Goal: Task Accomplishment & Management: Manage account settings

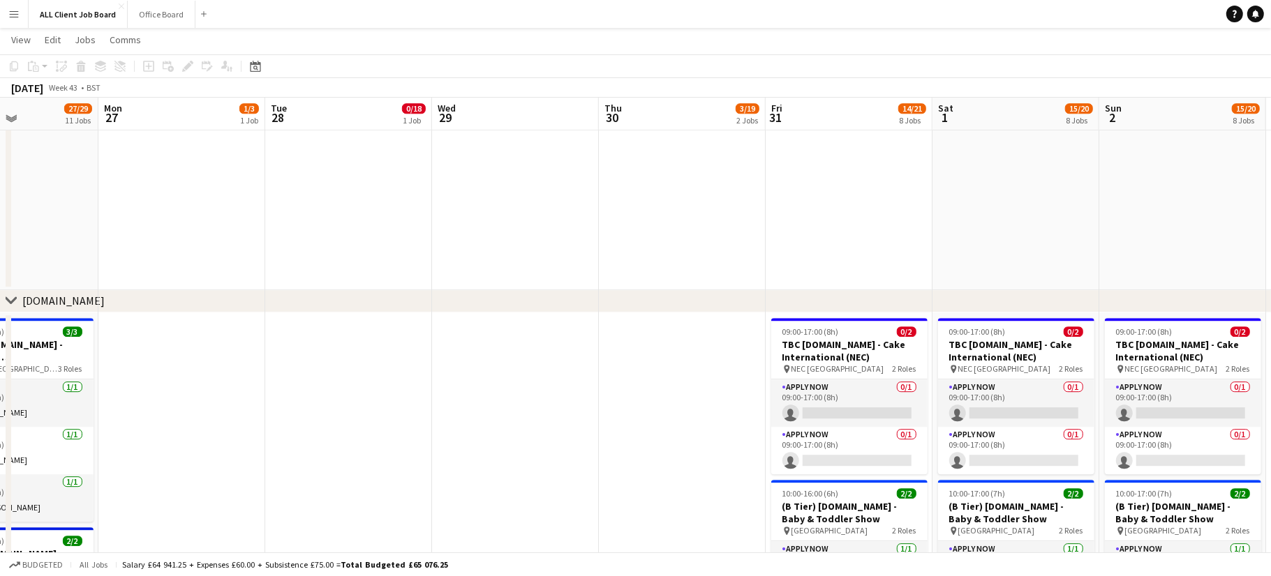
scroll to position [3675, 0]
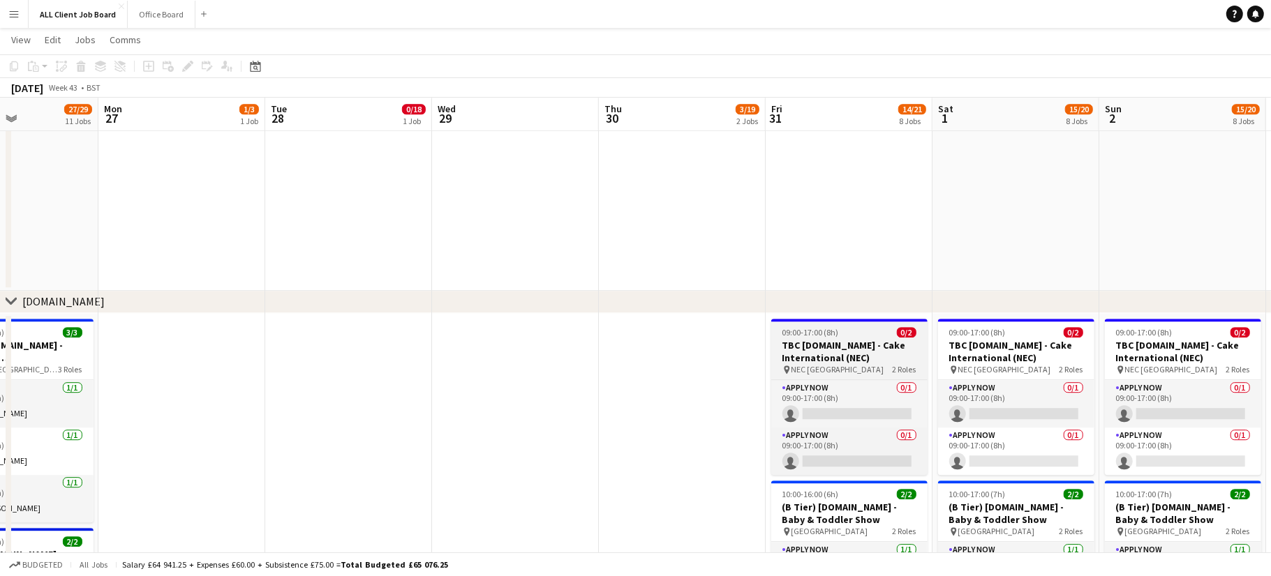
click at [813, 352] on h3 "TBC [DOMAIN_NAME] - Cake International (NEC)" at bounding box center [849, 351] width 156 height 25
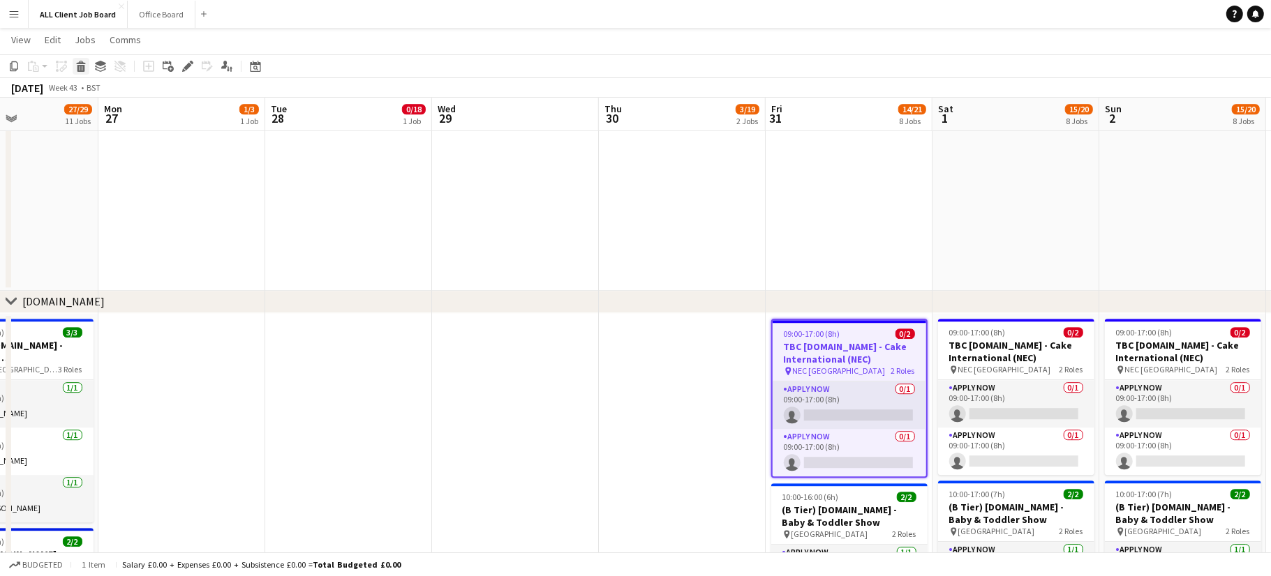
click at [84, 64] on icon "Delete" at bounding box center [80, 66] width 11 height 11
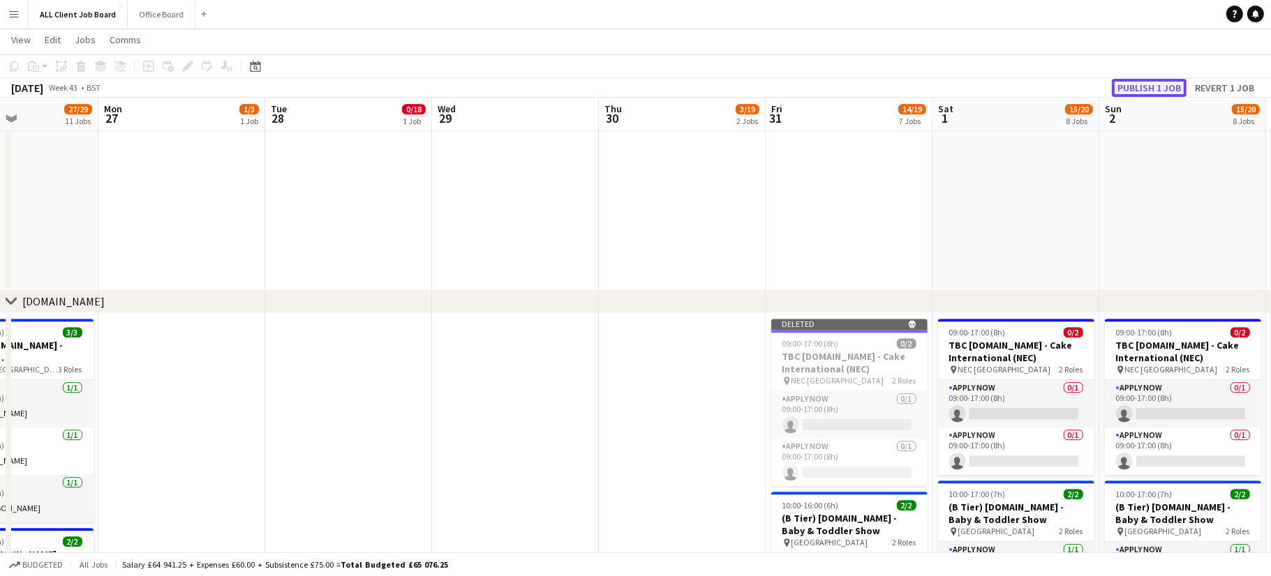
click at [1155, 82] on button "Publish 1 job" at bounding box center [1149, 88] width 75 height 18
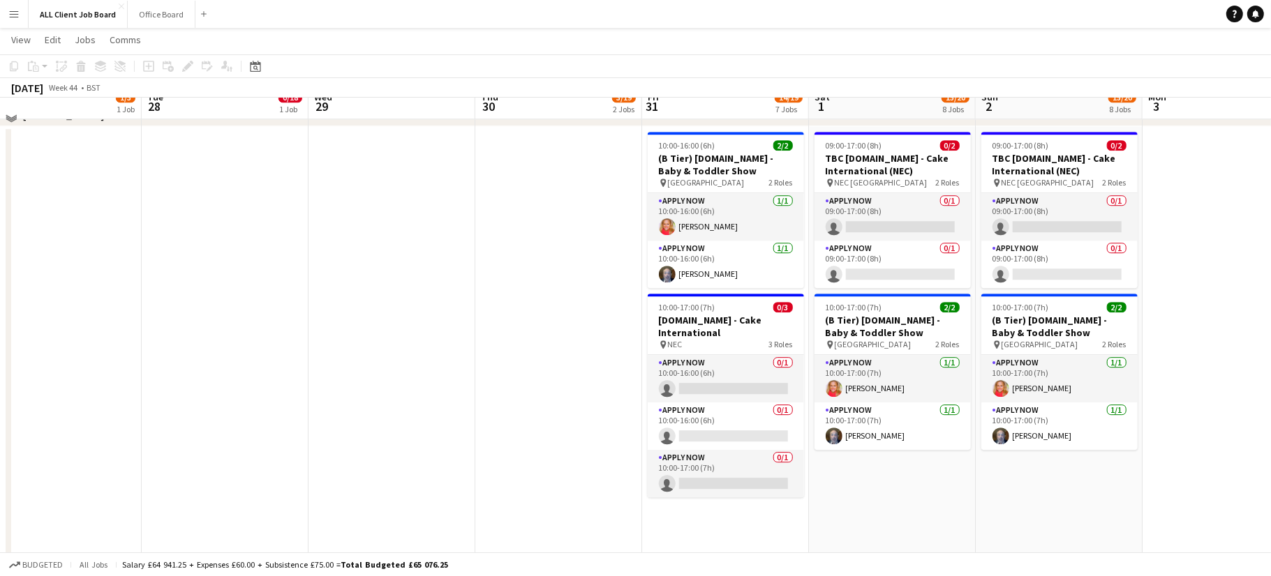
scroll to position [3863, 0]
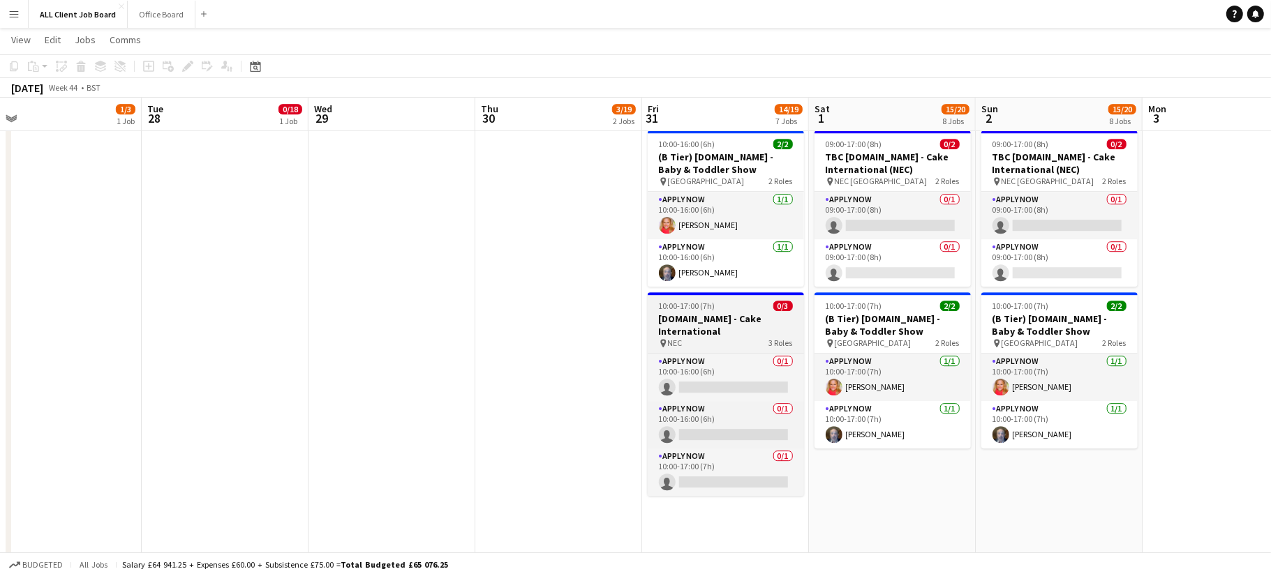
click at [737, 322] on h3 "[DOMAIN_NAME] - Cake International" at bounding box center [726, 325] width 156 height 25
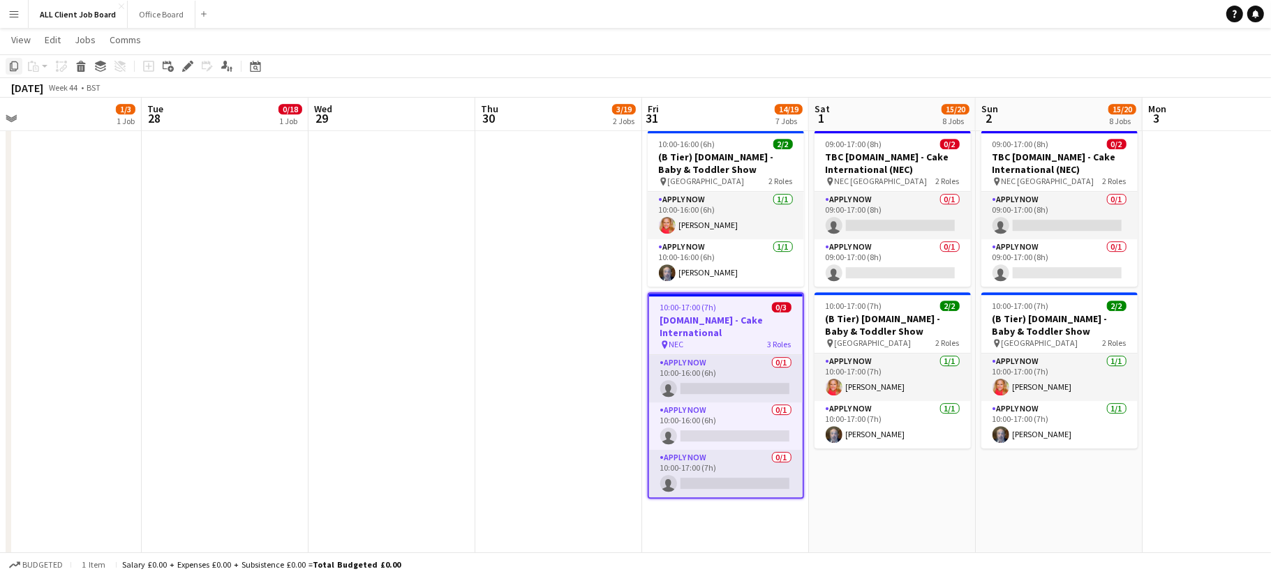
click at [17, 66] on icon at bounding box center [14, 66] width 8 height 10
click at [875, 479] on app-date-cell "09:00-17:00 (8h) 0/2 TBC [DOMAIN_NAME] - Cake International (NEC) pin NEC Birmi…" at bounding box center [892, 431] width 167 height 613
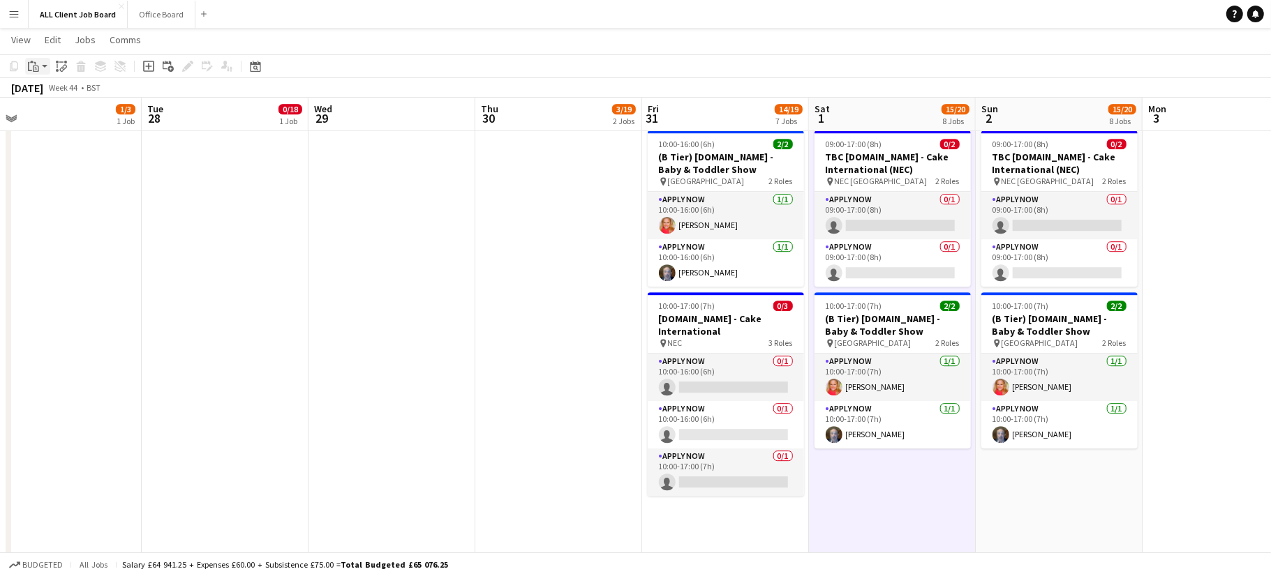
click at [35, 66] on icon at bounding box center [36, 69] width 6 height 6
click at [64, 121] on link "Paste with crew Command Shift V" at bounding box center [92, 116] width 110 height 13
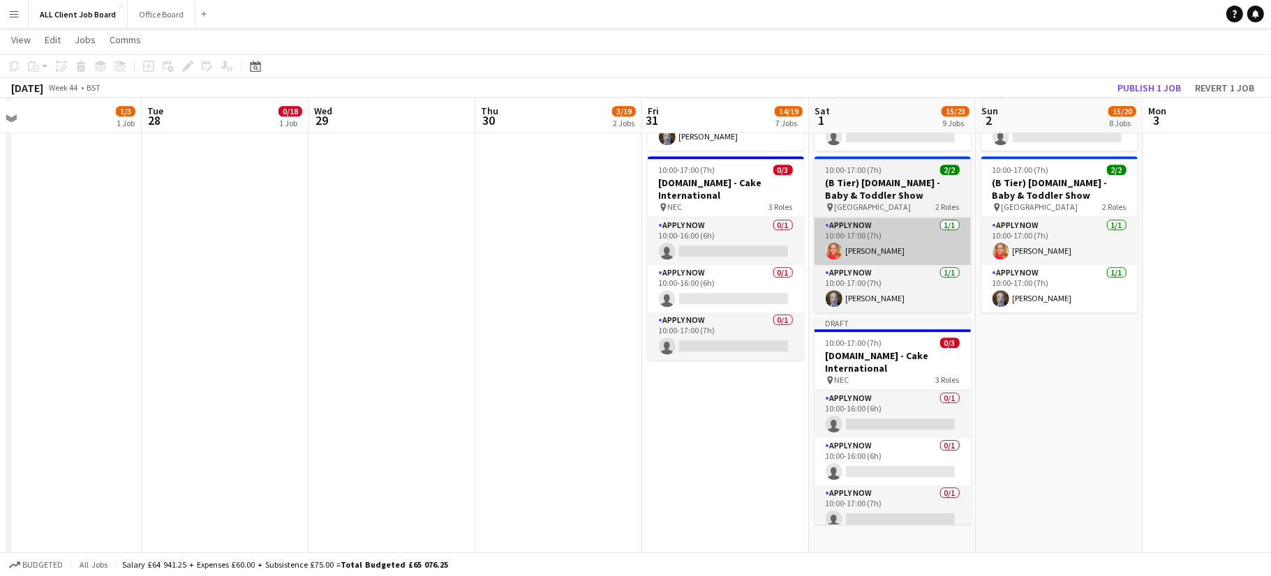
scroll to position [4001, 0]
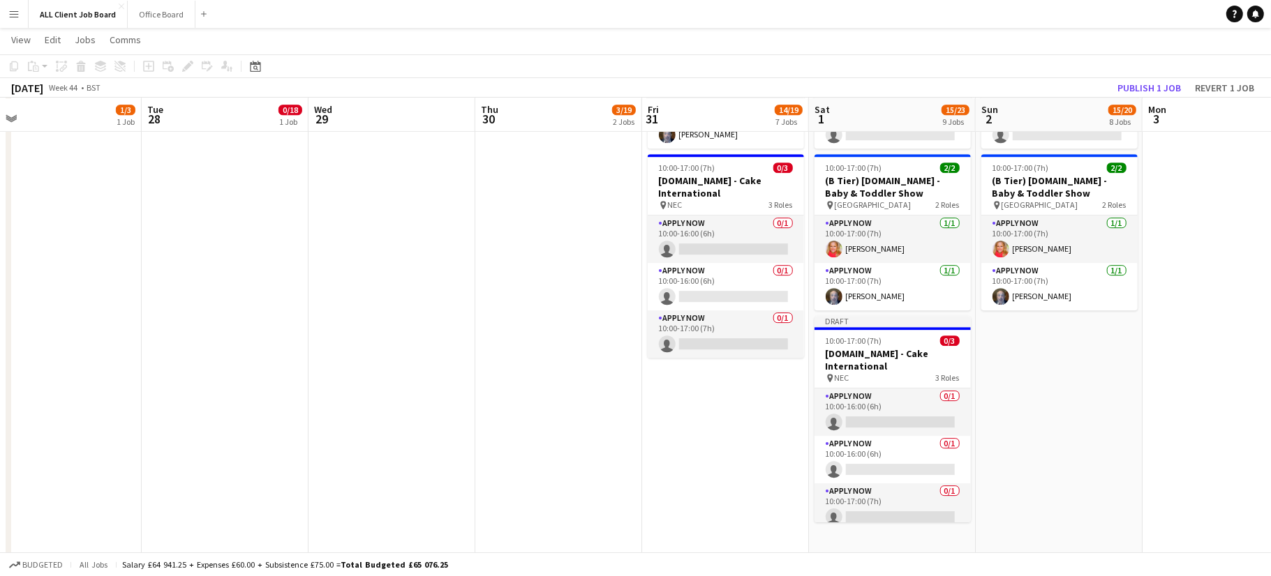
click at [1043, 373] on app-date-cell "09:00-17:00 (8h) 0/2 TBC [DOMAIN_NAME] - Cake International (NEC) pin NEC Birmi…" at bounding box center [1059, 293] width 167 height 613
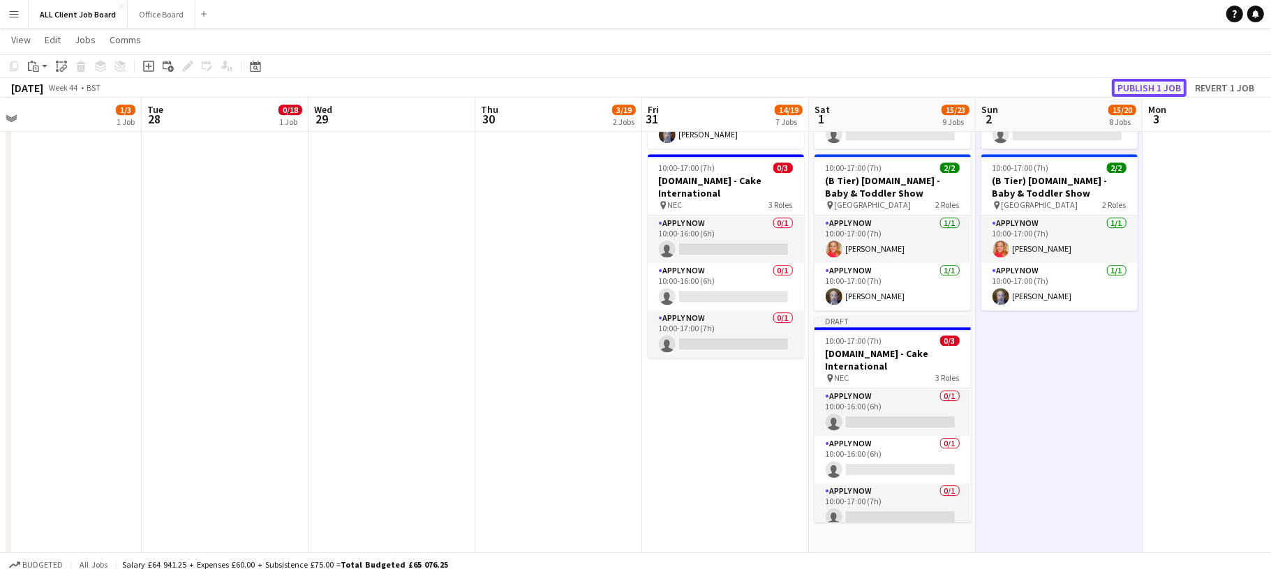
click at [1145, 85] on button "Publish 1 job" at bounding box center [1149, 88] width 75 height 18
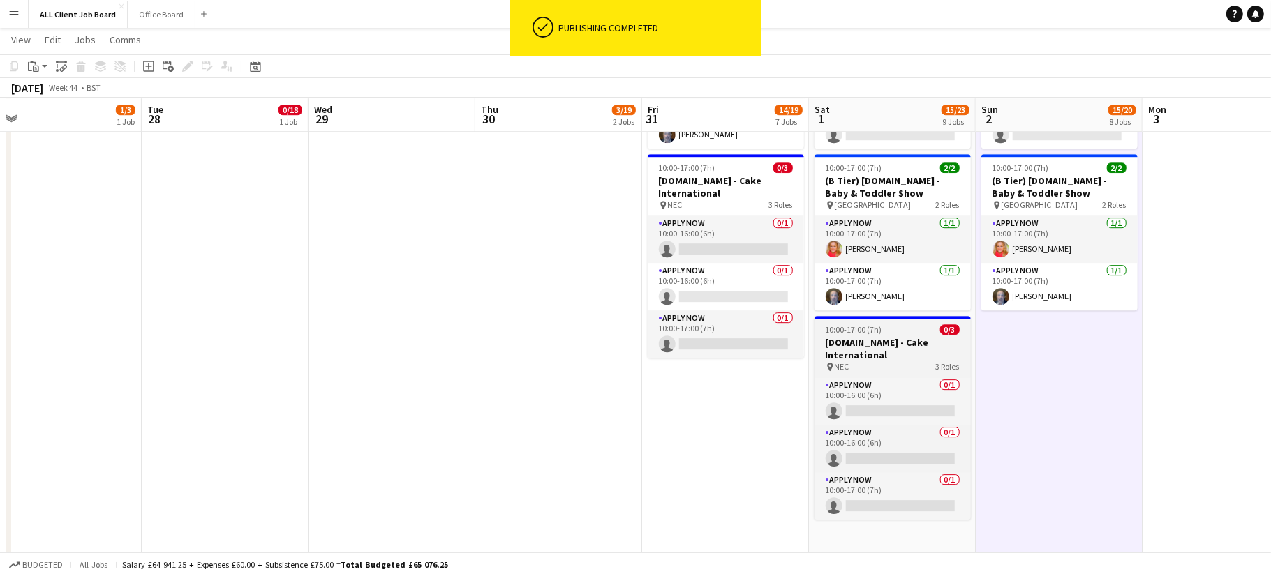
click at [875, 338] on h3 "[DOMAIN_NAME] - Cake International" at bounding box center [892, 348] width 156 height 25
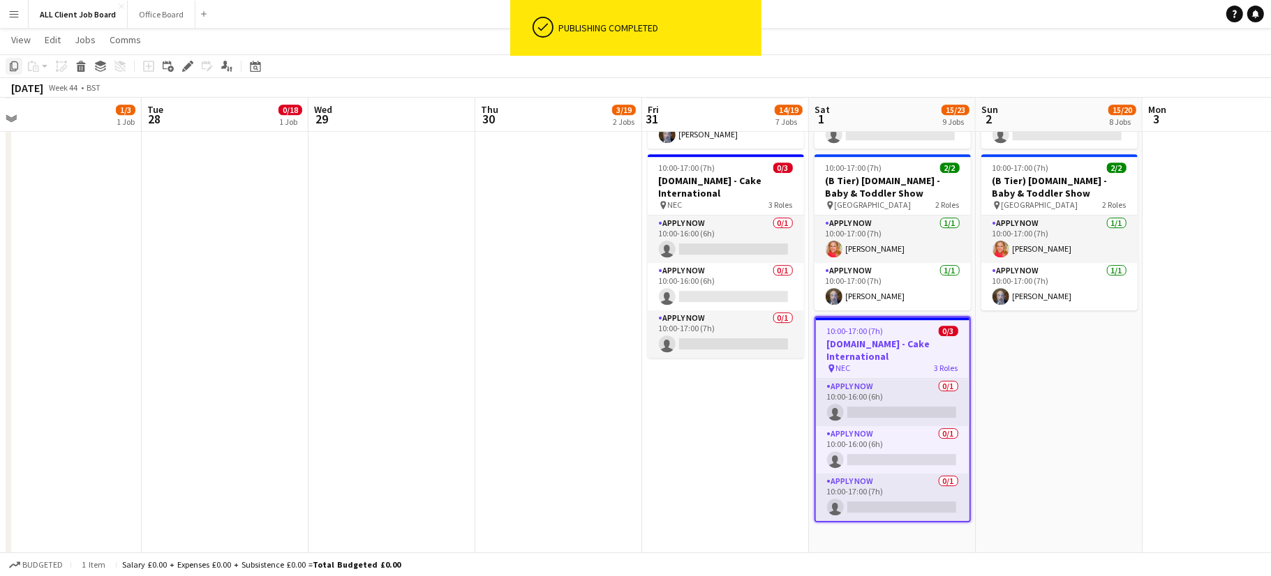
click at [15, 66] on icon "Copy" at bounding box center [13, 66] width 11 height 11
click at [1060, 349] on app-date-cell "09:00-17:00 (8h) 0/2 TBC [DOMAIN_NAME] - Cake International (NEC) pin NEC Birmi…" at bounding box center [1059, 293] width 167 height 613
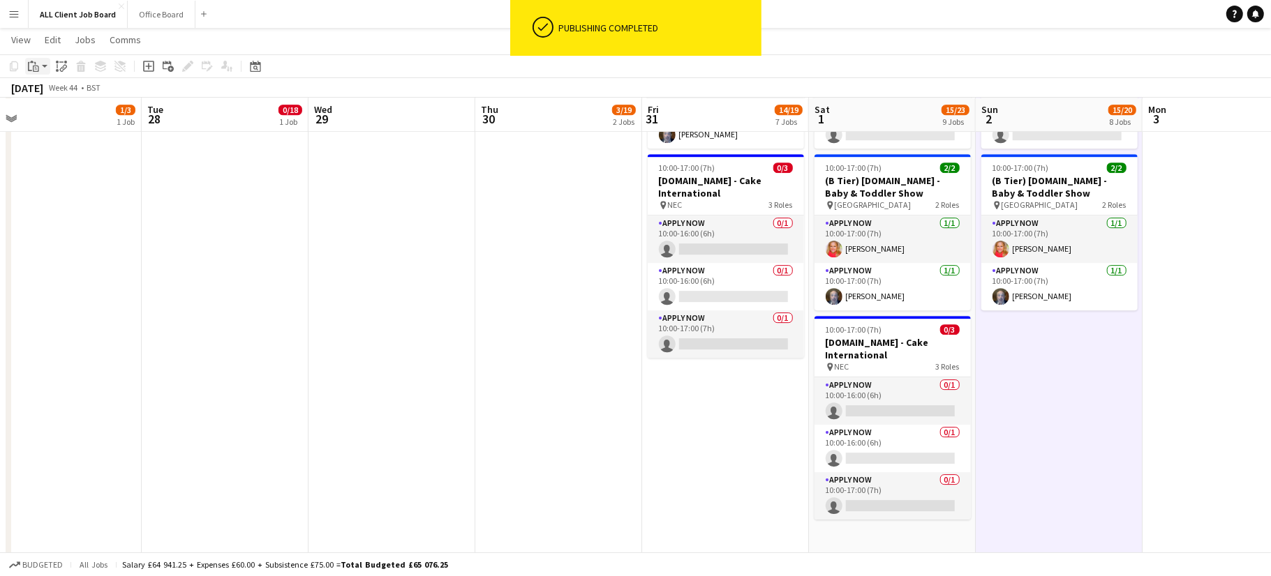
click at [36, 68] on icon "Paste" at bounding box center [33, 66] width 11 height 11
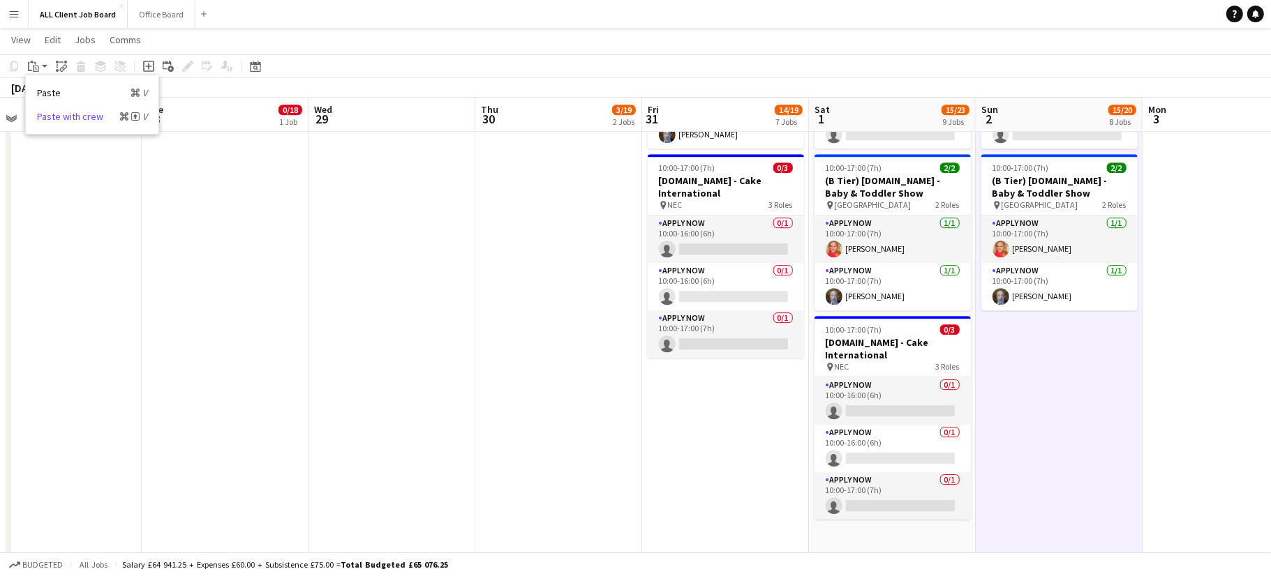
click at [57, 113] on link "Paste with crew Command Shift V" at bounding box center [92, 116] width 110 height 13
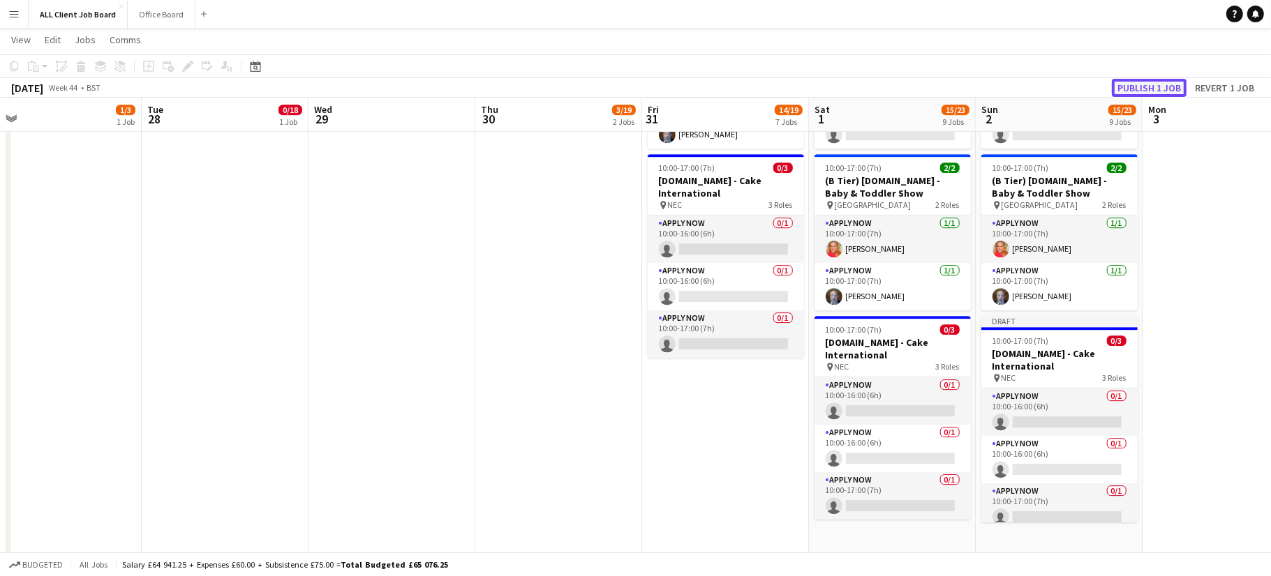
click at [1144, 86] on button "Publish 1 job" at bounding box center [1149, 88] width 75 height 18
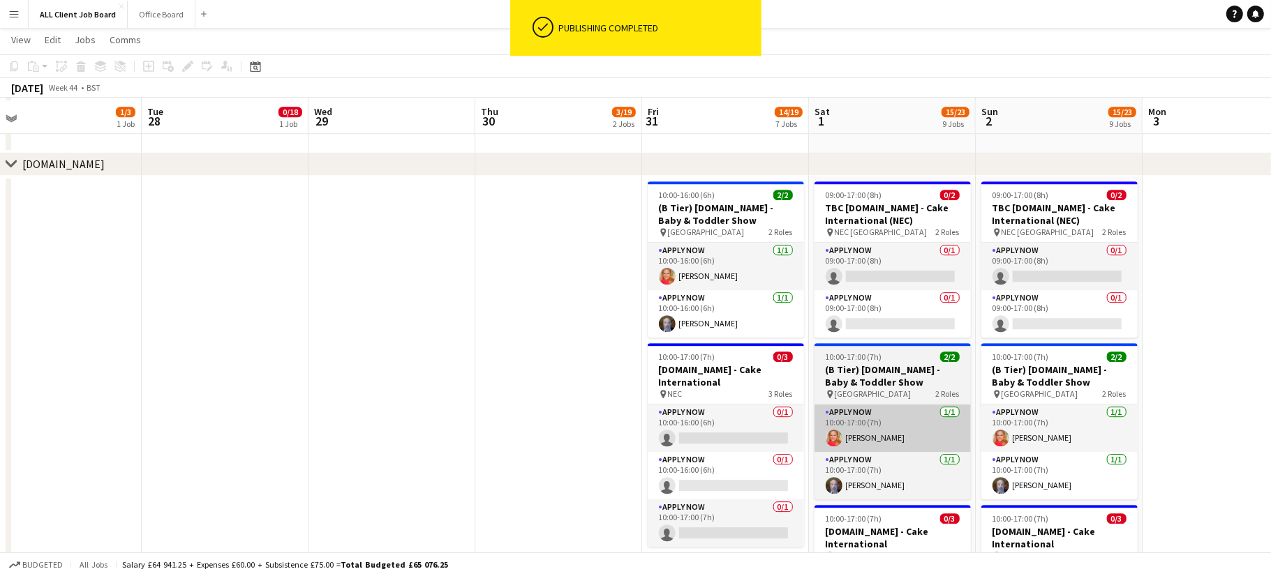
scroll to position [3811, 0]
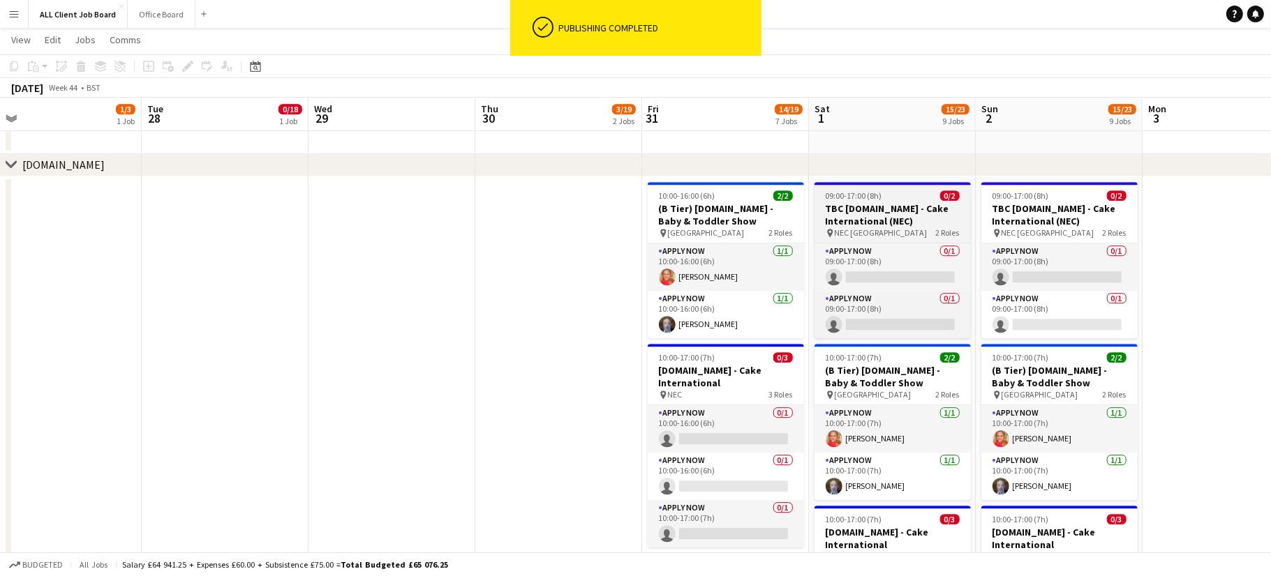
click at [925, 204] on h3 "TBC [DOMAIN_NAME] - Cake International (NEC)" at bounding box center [892, 214] width 156 height 25
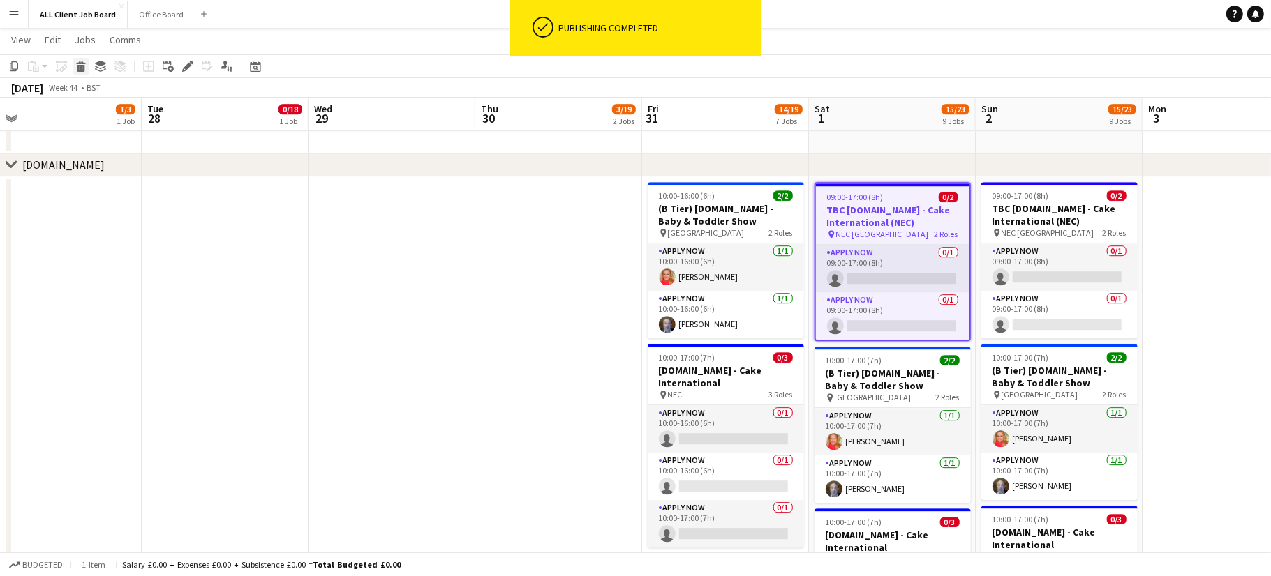
click at [83, 59] on div "Delete" at bounding box center [81, 66] width 17 height 17
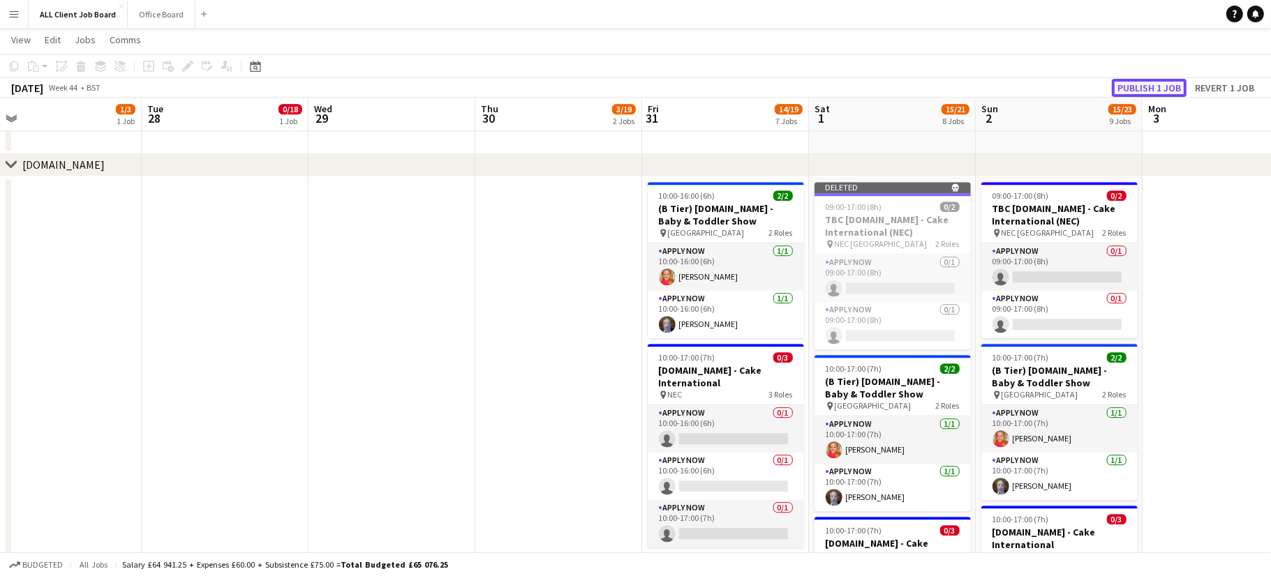
click at [1141, 87] on button "Publish 1 job" at bounding box center [1149, 88] width 75 height 18
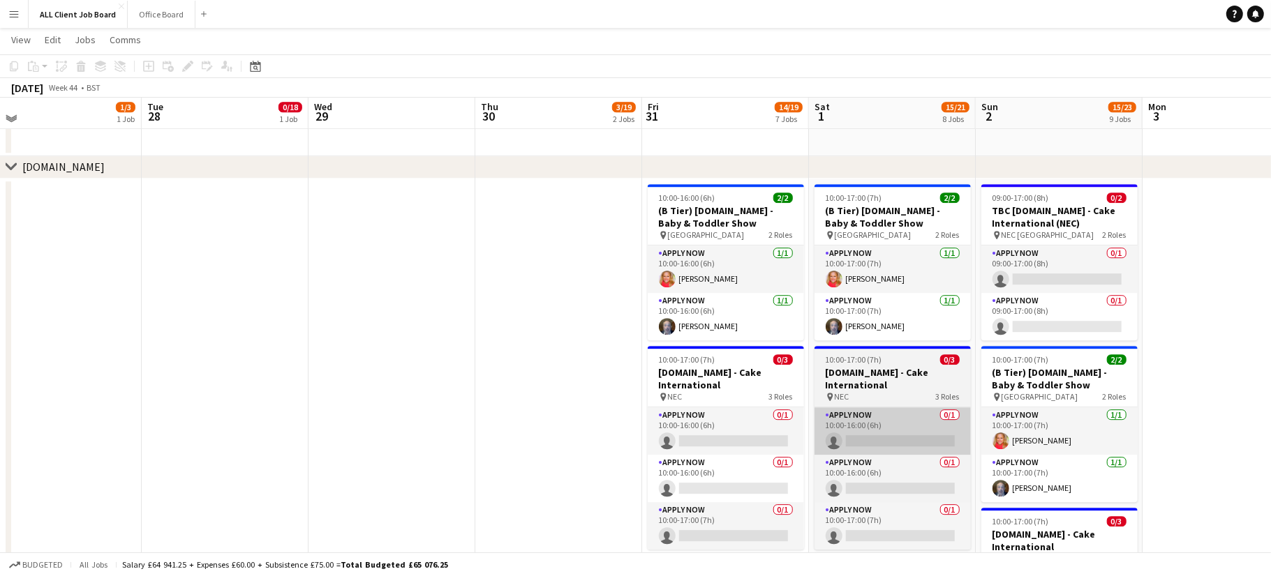
scroll to position [3807, 0]
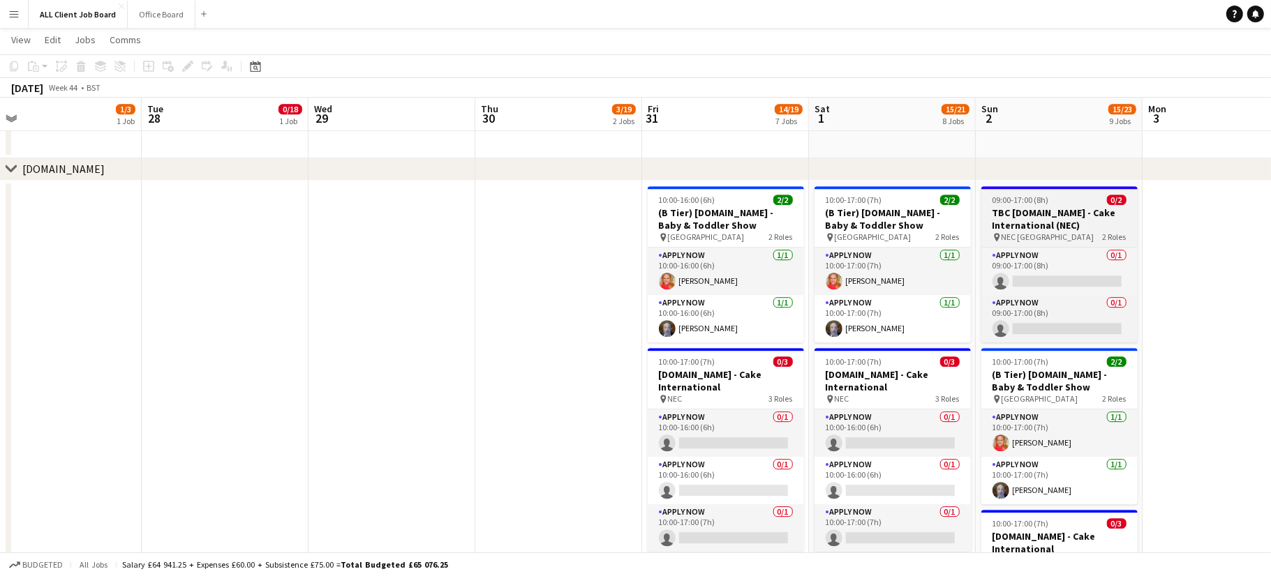
click at [1043, 196] on span "09:00-17:00 (8h)" at bounding box center [1020, 200] width 57 height 10
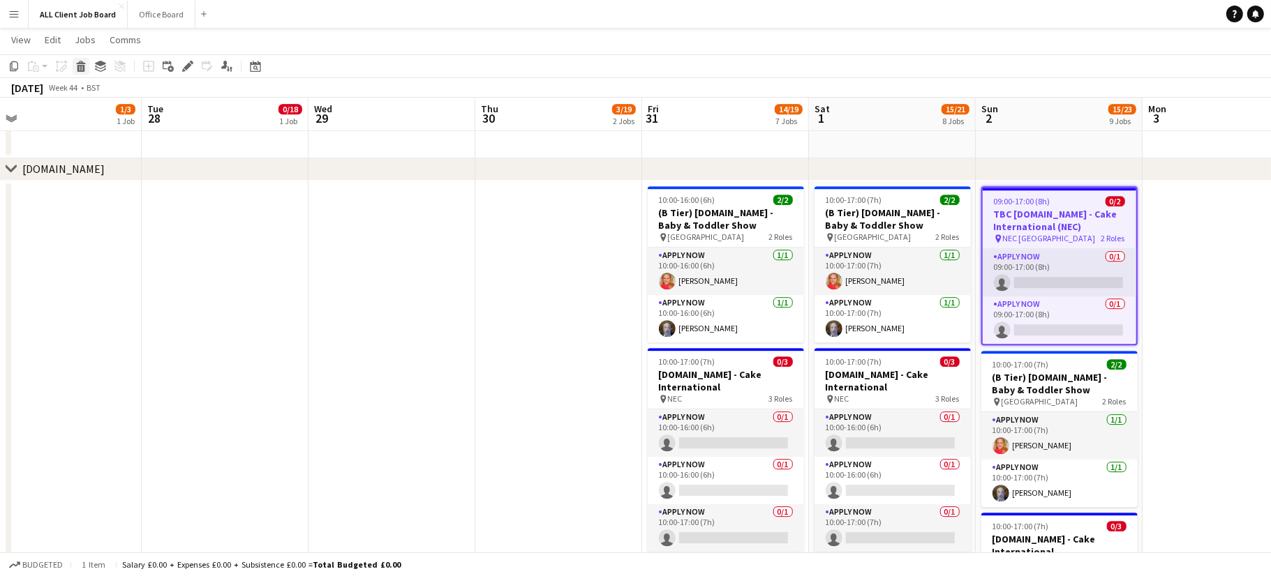
click at [80, 66] on icon at bounding box center [81, 68] width 8 height 7
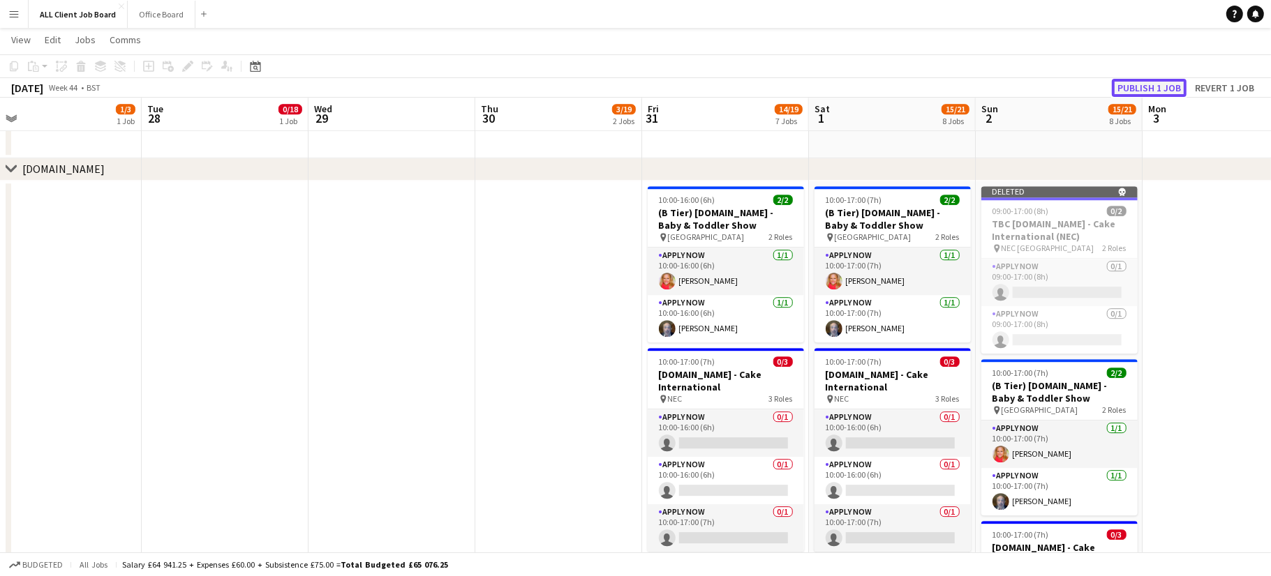
click at [1167, 84] on button "Publish 1 job" at bounding box center [1149, 88] width 75 height 18
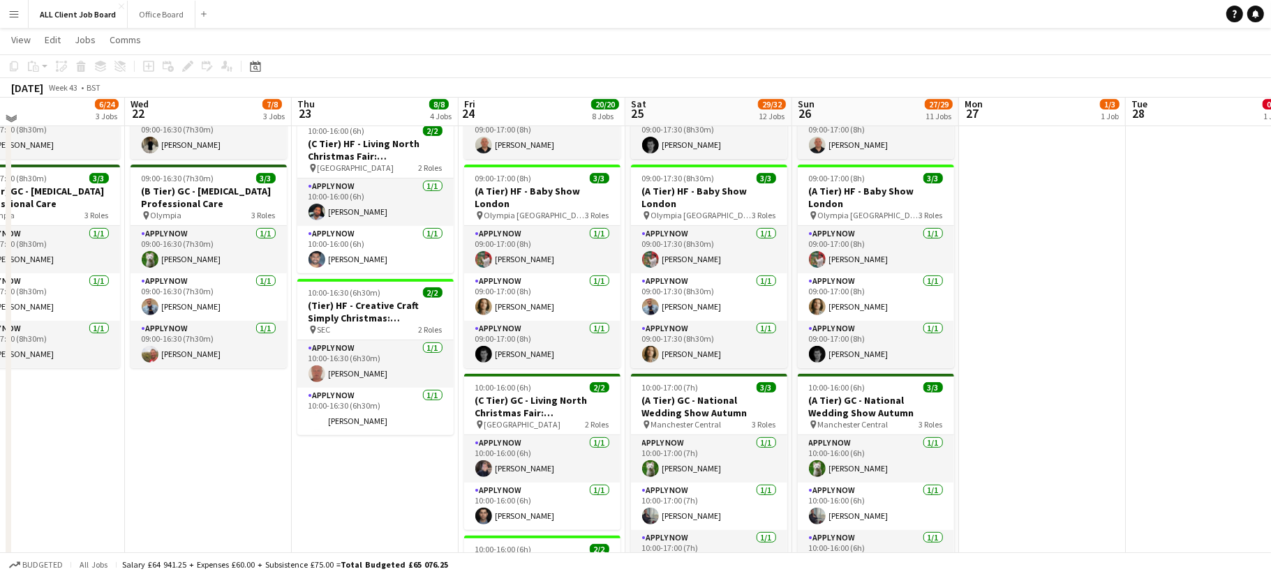
scroll to position [424, 0]
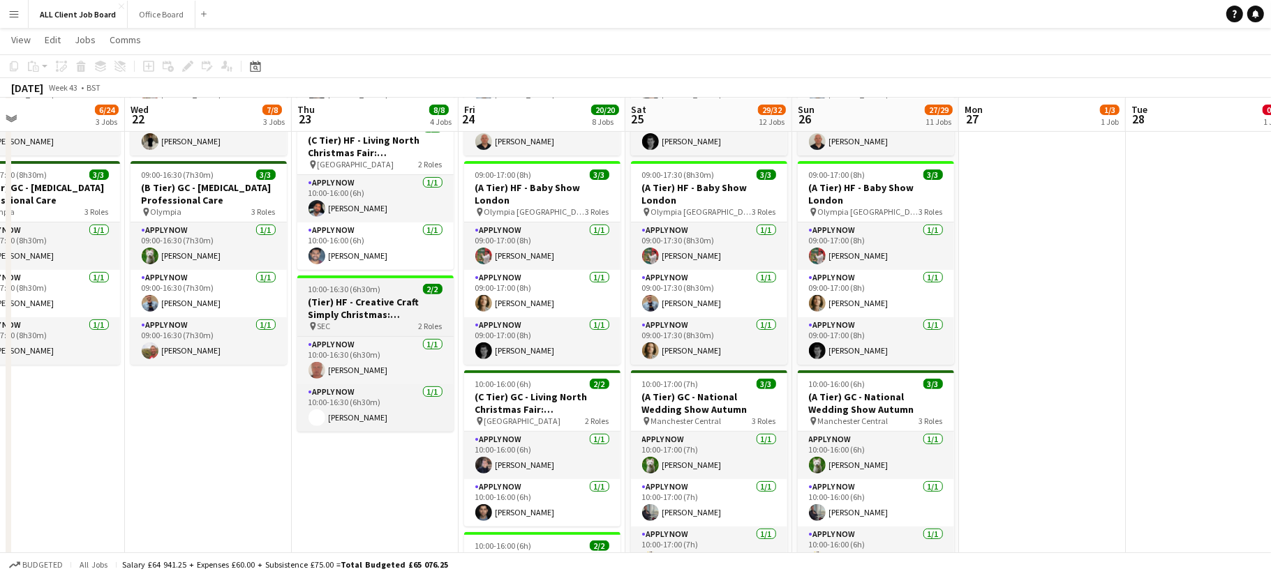
click at [362, 306] on h3 "(Tier) HF - Creative Craft Simply Christmas: [GEOGRAPHIC_DATA]" at bounding box center [375, 308] width 156 height 25
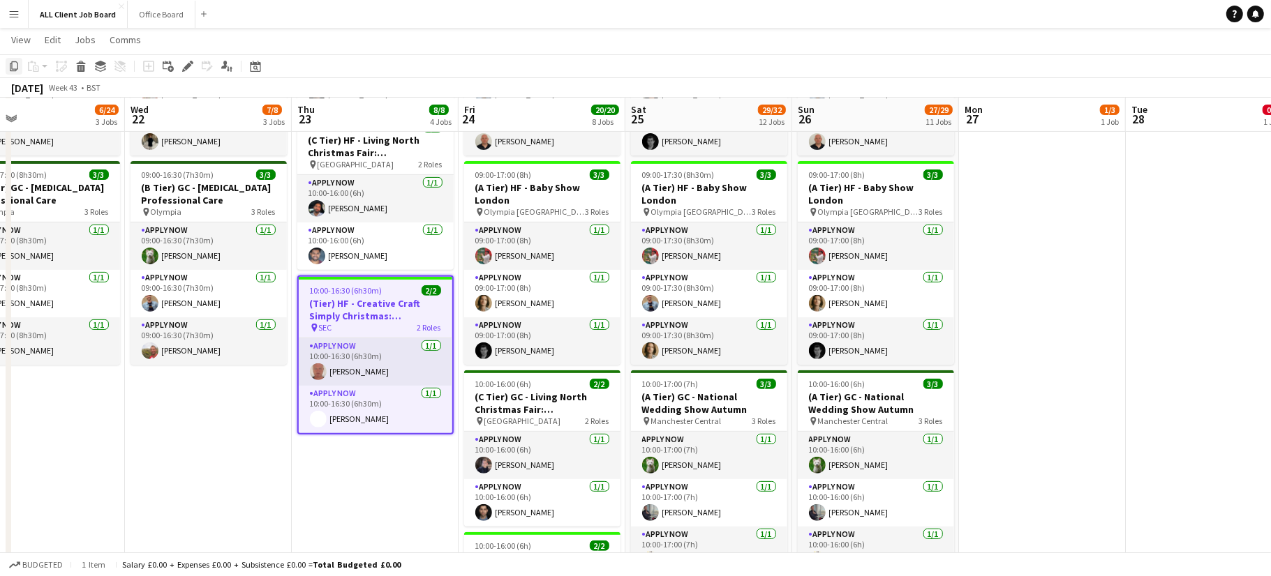
click at [15, 67] on icon "Copy" at bounding box center [13, 66] width 11 height 11
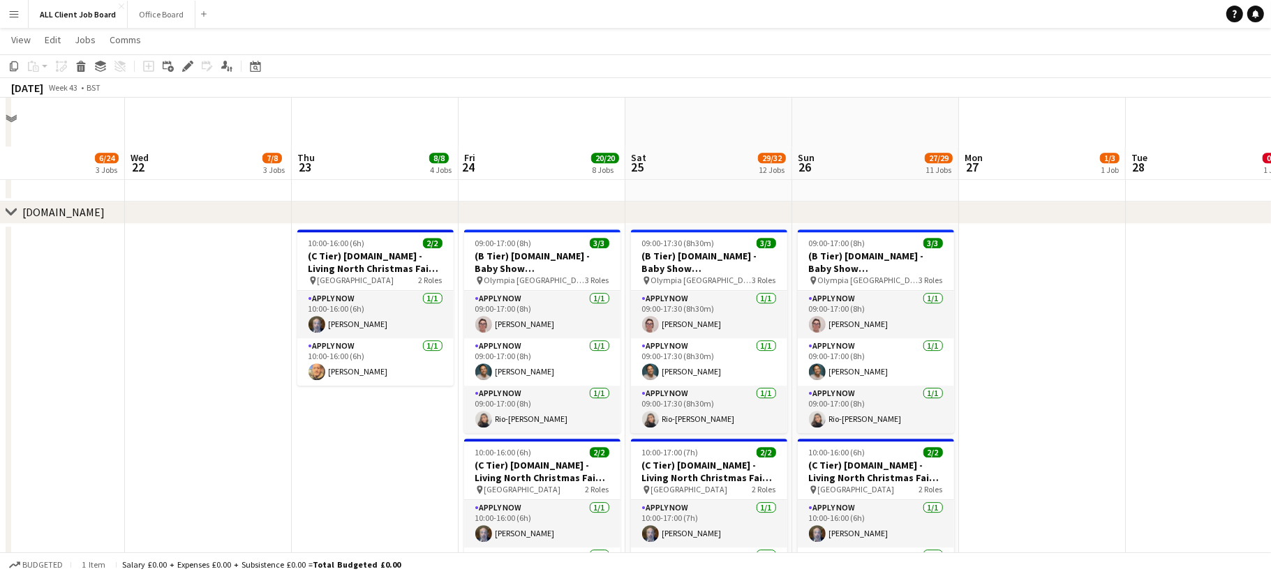
scroll to position [3827, 0]
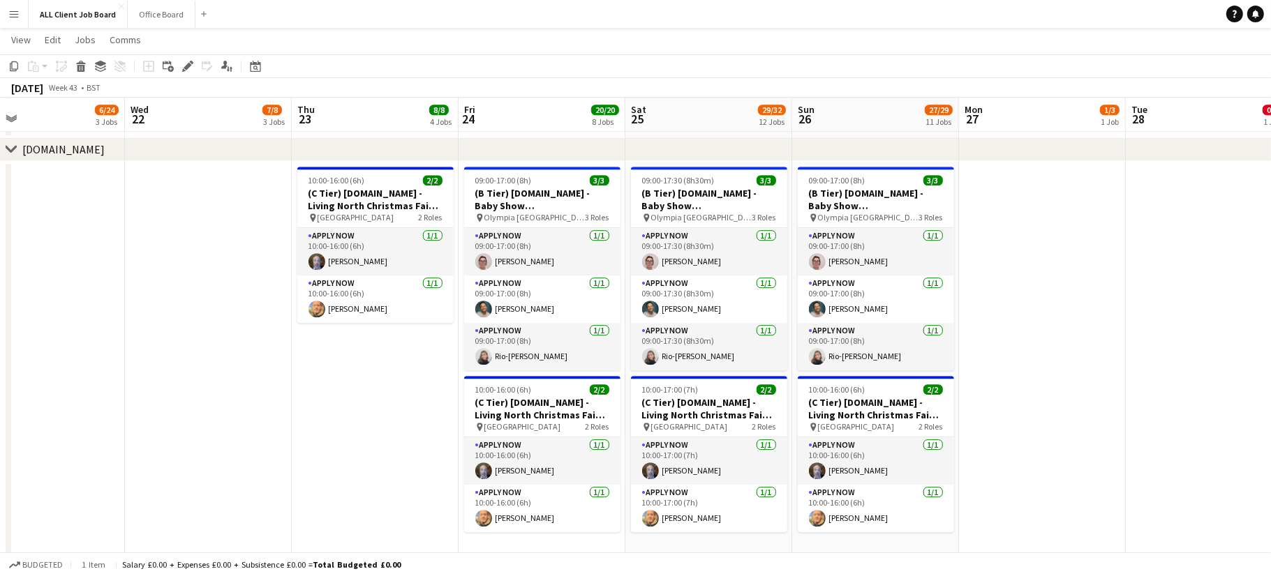
click at [322, 421] on app-date-cell "10:00-16:00 (6h) 2/2 (C Tier) [DOMAIN_NAME] - Living North Christmas Fair: [GEO…" at bounding box center [375, 467] width 167 height 613
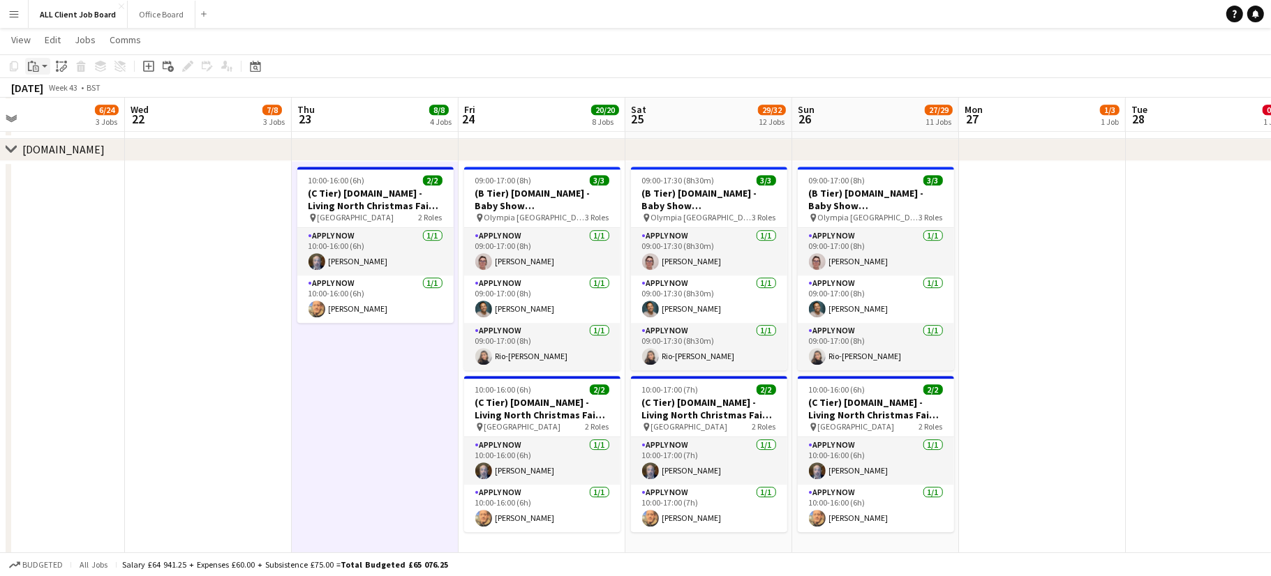
click at [34, 66] on icon at bounding box center [36, 69] width 6 height 6
click at [52, 96] on link "Paste Command V" at bounding box center [92, 93] width 110 height 13
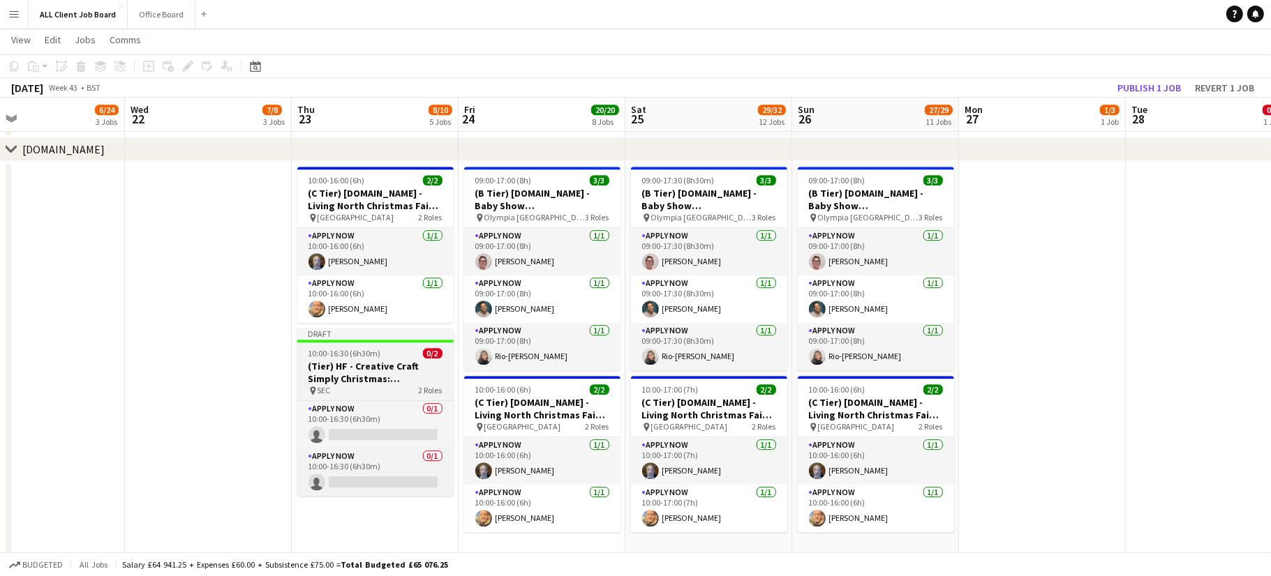
click at [350, 366] on h3 "(Tier) HF - Creative Craft Simply Christmas: [GEOGRAPHIC_DATA]" at bounding box center [375, 372] width 156 height 25
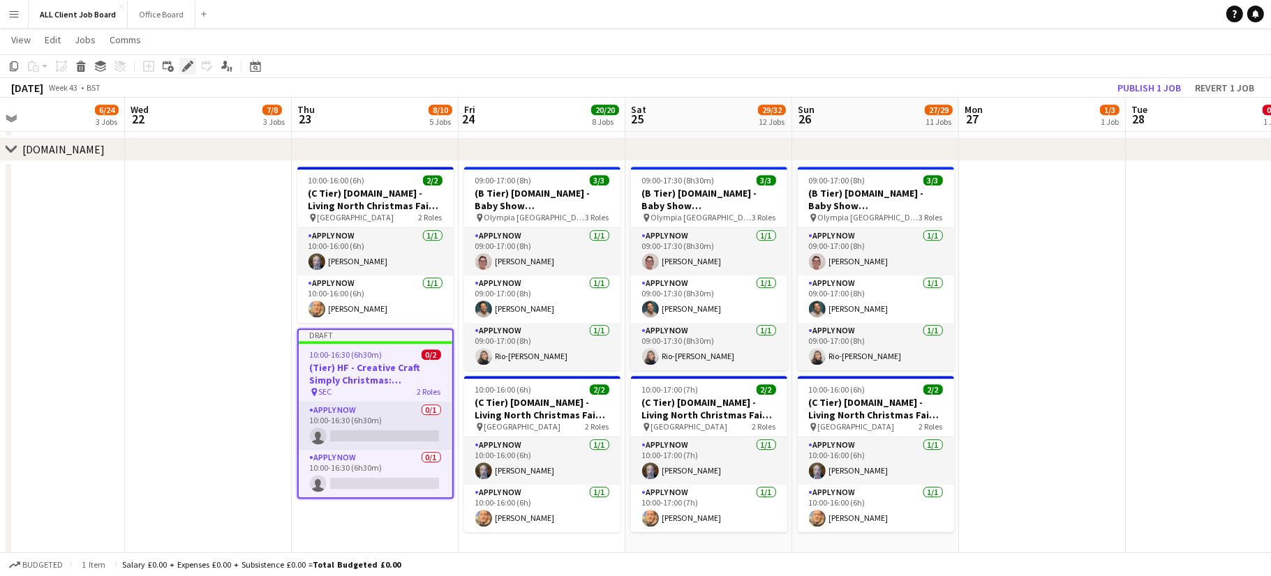
click at [180, 68] on div "Edit" at bounding box center [187, 66] width 17 height 17
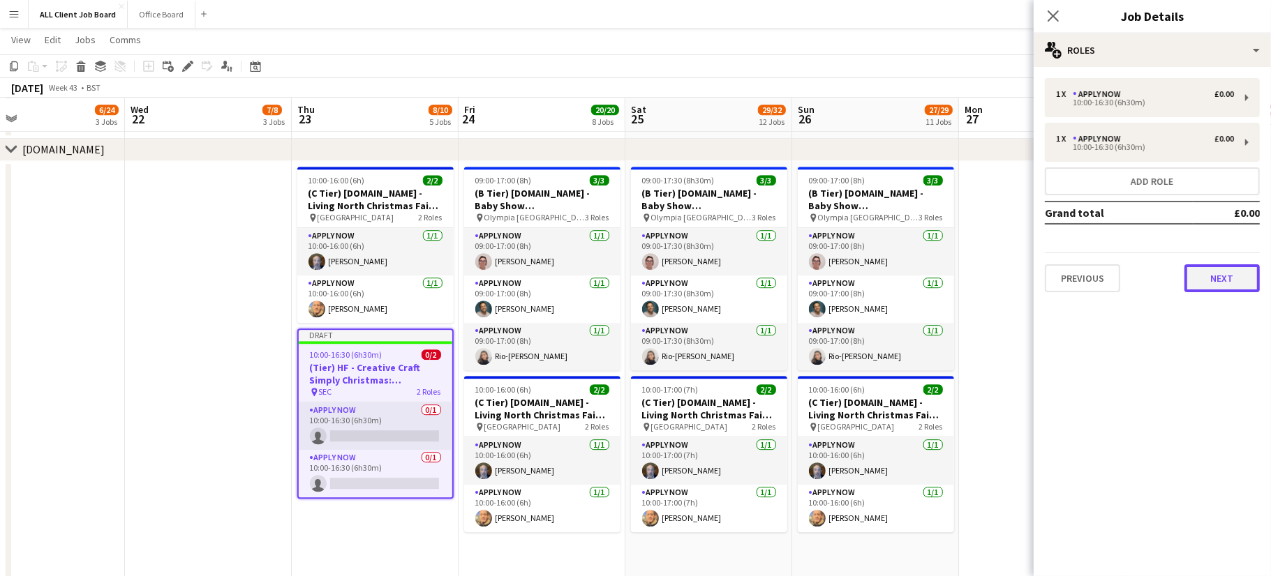
click at [1216, 279] on button "Next" at bounding box center [1221, 279] width 75 height 28
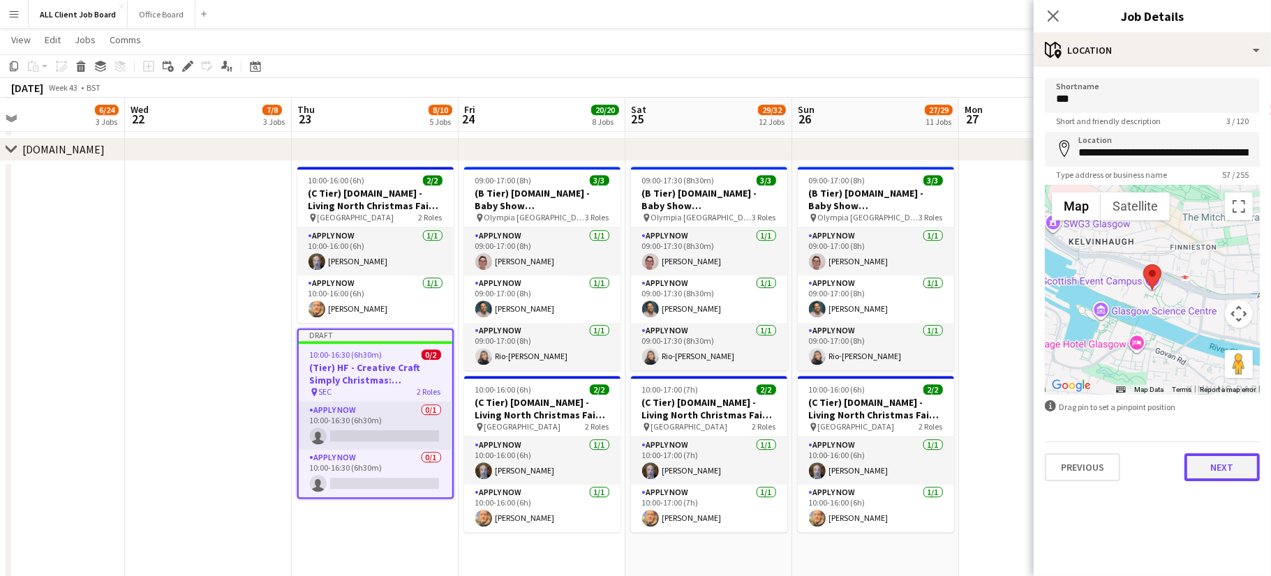
click at [1228, 471] on button "Next" at bounding box center [1221, 468] width 75 height 28
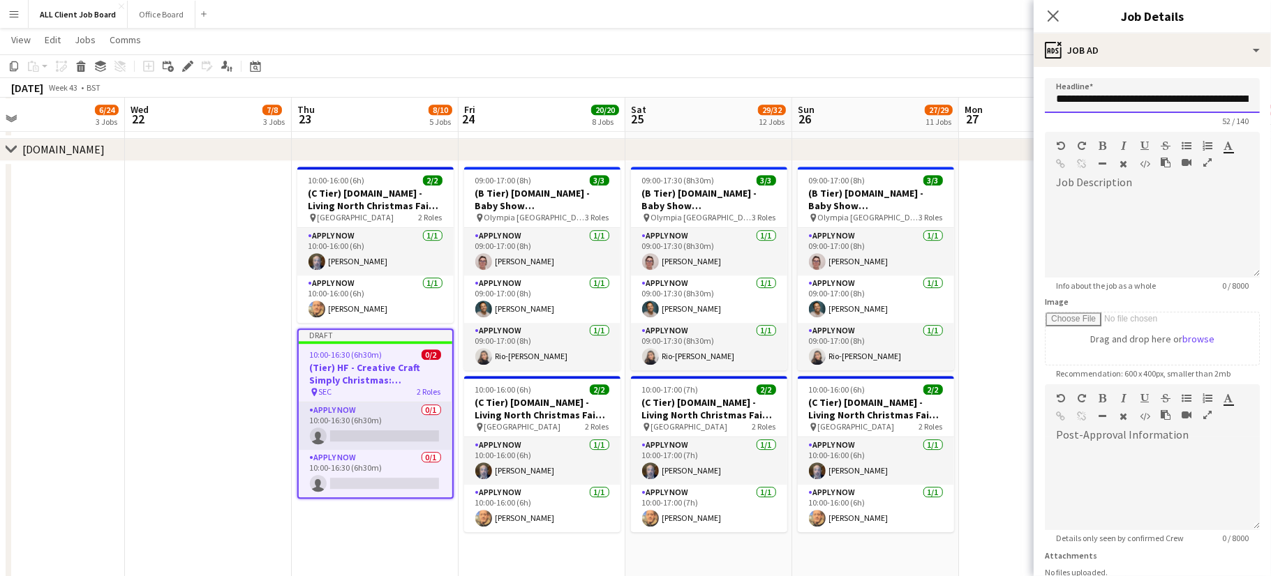
click at [1085, 96] on input "**********" at bounding box center [1152, 95] width 215 height 35
click at [1246, 96] on input "**********" at bounding box center [1152, 95] width 215 height 35
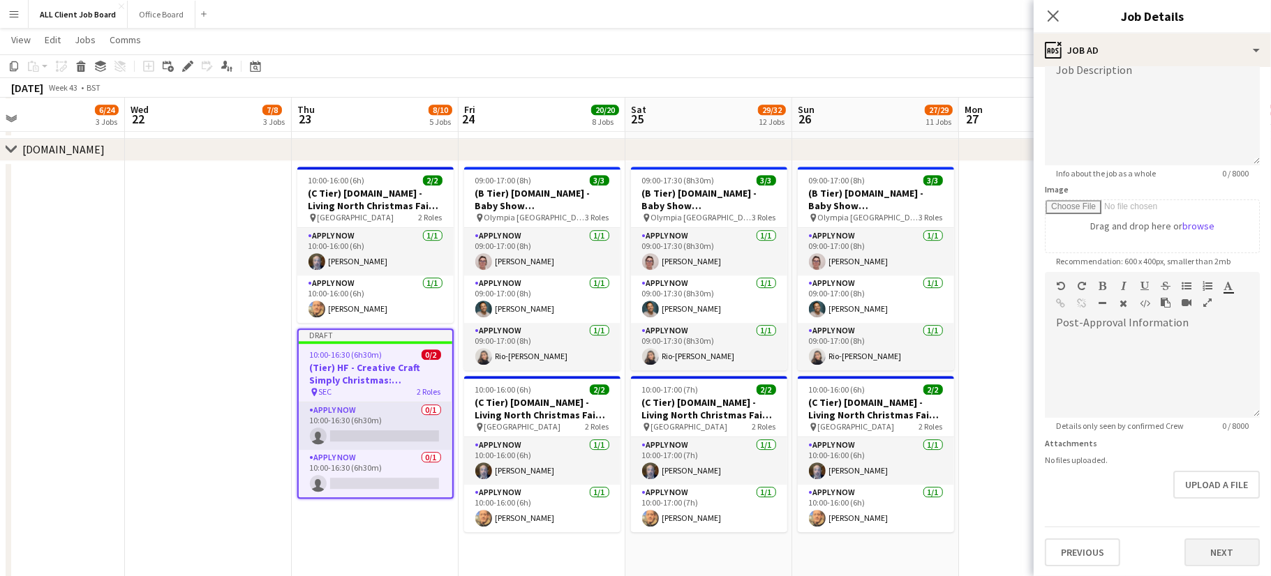
type input "**********"
click at [1230, 550] on button "Next" at bounding box center [1221, 553] width 75 height 28
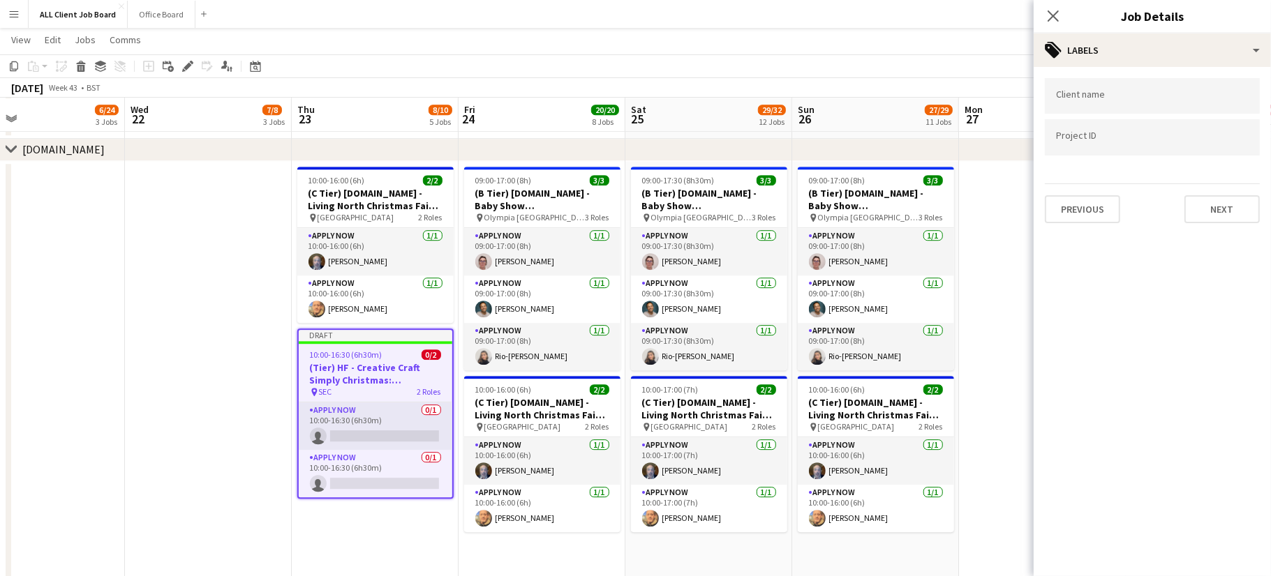
scroll to position [0, 0]
click at [1213, 210] on button "Next" at bounding box center [1221, 209] width 75 height 28
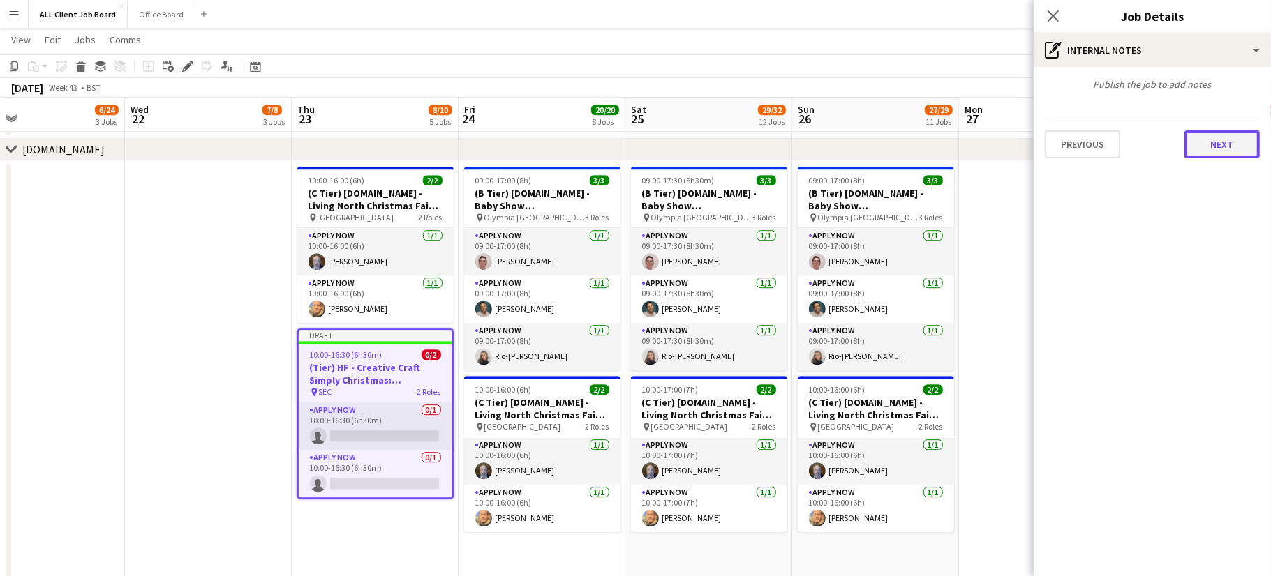
click at [1221, 147] on button "Next" at bounding box center [1221, 145] width 75 height 28
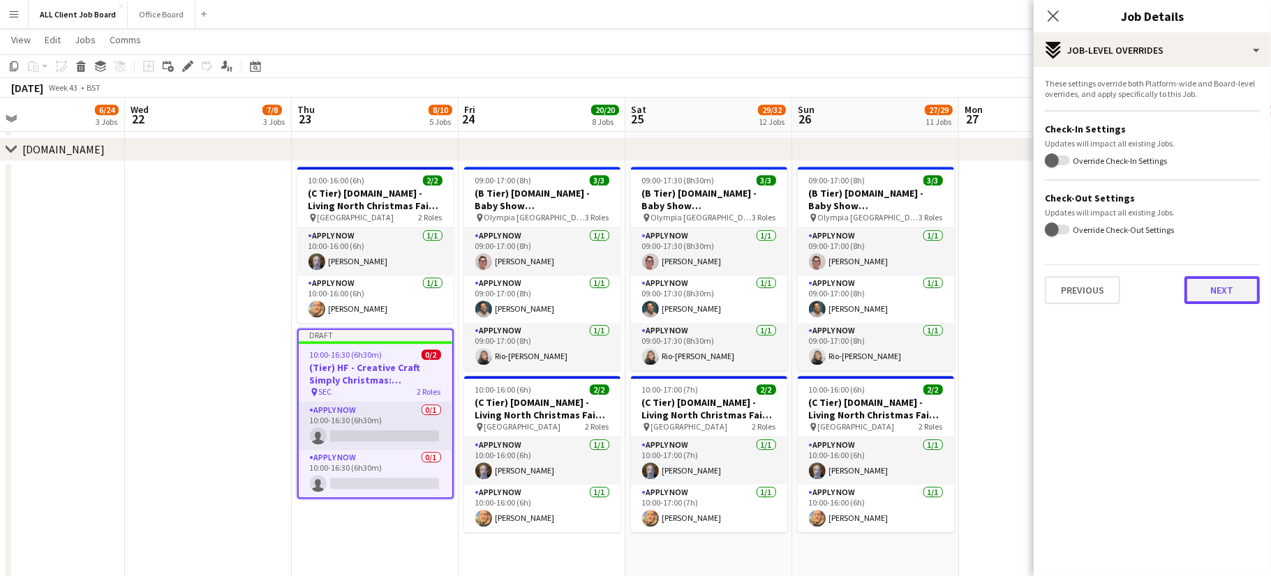
click at [1214, 293] on button "Next" at bounding box center [1221, 290] width 75 height 28
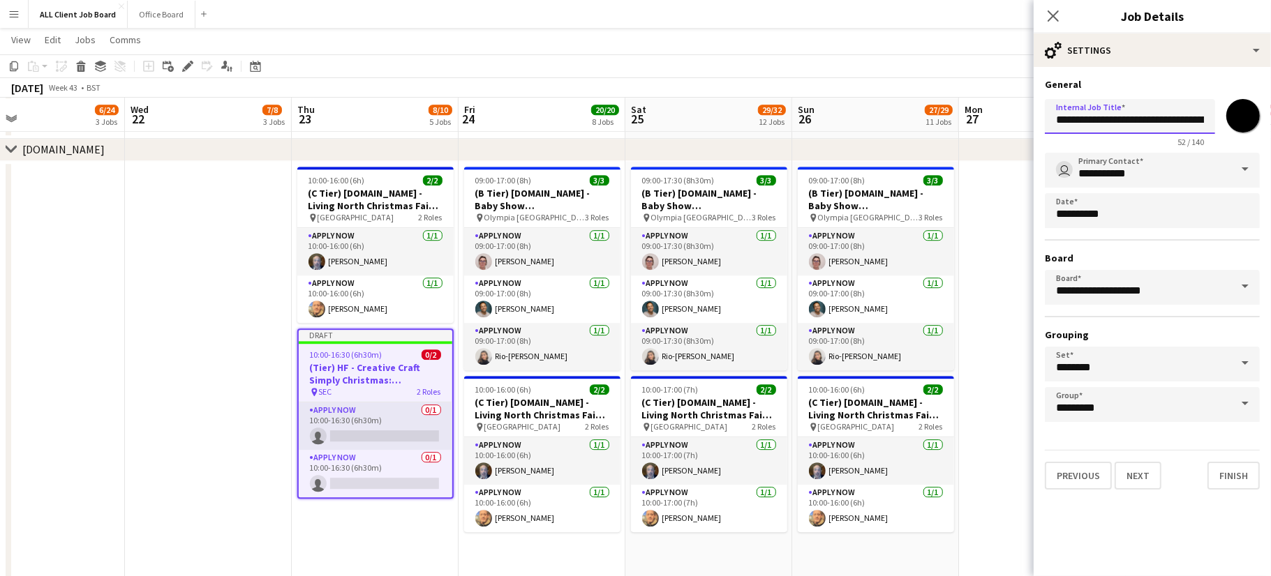
click at [1094, 121] on input "**********" at bounding box center [1130, 116] width 170 height 35
type input "**********"
click at [1246, 117] on input "*******" at bounding box center [1243, 116] width 50 height 50
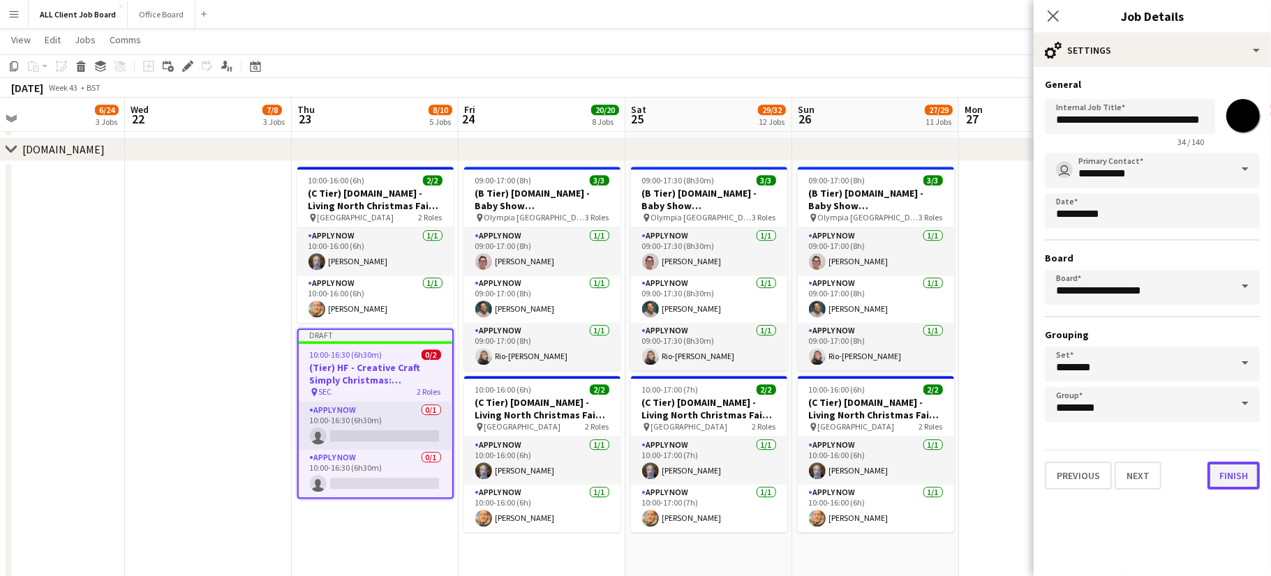
type input "*******"
click at [1233, 473] on button "Finish" at bounding box center [1233, 476] width 52 height 28
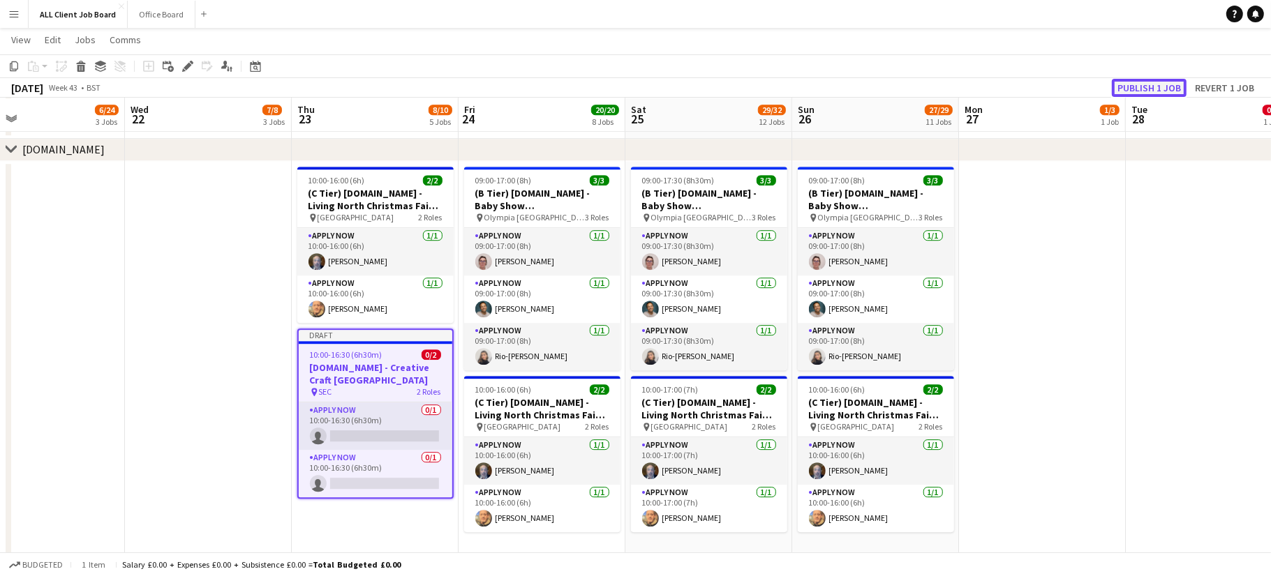
click at [1166, 85] on button "Publish 1 job" at bounding box center [1149, 88] width 75 height 18
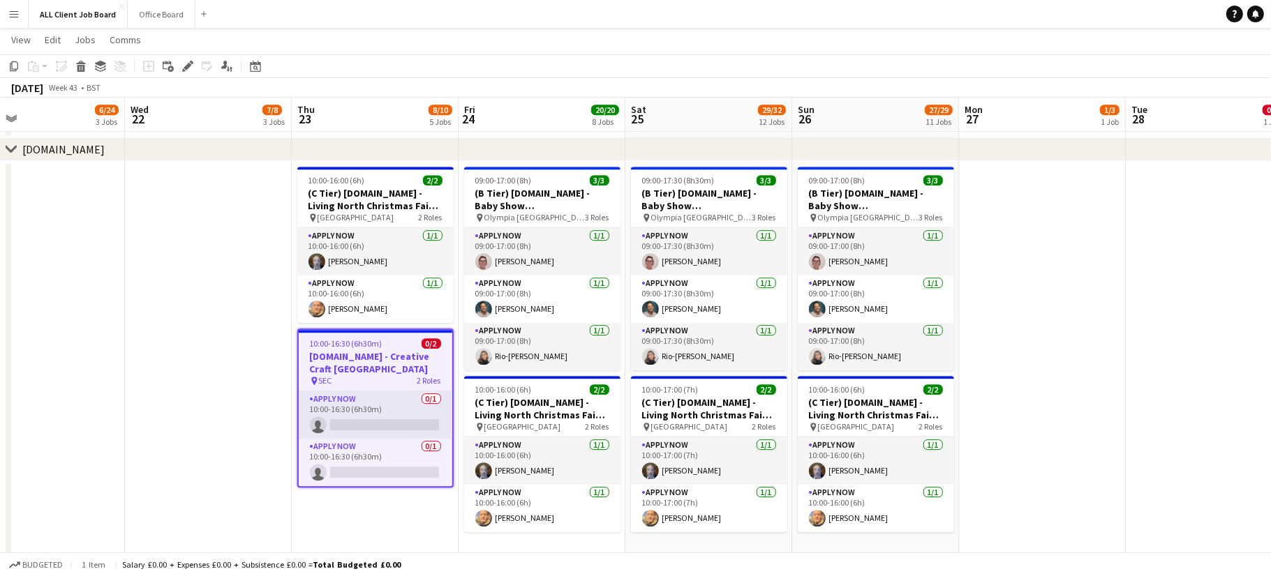
click at [375, 357] on h3 "[DOMAIN_NAME] - Creative Craft [GEOGRAPHIC_DATA]" at bounding box center [376, 362] width 154 height 25
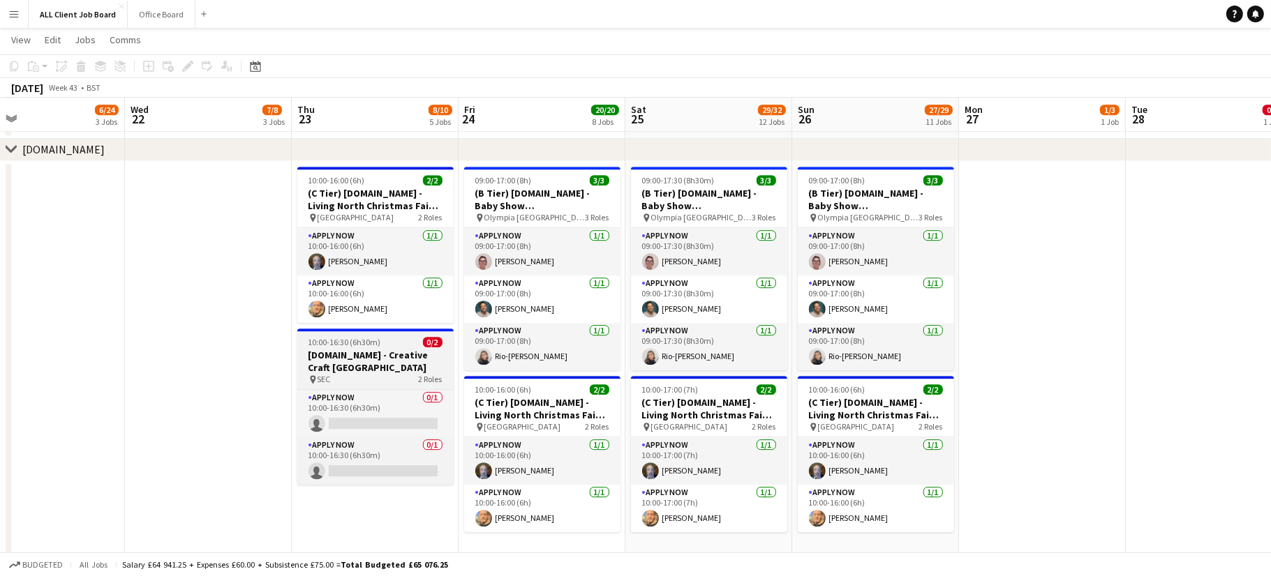
click at [387, 349] on h3 "[DOMAIN_NAME] - Creative Craft [GEOGRAPHIC_DATA]" at bounding box center [375, 361] width 156 height 25
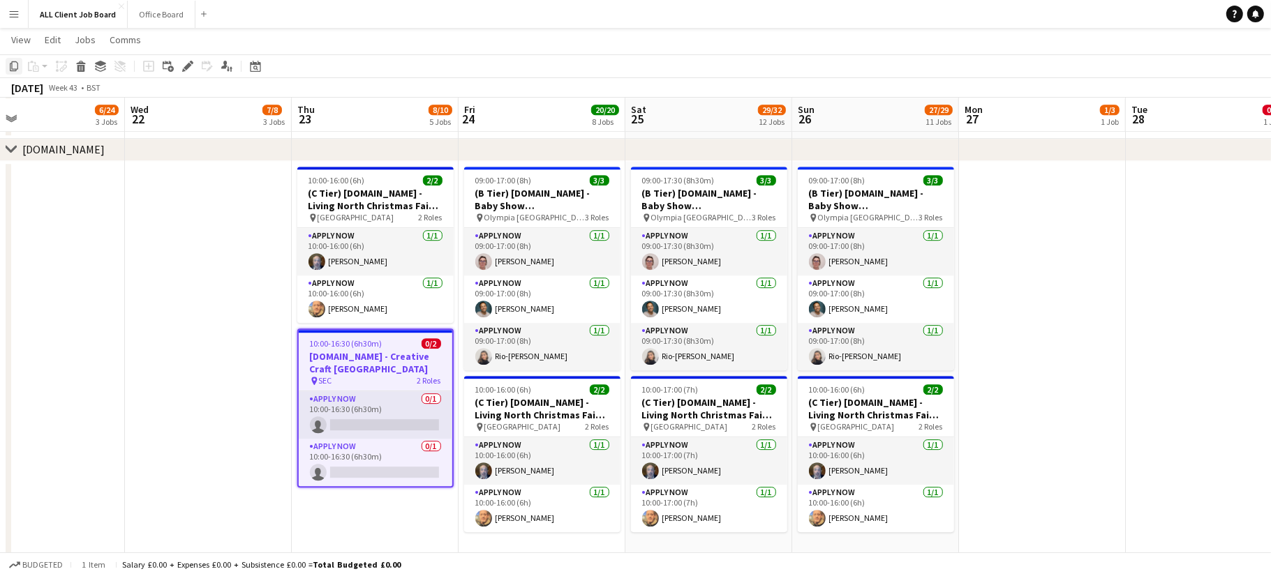
click at [18, 66] on icon "Copy" at bounding box center [13, 66] width 11 height 11
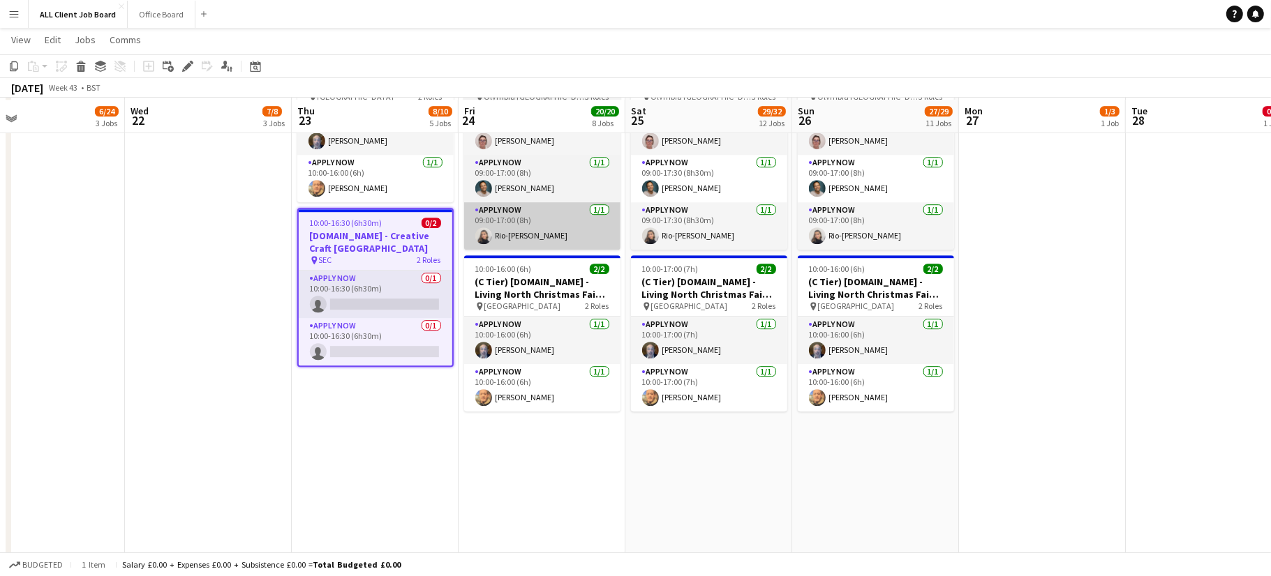
scroll to position [3949, 0]
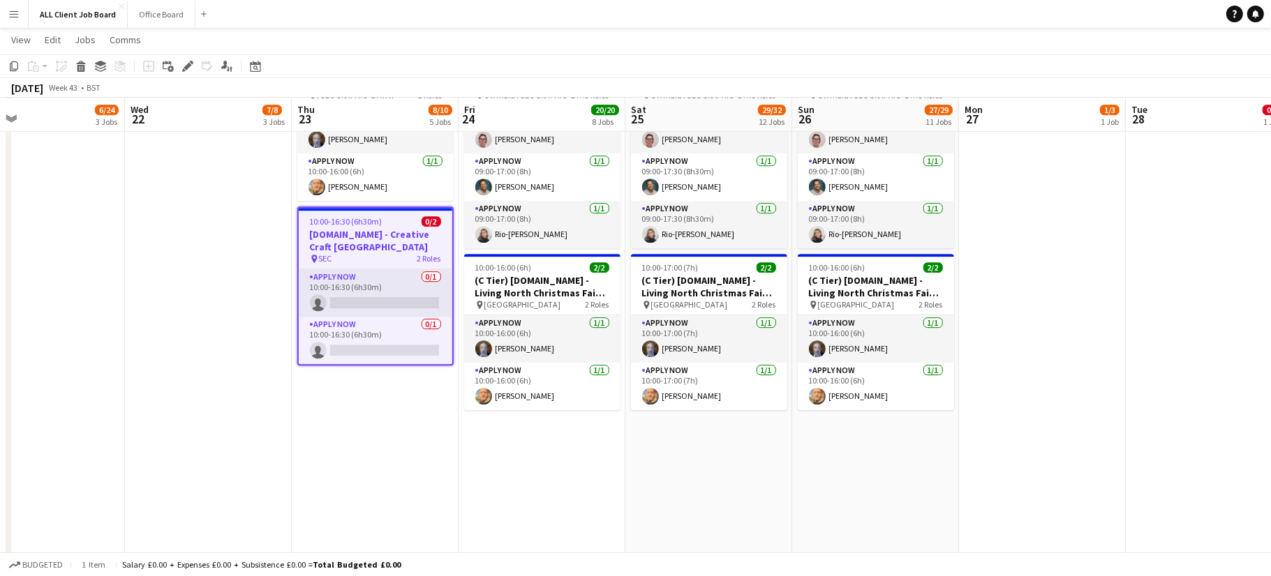
click at [516, 466] on app-date-cell "09:00-17:00 (8h) 3/3 (B Tier) [DOMAIN_NAME] - Baby Show [GEOGRAPHIC_DATA] pin O…" at bounding box center [542, 345] width 167 height 613
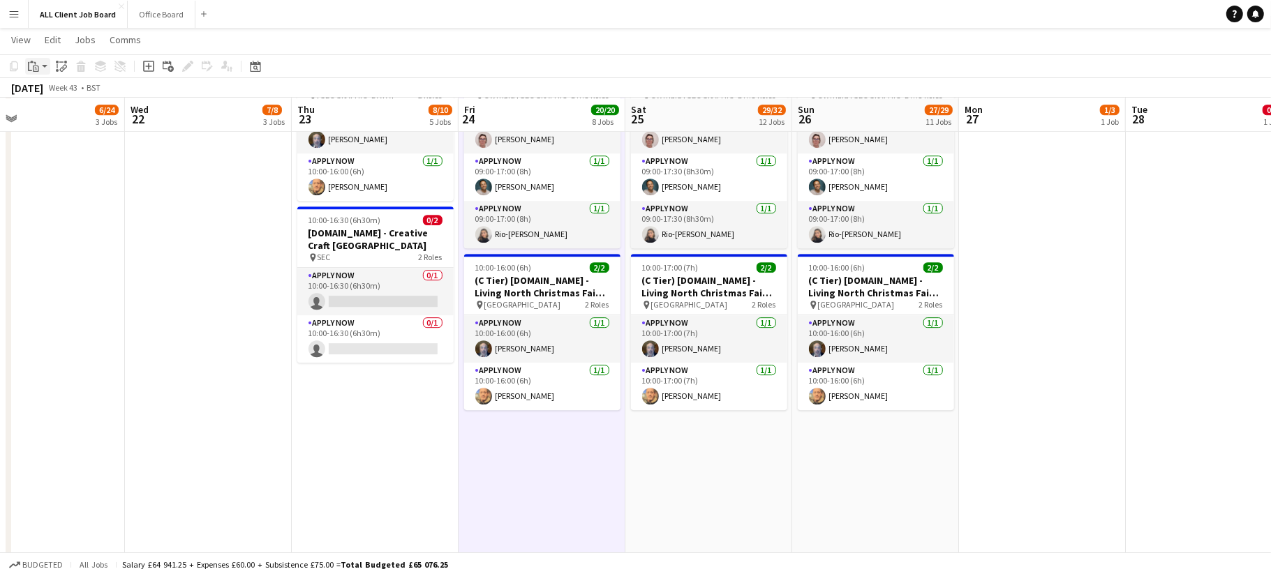
click at [34, 63] on icon "Paste" at bounding box center [33, 66] width 11 height 11
click at [76, 111] on link "Paste with crew Command Shift V" at bounding box center [92, 116] width 110 height 13
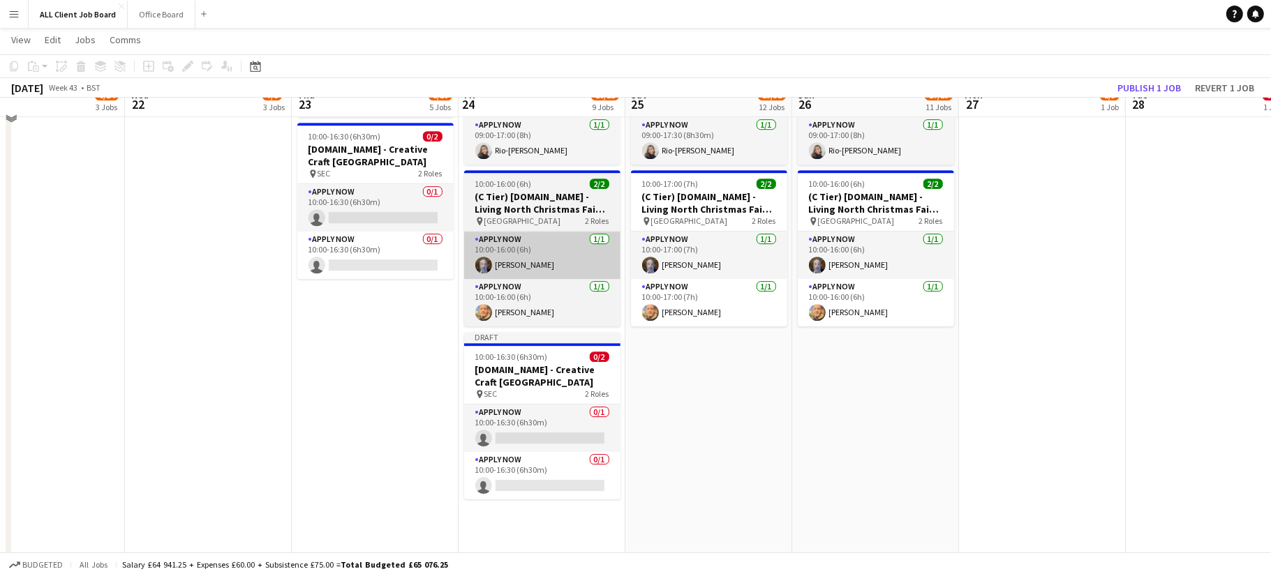
scroll to position [4034, 0]
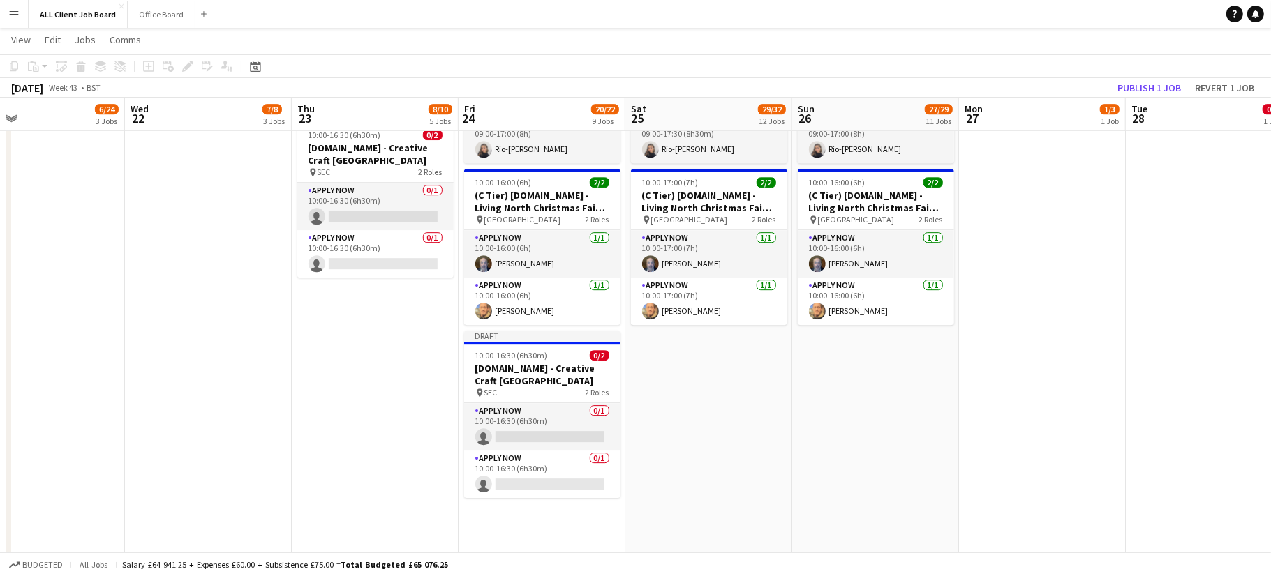
click at [694, 372] on app-date-cell "09:00-17:30 (8h30m) 3/3 (B Tier) [DOMAIN_NAME] - Baby Show [GEOGRAPHIC_DATA] pi…" at bounding box center [708, 260] width 167 height 613
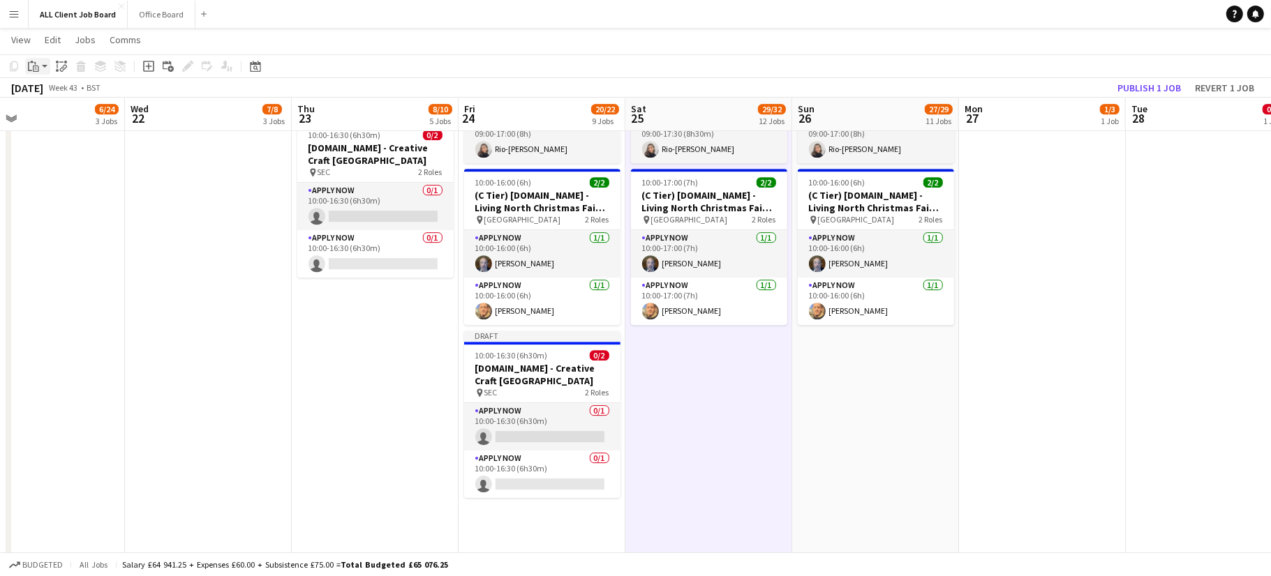
click at [40, 65] on div "Paste" at bounding box center [33, 66] width 17 height 17
click at [55, 114] on link "Paste with crew Command Shift V" at bounding box center [92, 116] width 110 height 13
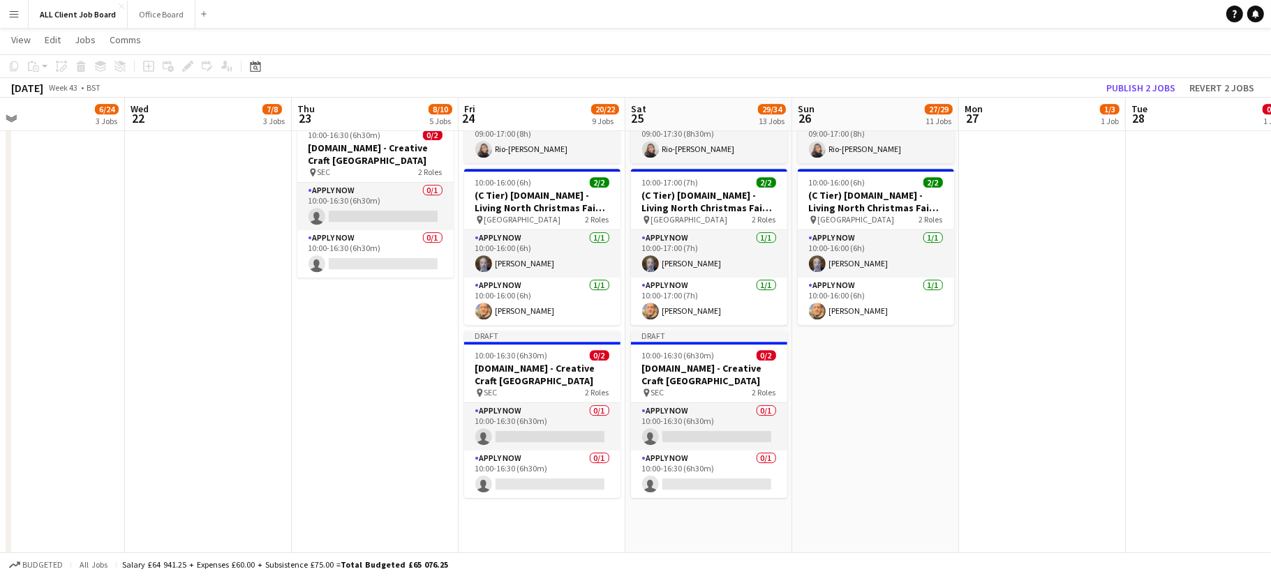
click at [880, 360] on app-date-cell "09:00-17:00 (8h) 3/3 (B Tier) [DOMAIN_NAME] - Baby Show [GEOGRAPHIC_DATA] pin O…" at bounding box center [875, 260] width 167 height 613
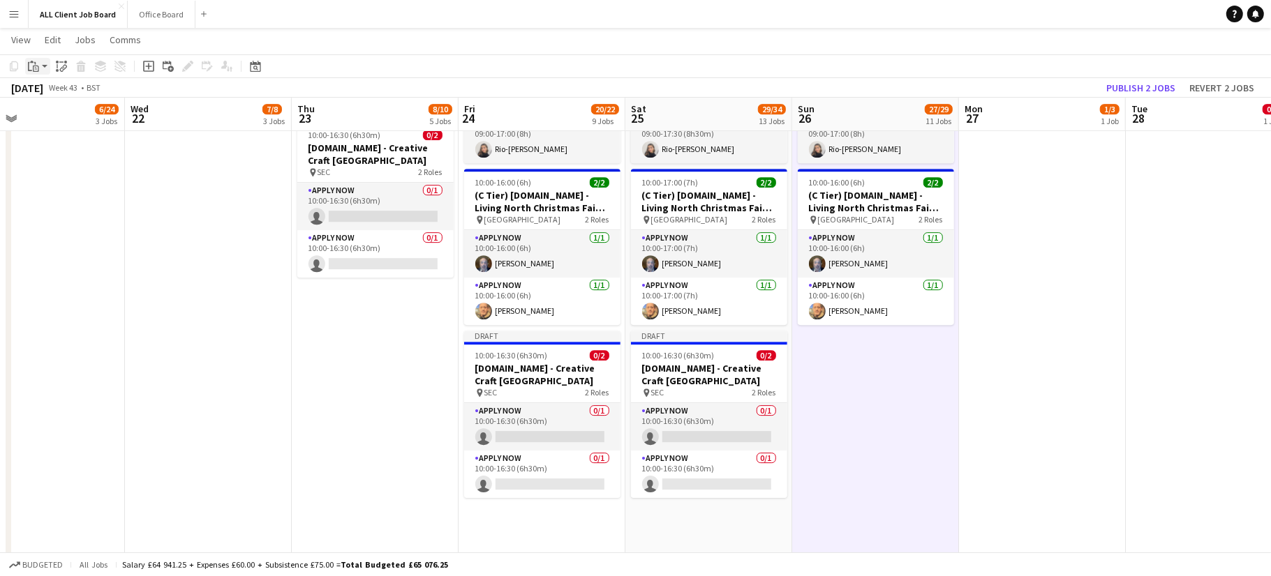
click at [27, 69] on div "Paste" at bounding box center [33, 66] width 17 height 17
click at [88, 117] on link "Paste with crew Command Shift V" at bounding box center [92, 116] width 110 height 13
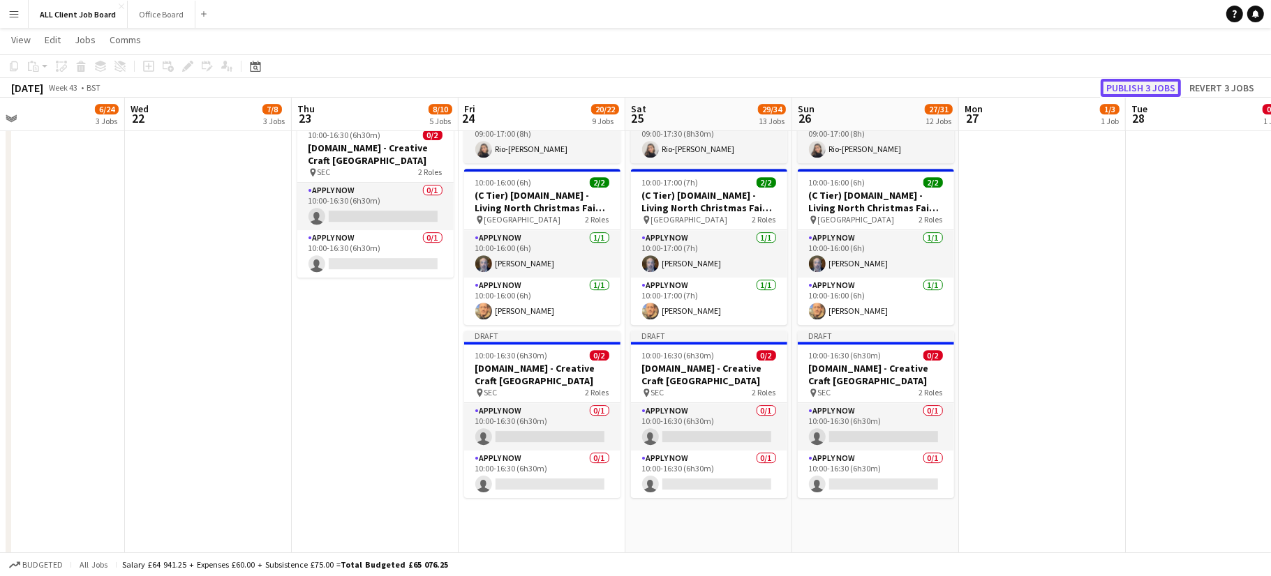
click at [1160, 82] on button "Publish 3 jobs" at bounding box center [1141, 88] width 80 height 18
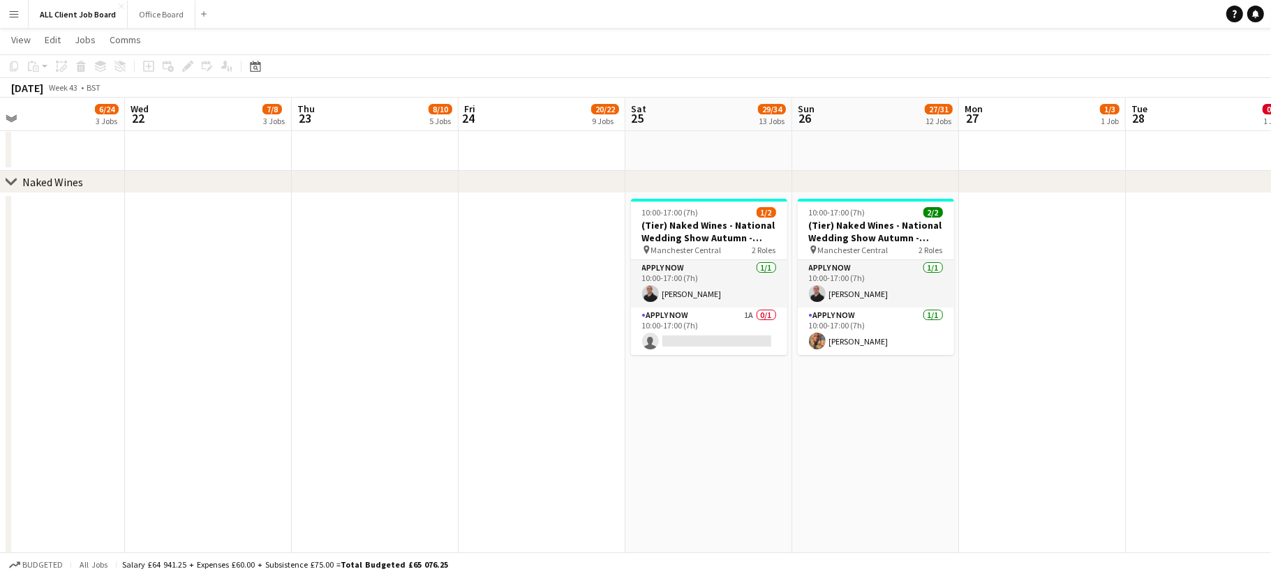
scroll to position [4710, 0]
click at [694, 224] on h3 "(Tier) Naked Wines - National Wedding Show Autumn - Stand H21" at bounding box center [709, 229] width 156 height 25
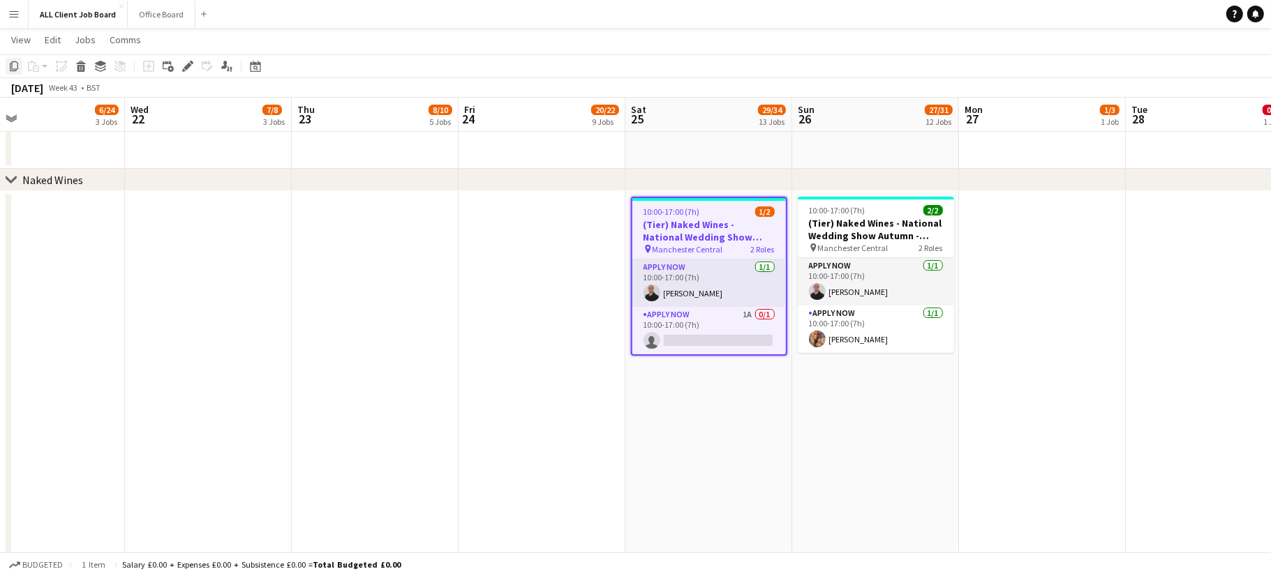
click at [14, 66] on icon "Copy" at bounding box center [13, 66] width 11 height 11
click at [359, 292] on app-date-cell at bounding box center [375, 416] width 167 height 451
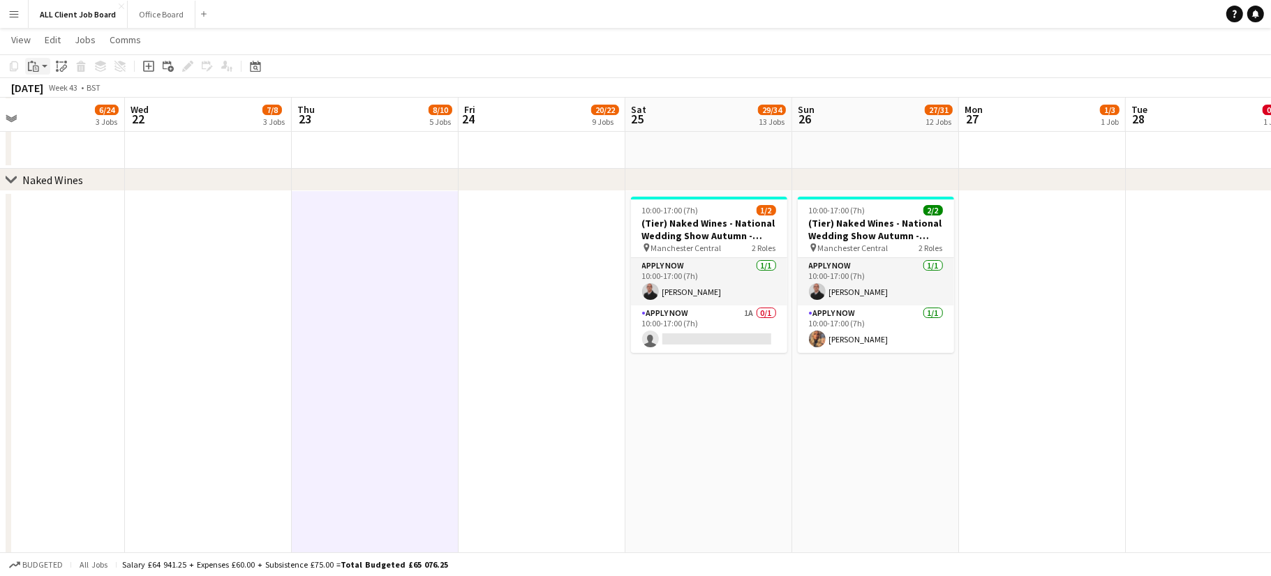
click at [27, 65] on div "Paste" at bounding box center [33, 66] width 17 height 17
click at [63, 88] on link "Paste Command V" at bounding box center [92, 93] width 110 height 13
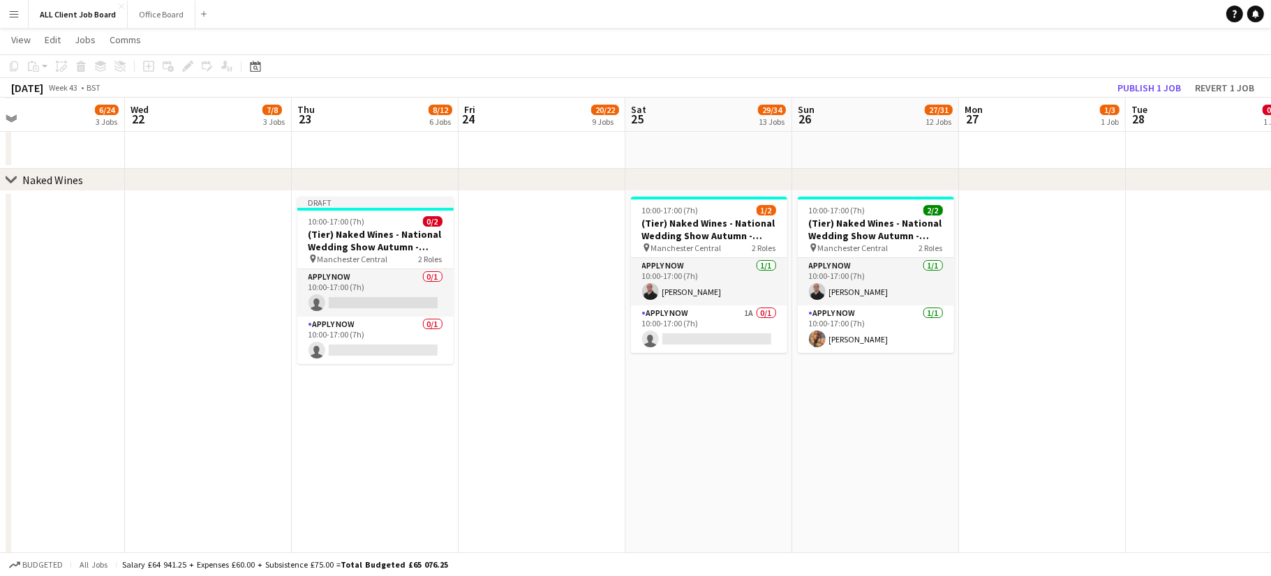
click at [536, 231] on app-date-cell at bounding box center [542, 416] width 167 height 451
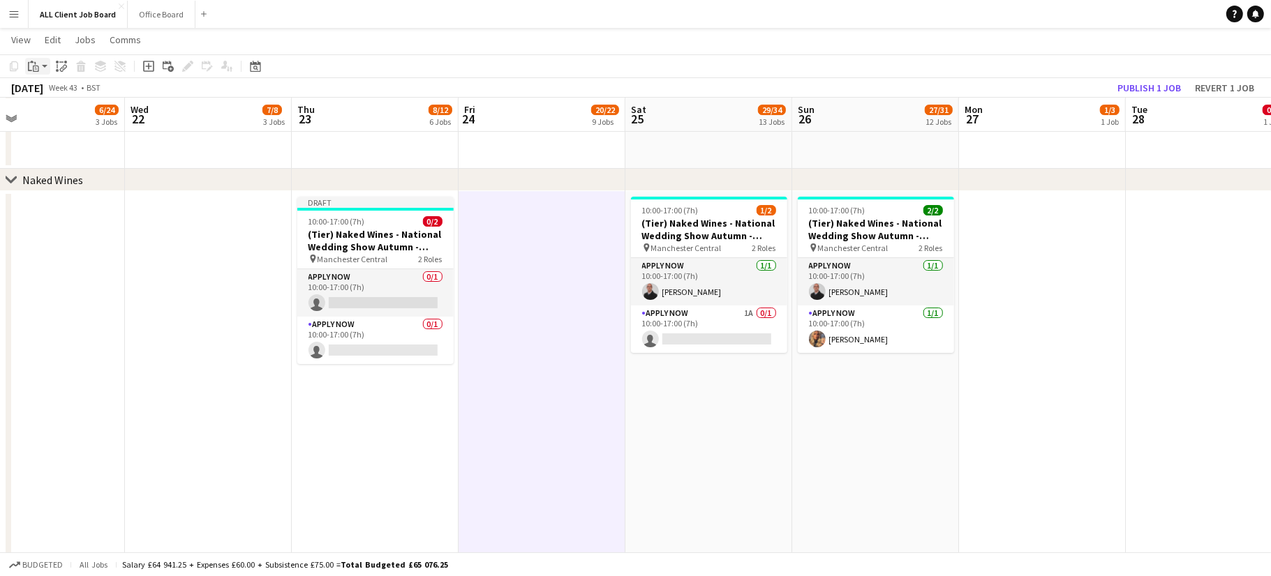
click at [36, 61] on icon "Paste" at bounding box center [33, 66] width 11 height 11
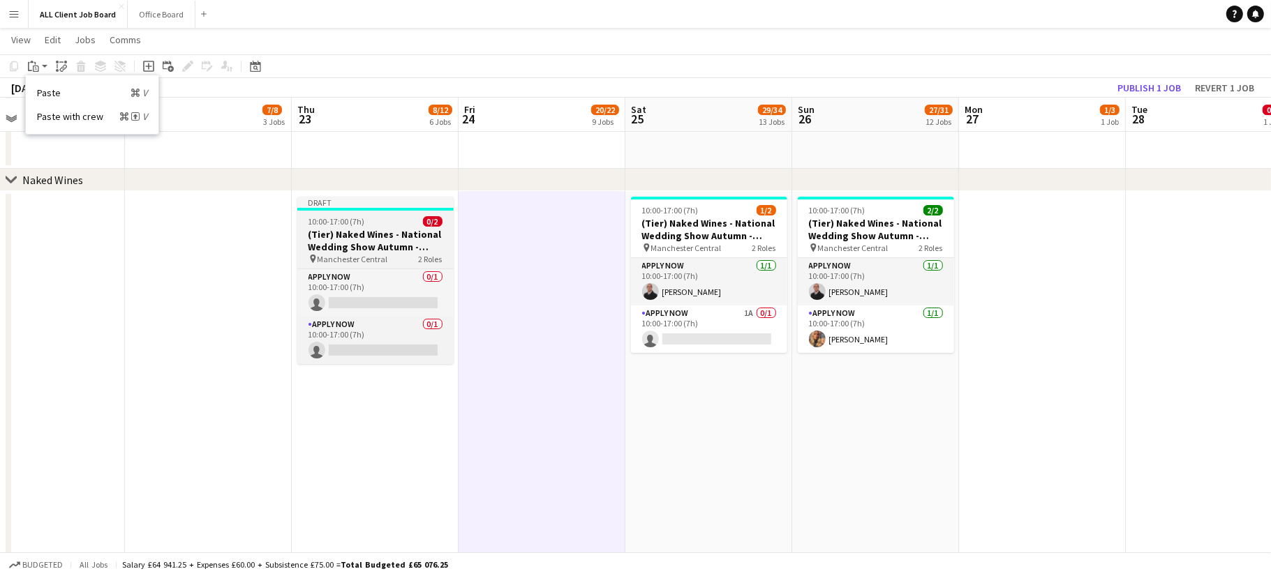
click at [373, 223] on div "10:00-17:00 (7h) 0/2" at bounding box center [375, 221] width 156 height 10
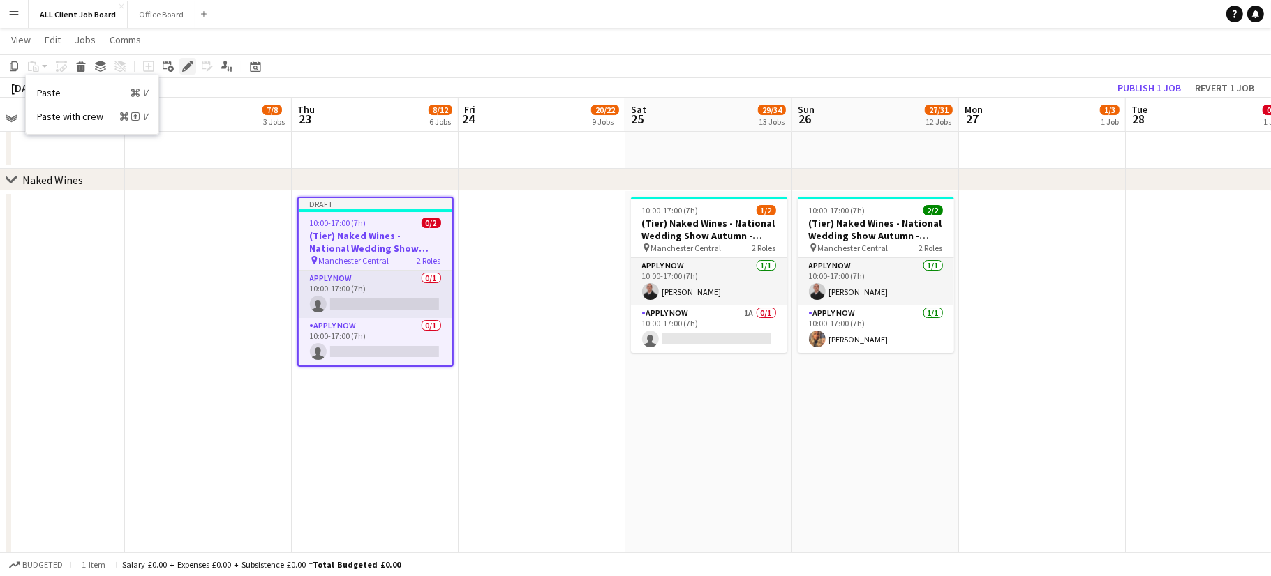
click at [182, 63] on icon "Edit" at bounding box center [187, 66] width 11 height 11
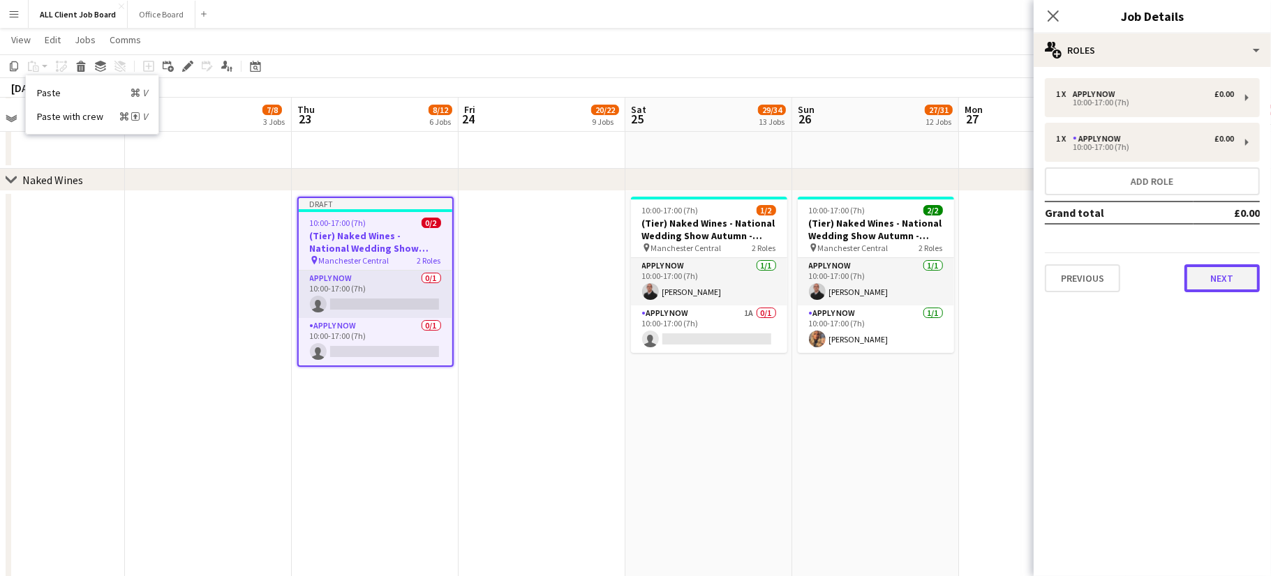
click at [1219, 272] on button "Next" at bounding box center [1221, 279] width 75 height 28
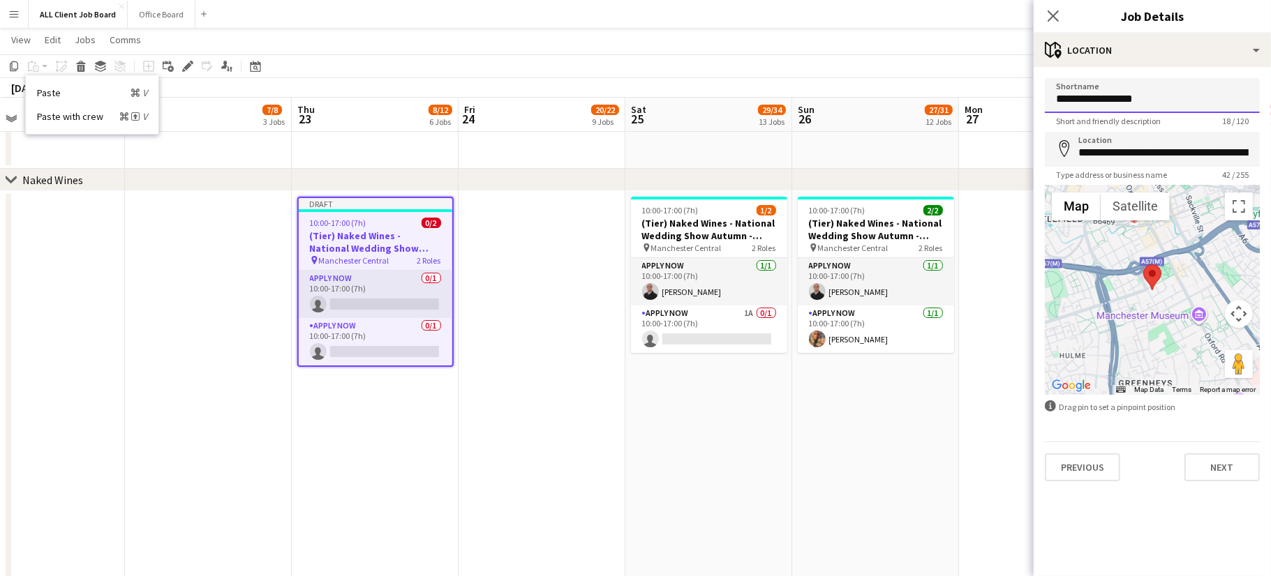
click at [1156, 97] on input "**********" at bounding box center [1152, 95] width 215 height 35
type input "***"
click at [1185, 146] on input "**********" at bounding box center [1152, 149] width 215 height 35
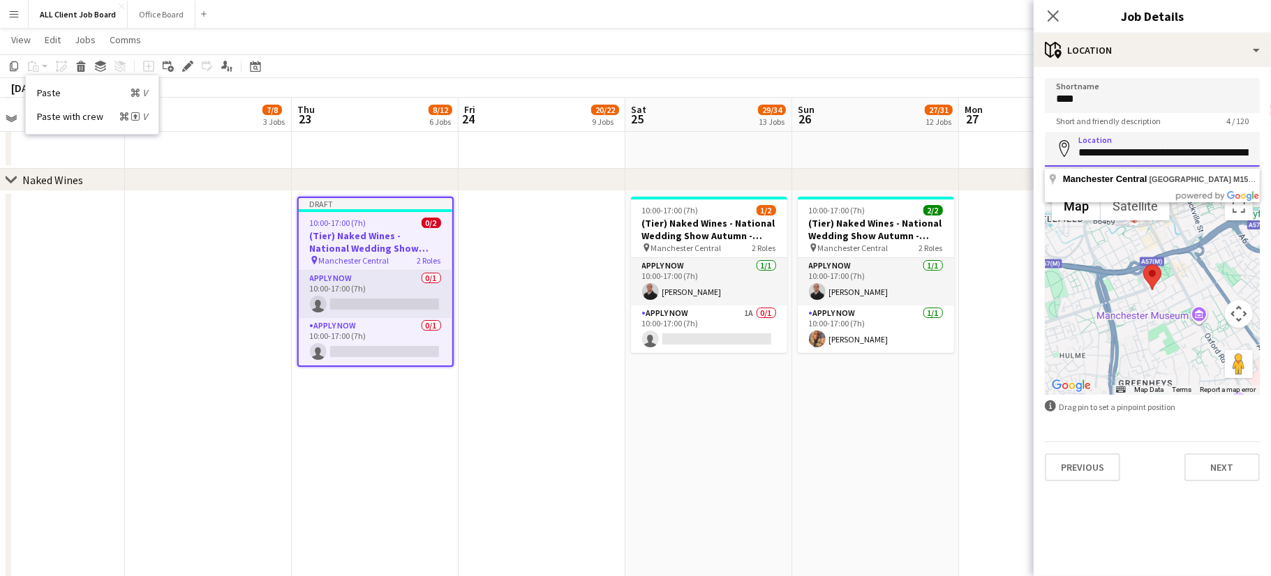
click at [1185, 146] on input "**********" at bounding box center [1152, 149] width 215 height 35
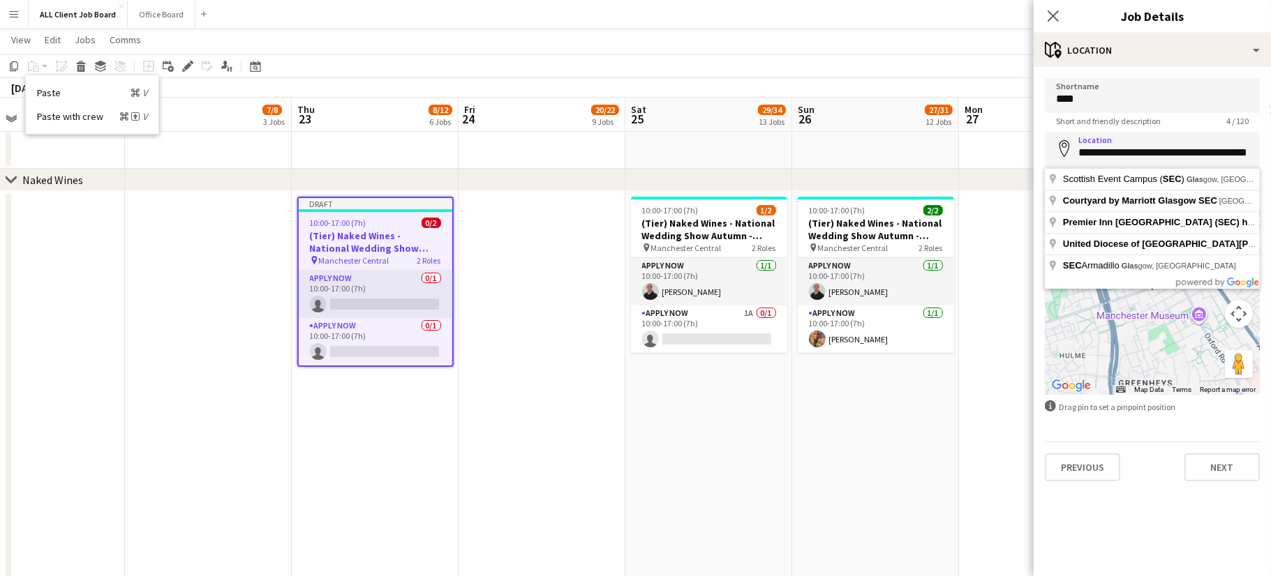
type input "**********"
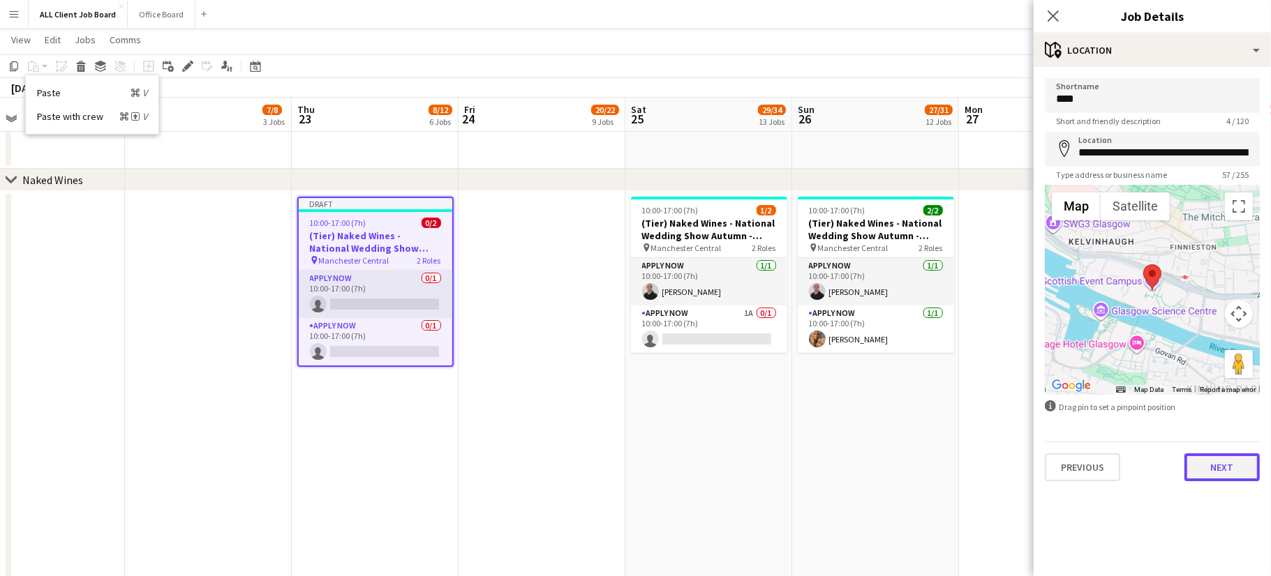
click at [1219, 465] on button "Next" at bounding box center [1221, 468] width 75 height 28
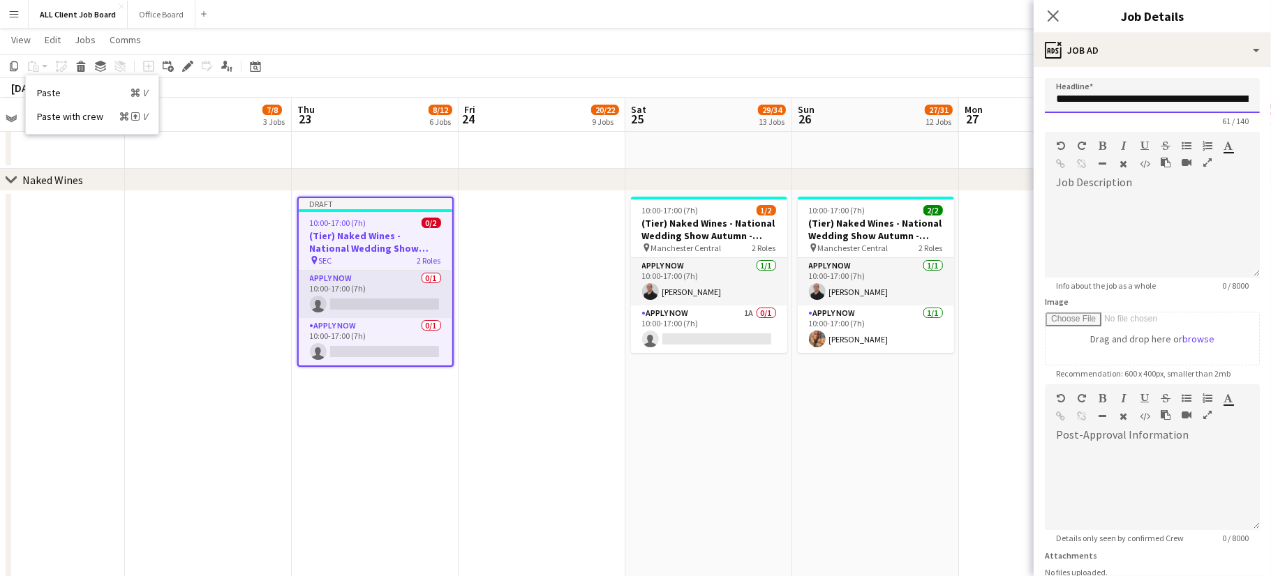
click at [1219, 102] on input "**********" at bounding box center [1152, 95] width 215 height 35
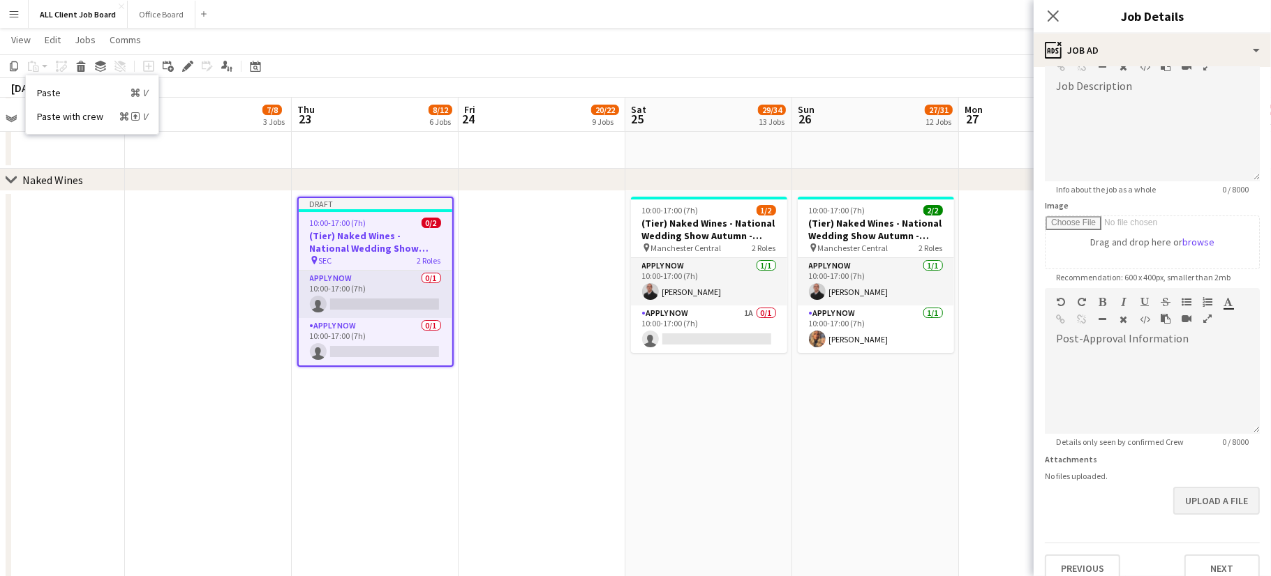
scroll to position [112, 0]
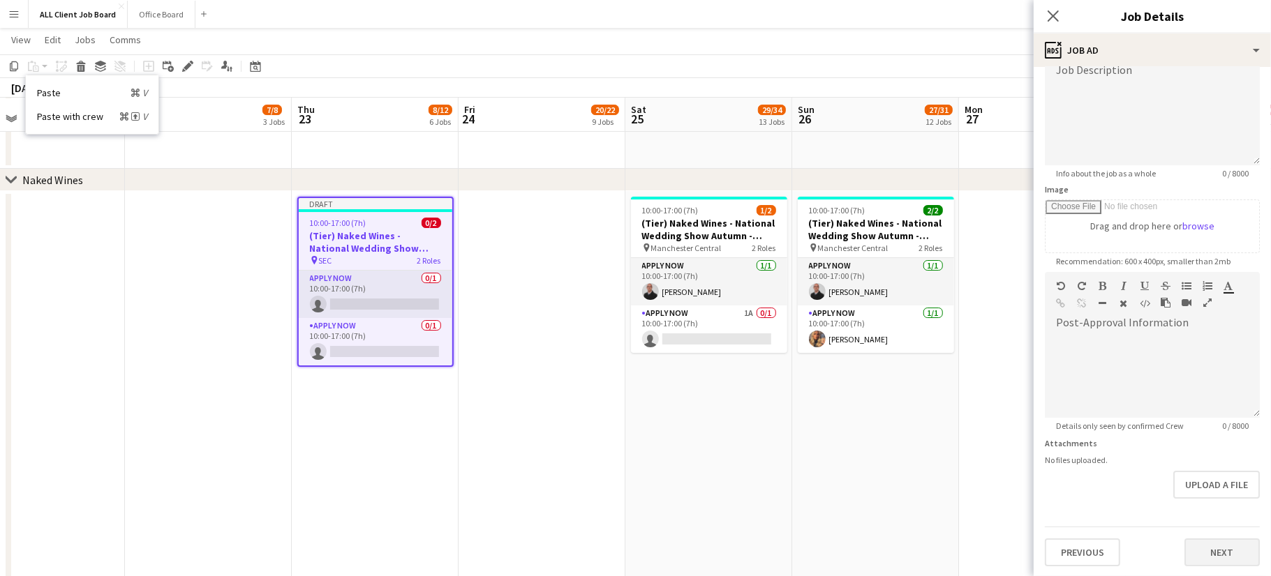
type input "**********"
click at [1219, 551] on button "Next" at bounding box center [1221, 553] width 75 height 28
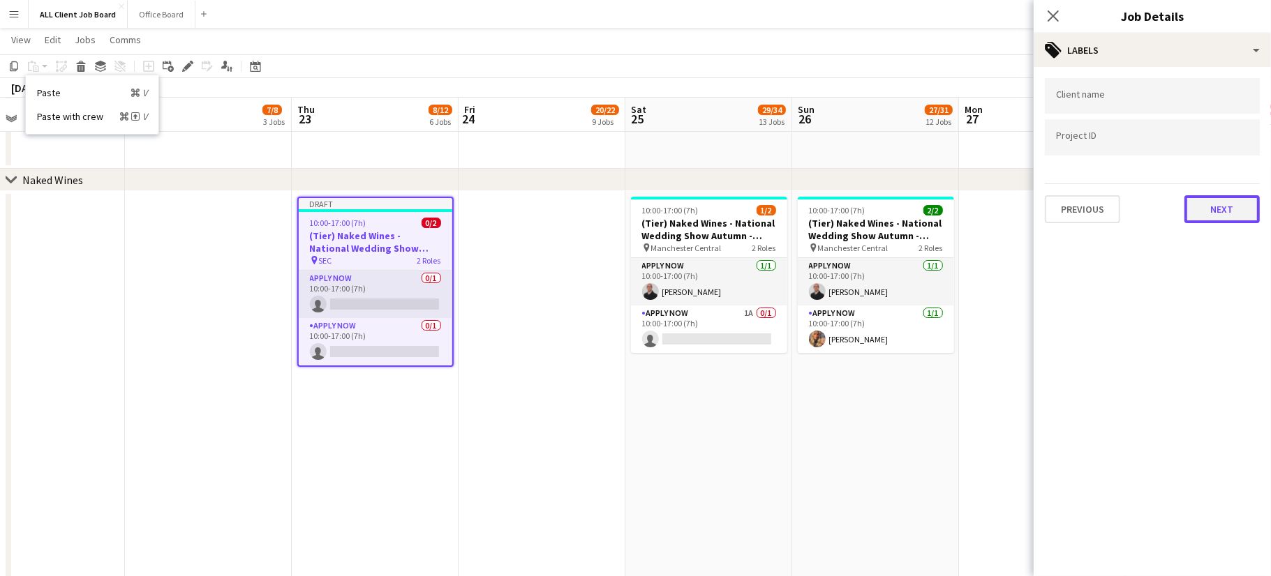
click at [1223, 202] on button "Next" at bounding box center [1221, 209] width 75 height 28
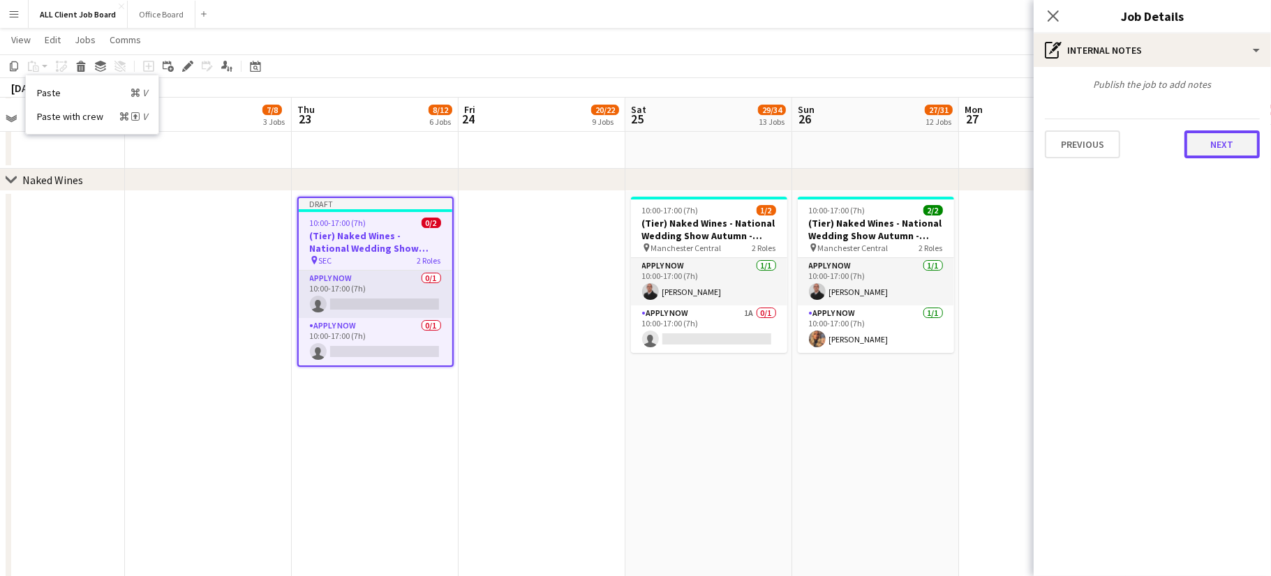
click at [1225, 140] on button "Next" at bounding box center [1221, 145] width 75 height 28
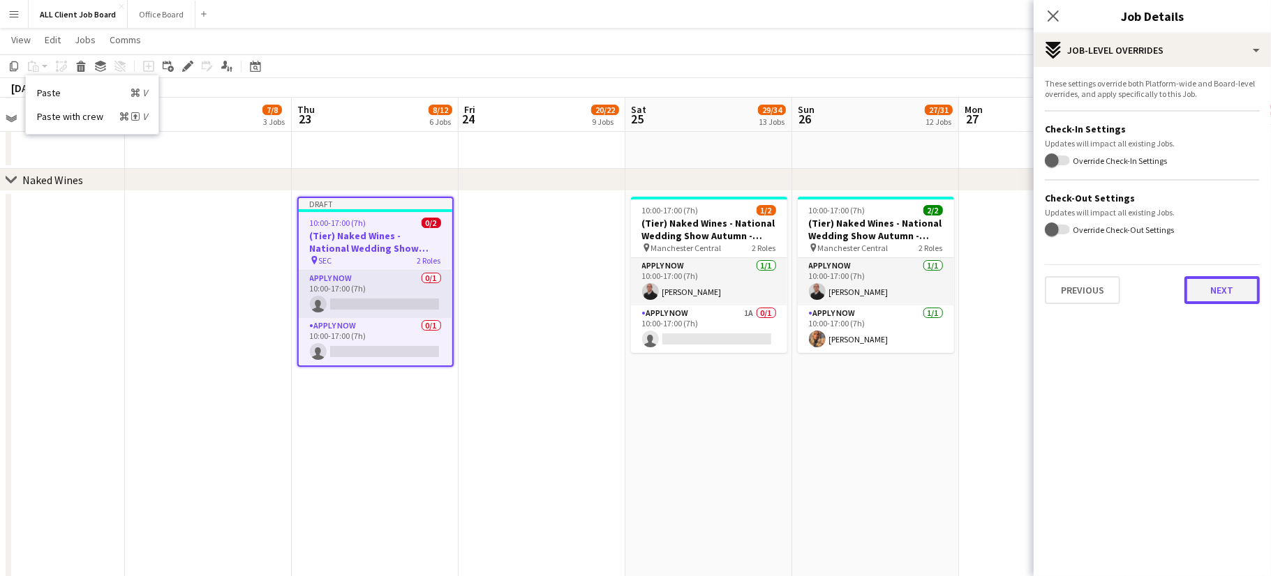
click at [1212, 299] on button "Next" at bounding box center [1221, 290] width 75 height 28
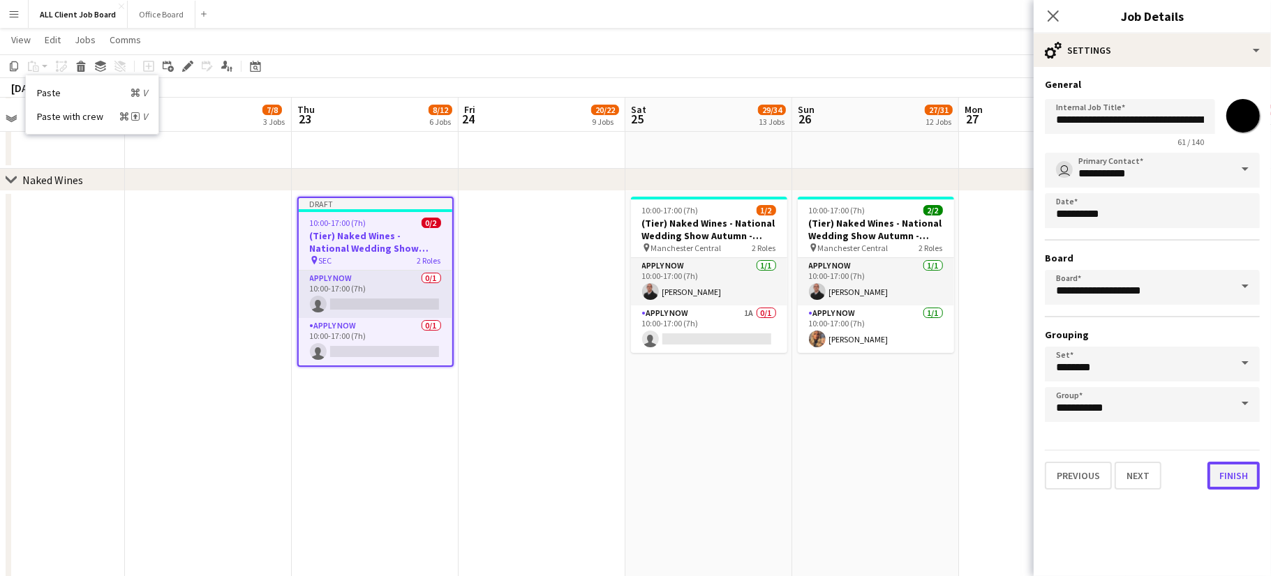
click at [1242, 468] on button "Finish" at bounding box center [1233, 476] width 52 height 28
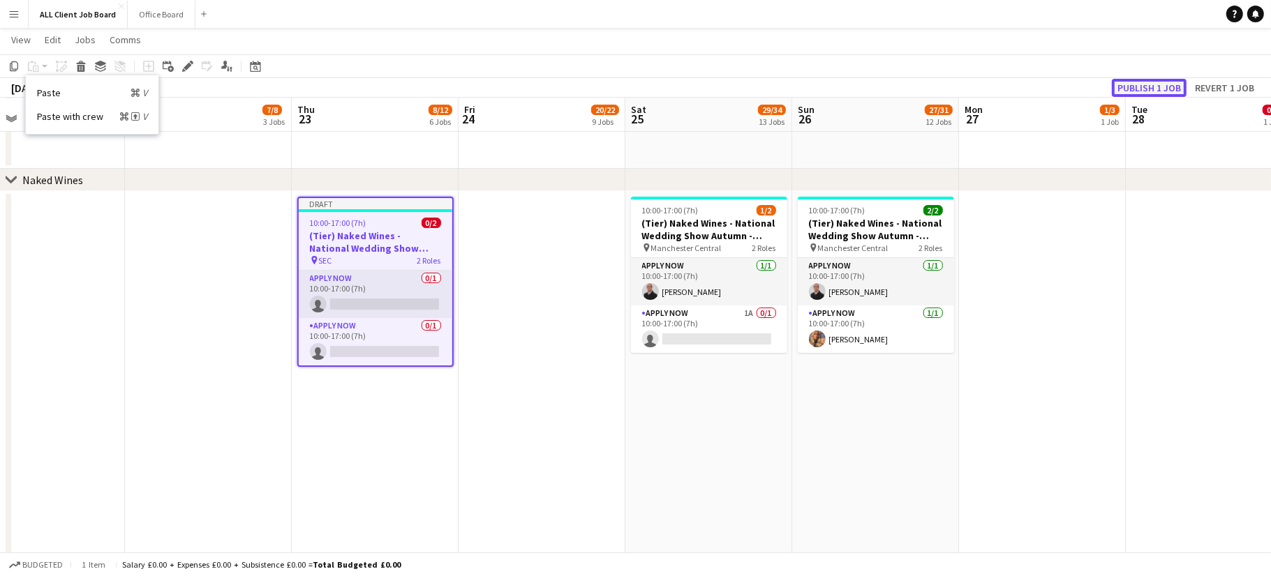
click at [1141, 88] on button "Publish 1 job" at bounding box center [1149, 88] width 75 height 18
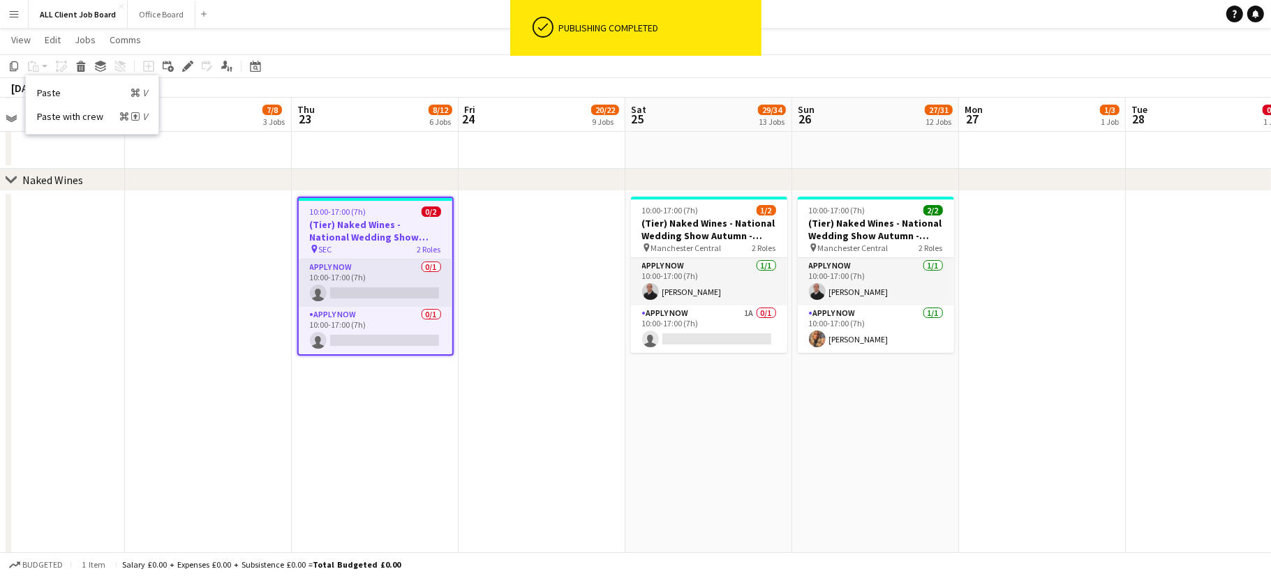
click at [381, 238] on h3 "(Tier) Naked Wines - National Wedding Show Autumn - Stand H21" at bounding box center [376, 230] width 154 height 25
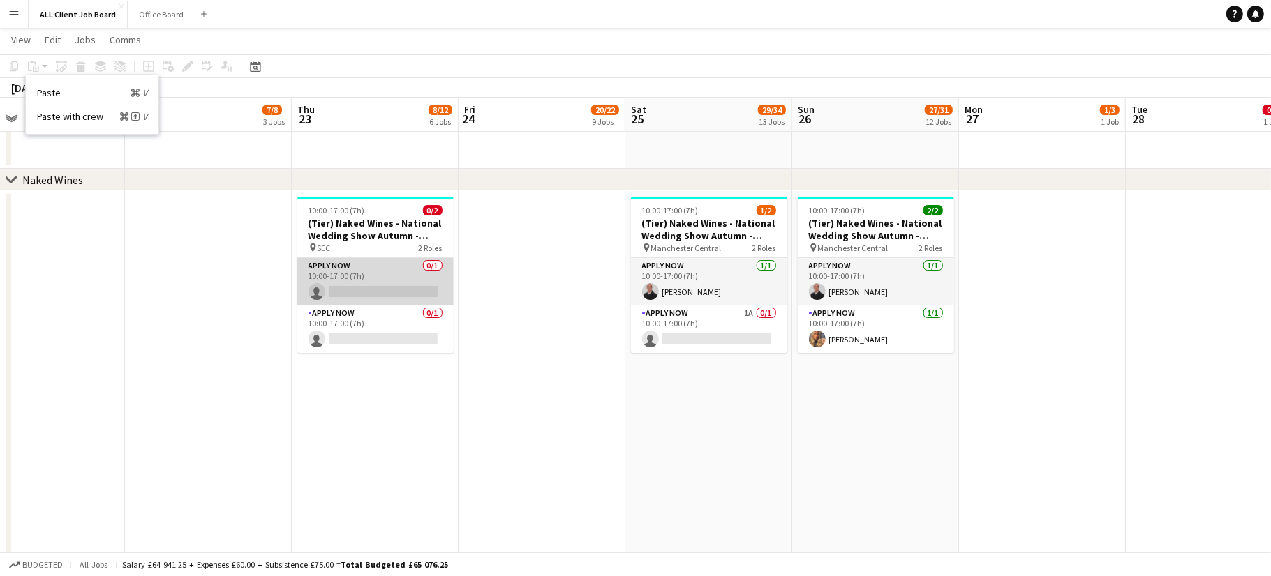
click at [350, 274] on app-card-role "APPLY NOW 0/1 10:00-17:00 (7h) single-neutral-actions" at bounding box center [375, 281] width 156 height 47
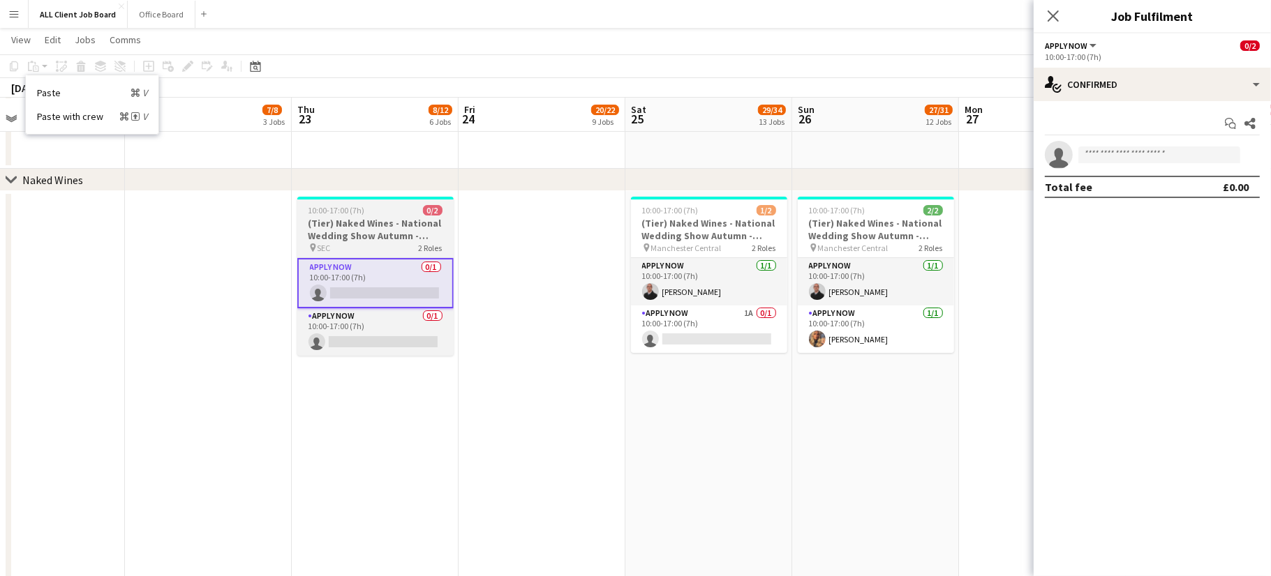
click at [357, 211] on span "10:00-17:00 (7h)" at bounding box center [336, 210] width 57 height 10
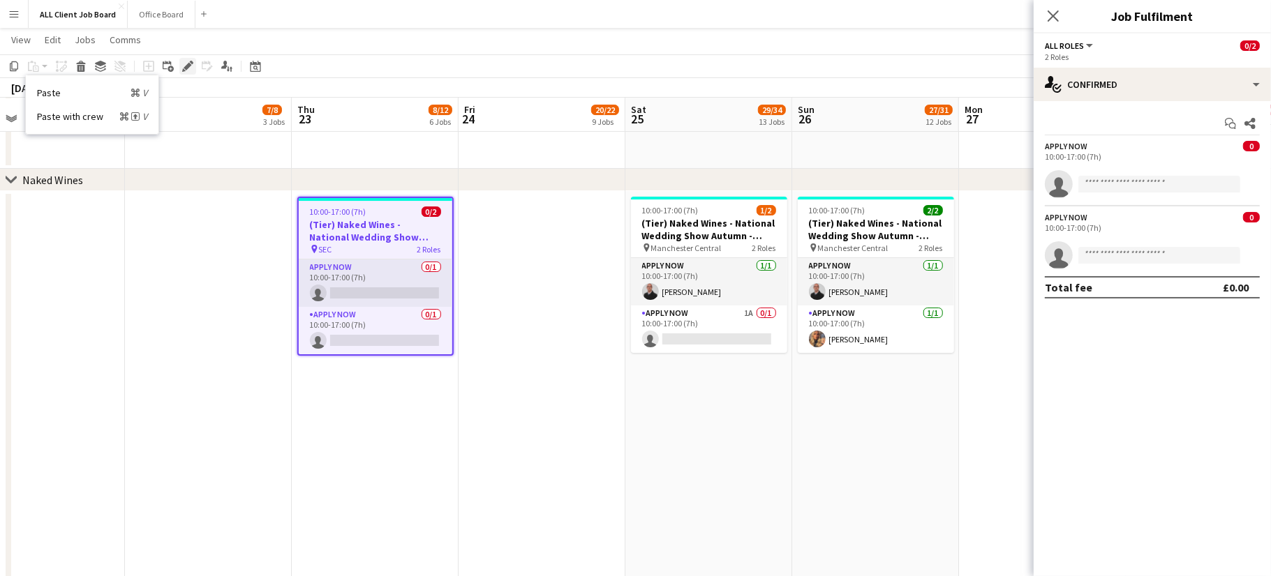
click at [188, 68] on icon "Edit" at bounding box center [187, 66] width 11 height 11
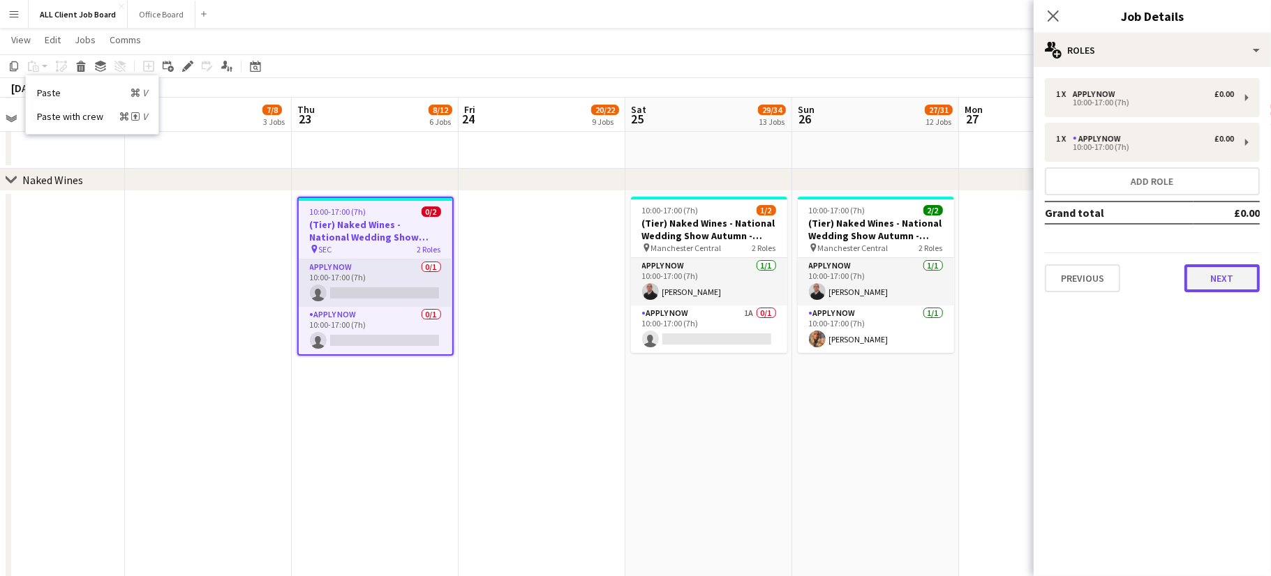
click at [1219, 274] on button "Next" at bounding box center [1221, 279] width 75 height 28
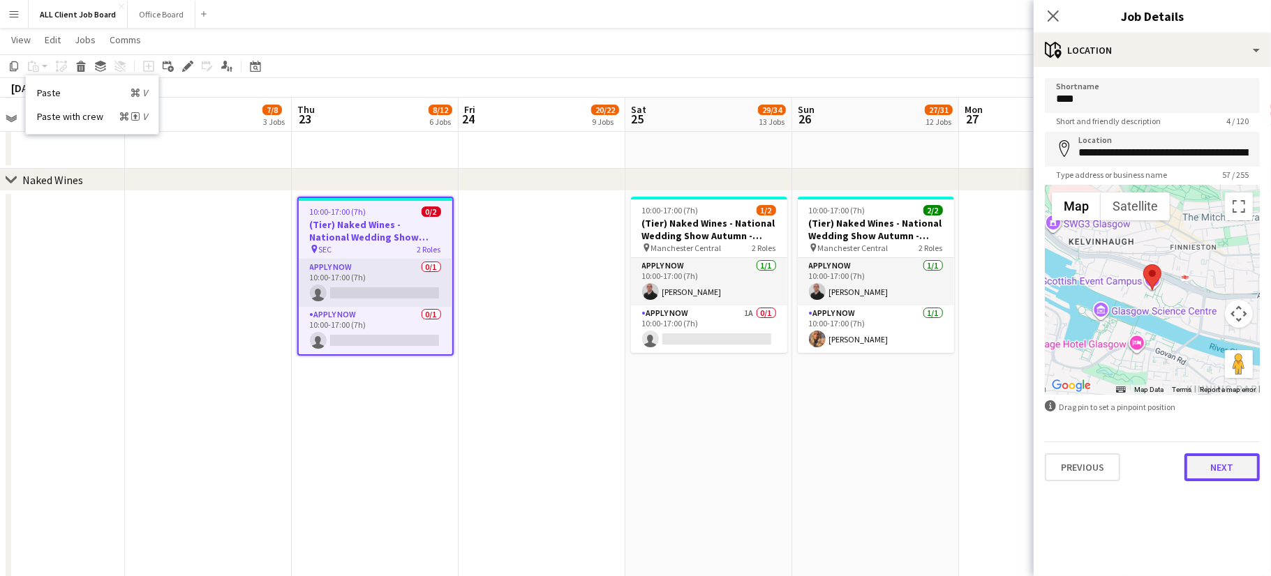
click at [1225, 472] on button "Next" at bounding box center [1221, 468] width 75 height 28
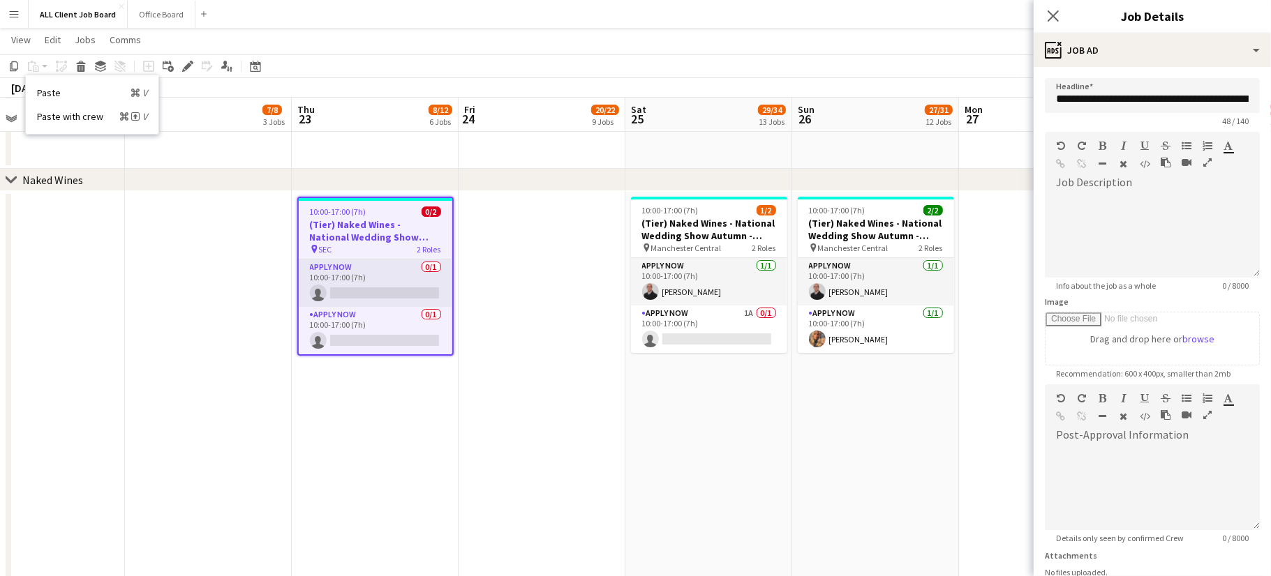
scroll to position [112, 0]
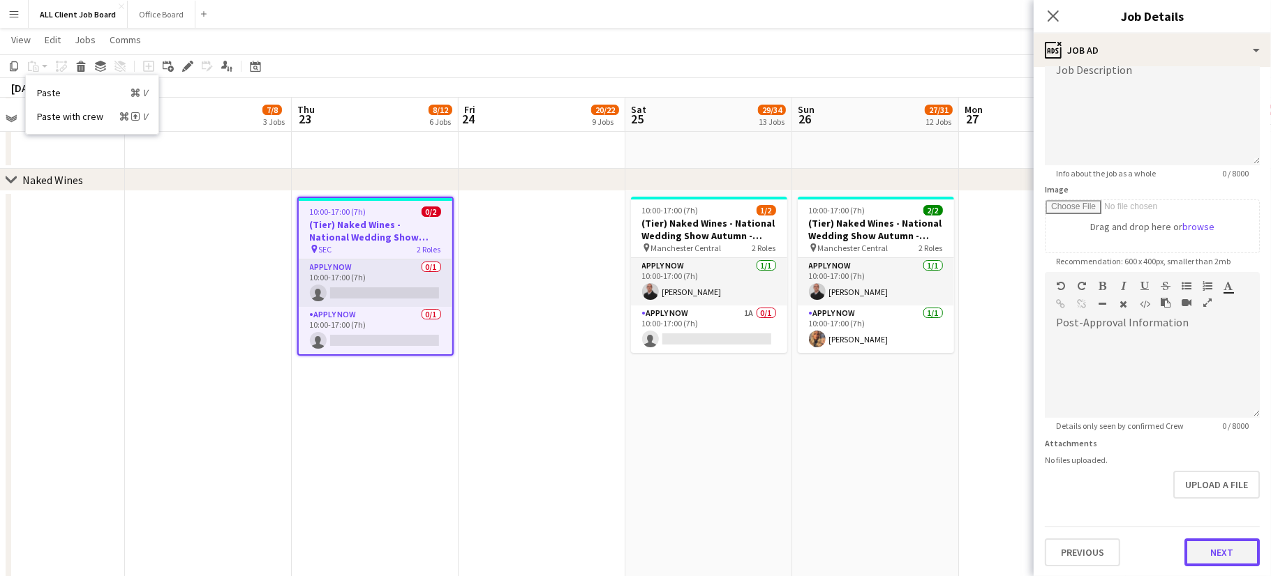
click at [1218, 549] on button "Next" at bounding box center [1221, 553] width 75 height 28
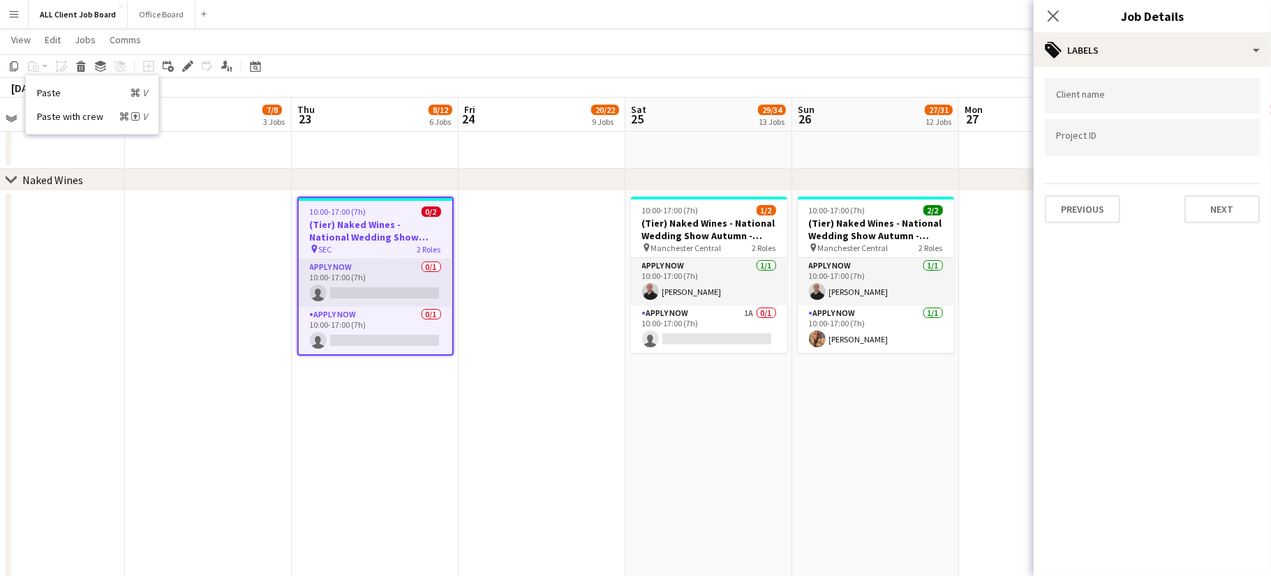
scroll to position [0, 0]
click at [1235, 205] on button "Next" at bounding box center [1221, 209] width 75 height 28
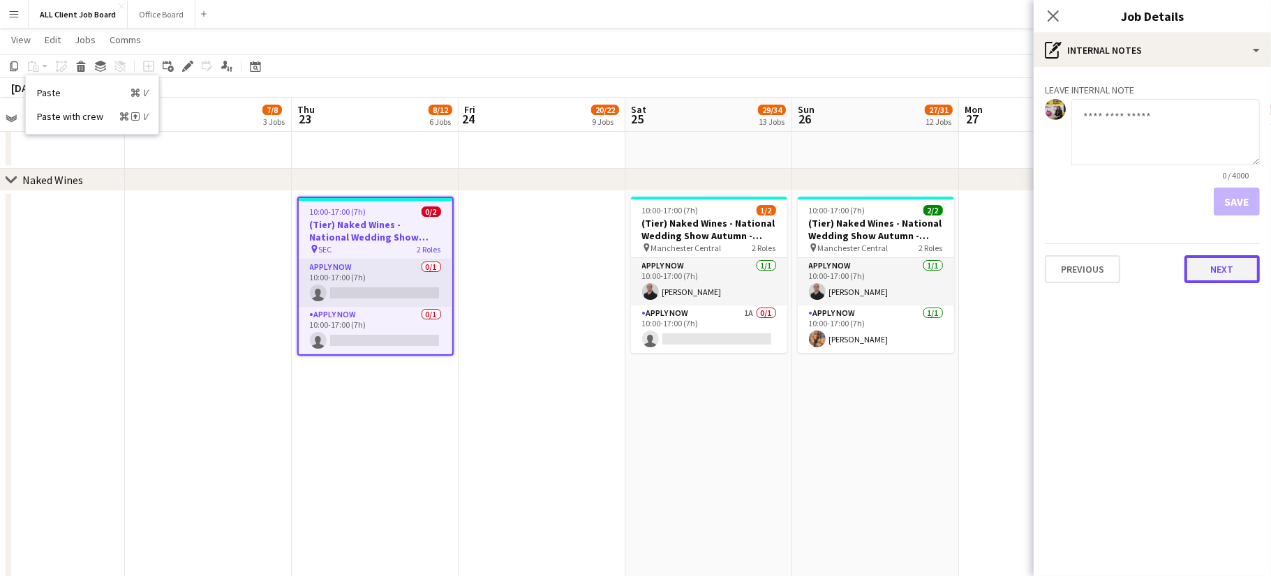
click at [1223, 269] on button "Next" at bounding box center [1221, 269] width 75 height 28
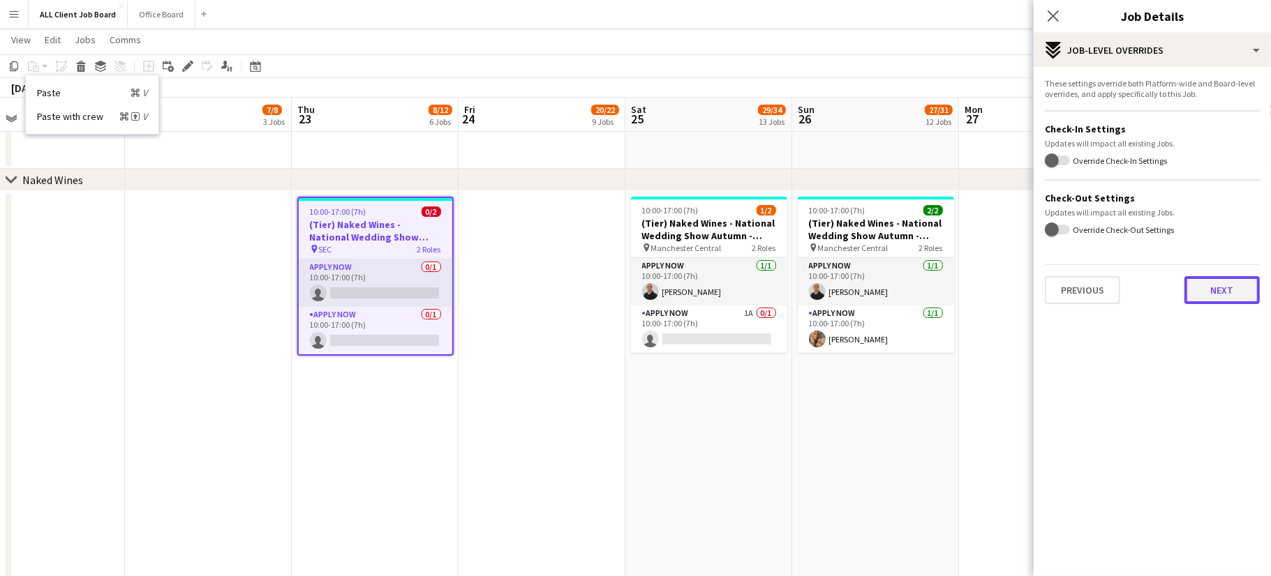
click at [1210, 300] on button "Next" at bounding box center [1221, 290] width 75 height 28
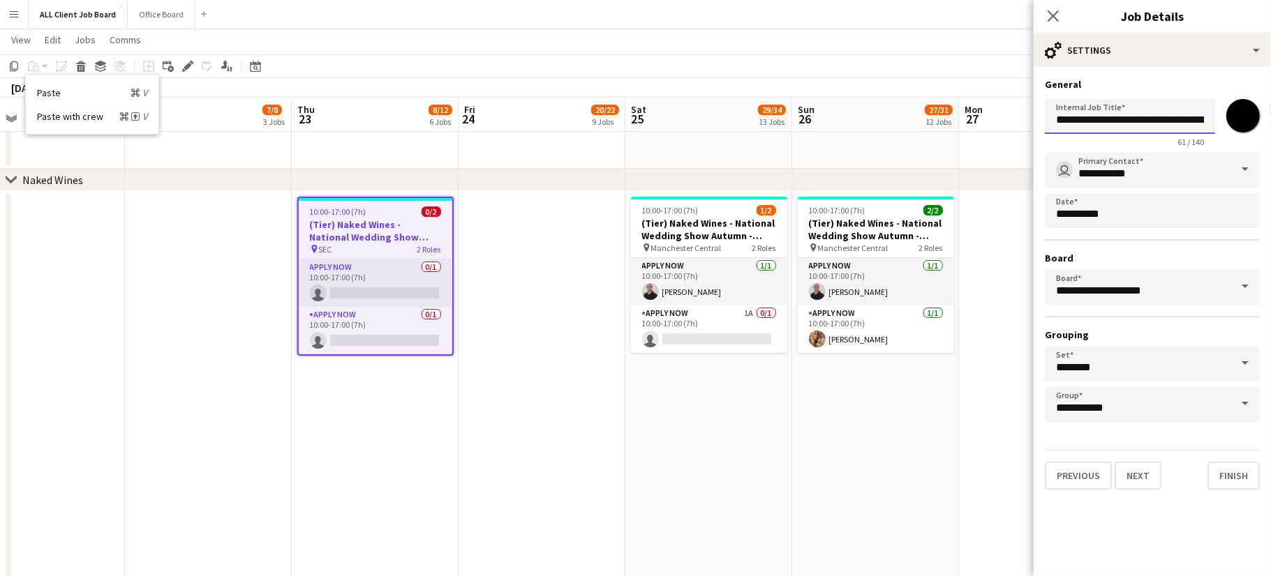
click at [1164, 117] on input "**********" at bounding box center [1130, 116] width 170 height 35
type input "**********"
click at [1217, 477] on button "Finish" at bounding box center [1233, 476] width 52 height 28
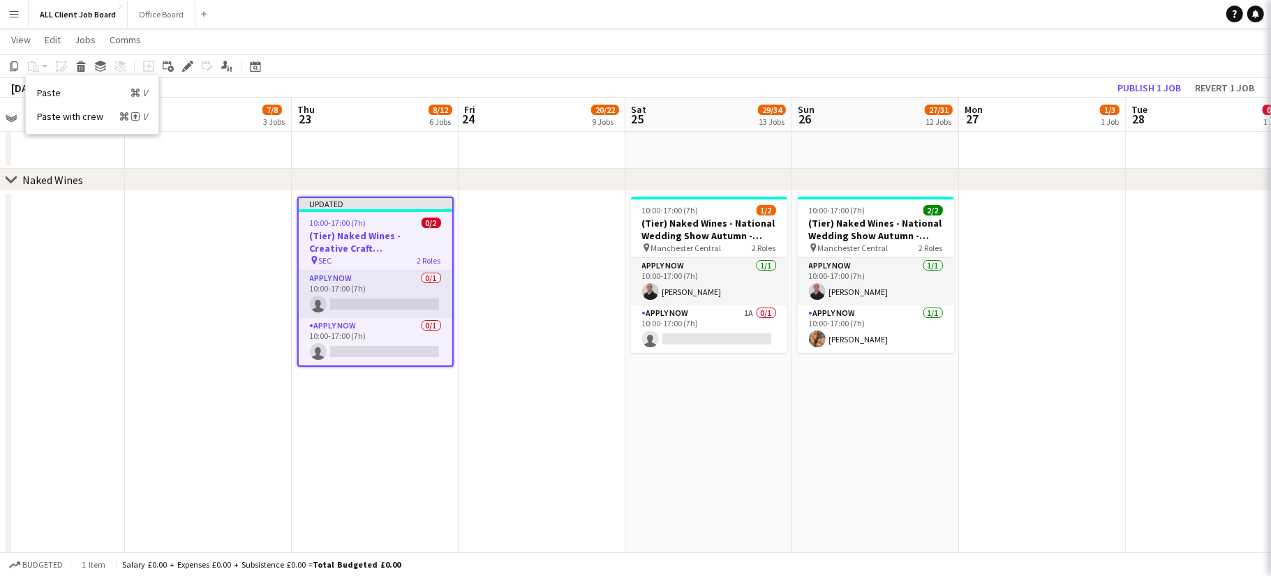
scroll to position [0, 0]
click at [1159, 90] on button "Publish 1 job" at bounding box center [1149, 88] width 75 height 18
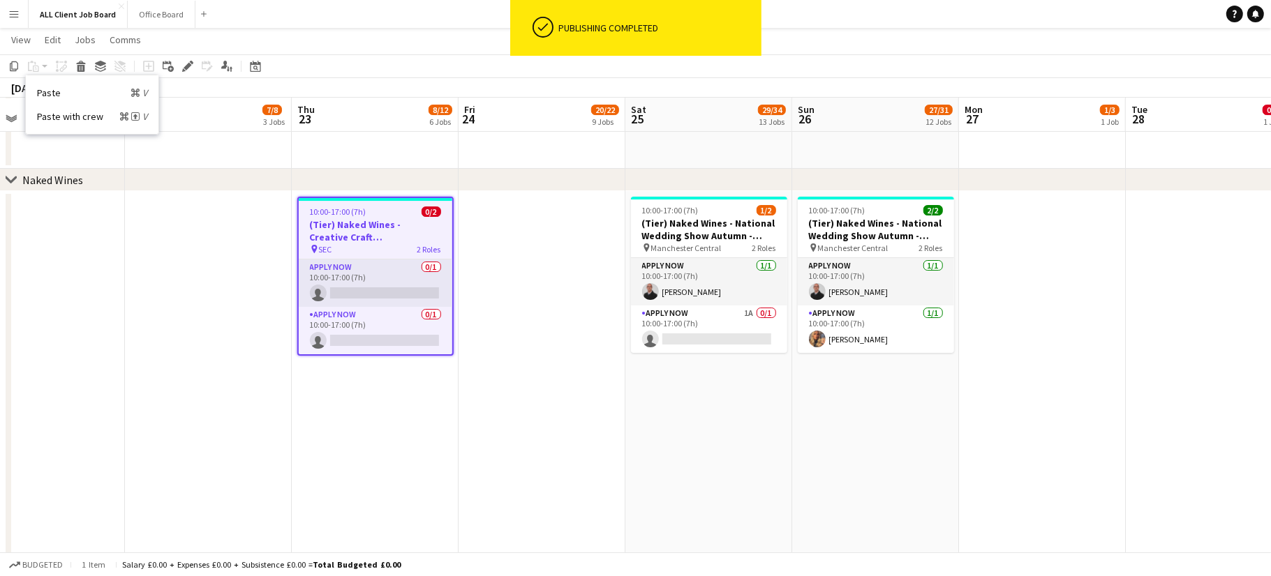
click at [364, 224] on h3 "(Tier) Naked Wines - Creative Craft [GEOGRAPHIC_DATA]" at bounding box center [376, 230] width 154 height 25
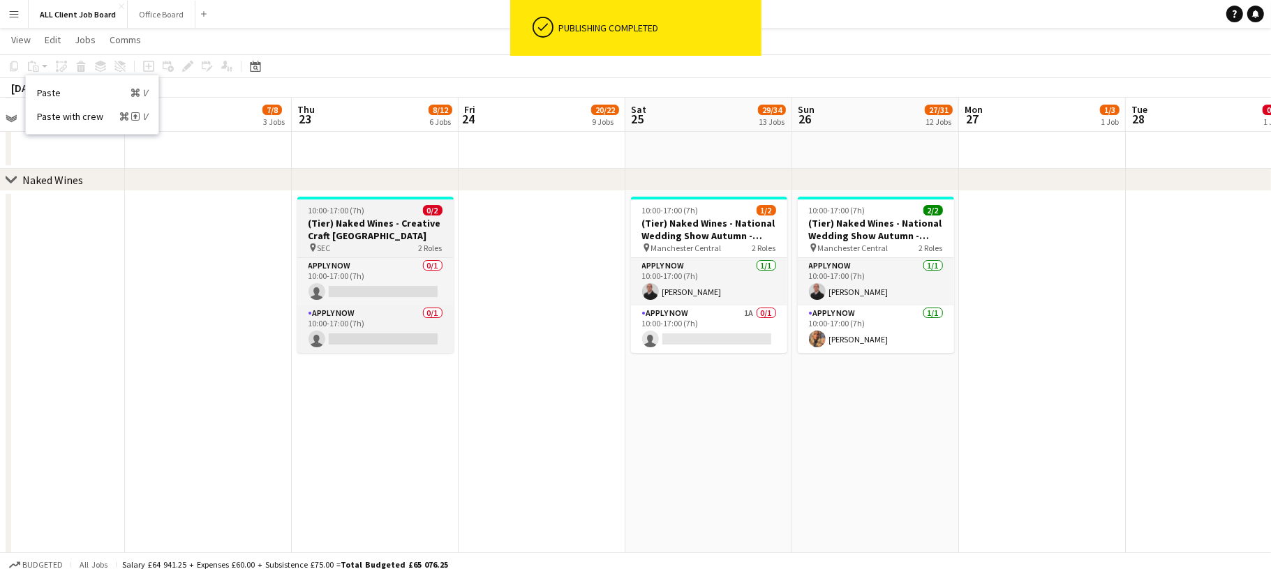
click at [339, 209] on span "10:00-17:00 (7h)" at bounding box center [336, 210] width 57 height 10
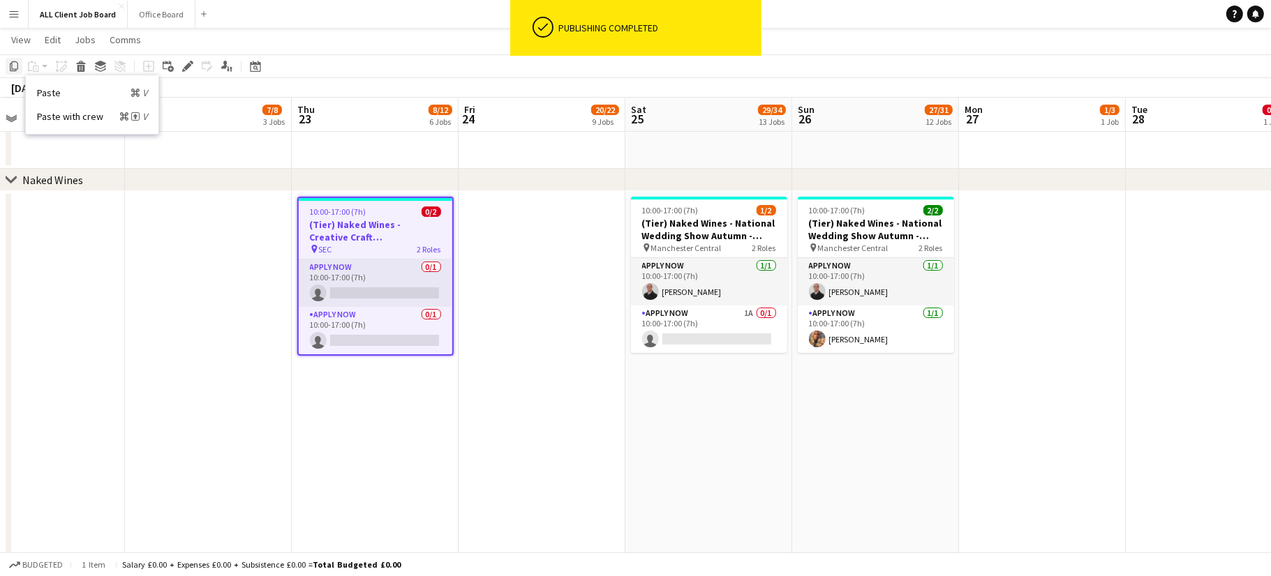
click at [14, 65] on icon "Copy" at bounding box center [13, 66] width 11 height 11
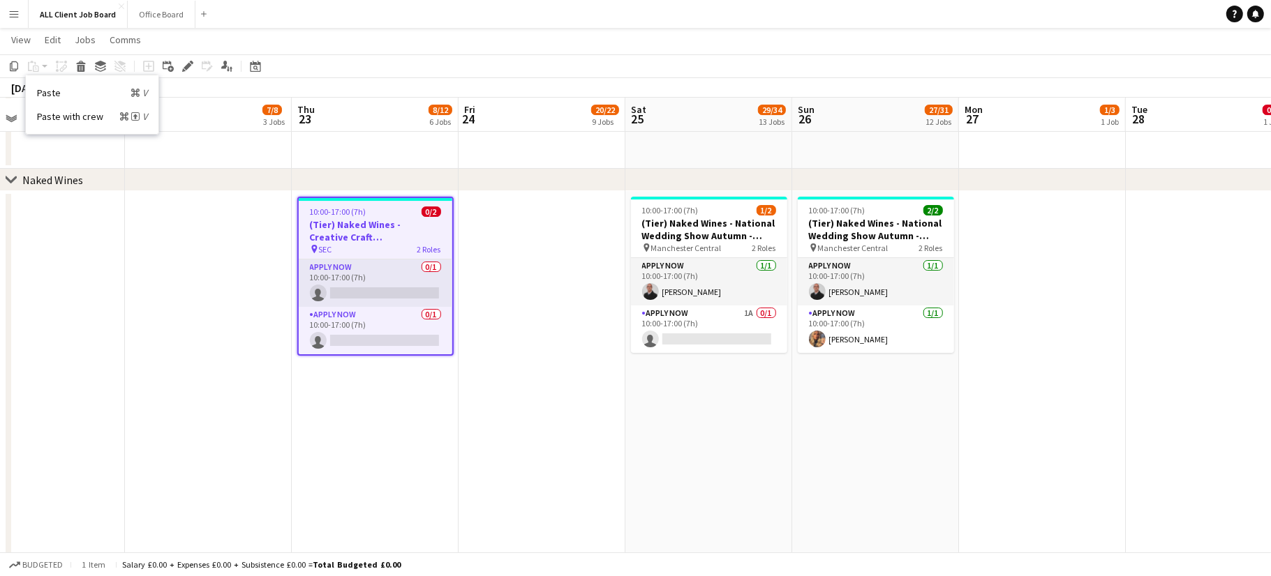
click at [498, 277] on app-date-cell at bounding box center [542, 416] width 167 height 451
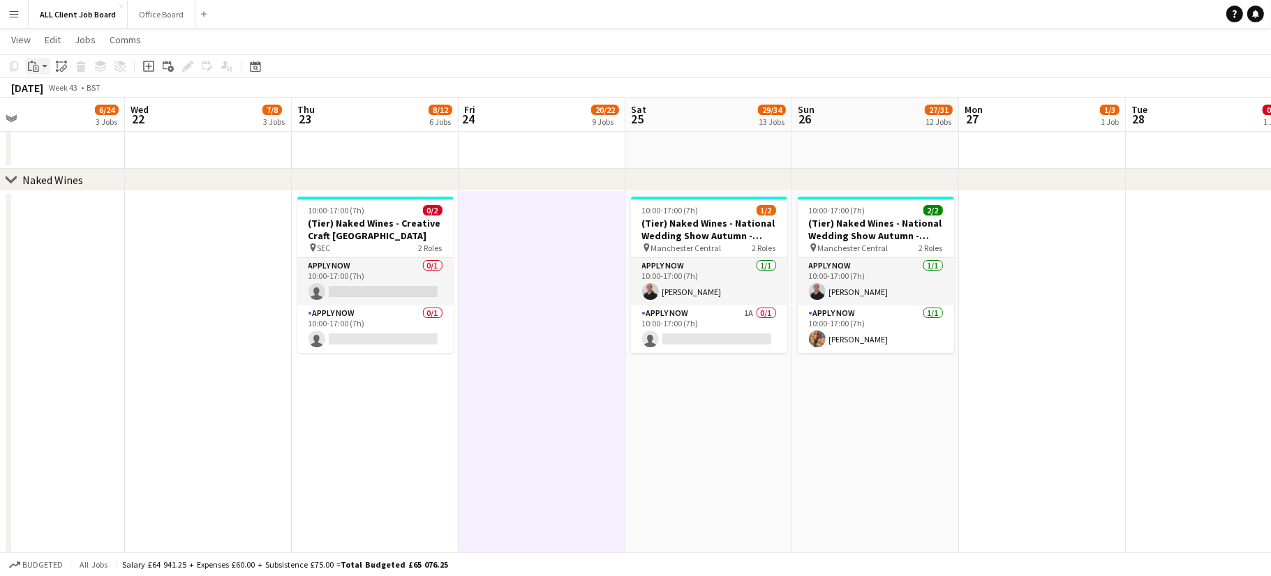
click at [34, 68] on icon "Paste" at bounding box center [33, 66] width 11 height 11
click at [63, 115] on link "Paste with crew Command Shift V" at bounding box center [92, 116] width 110 height 13
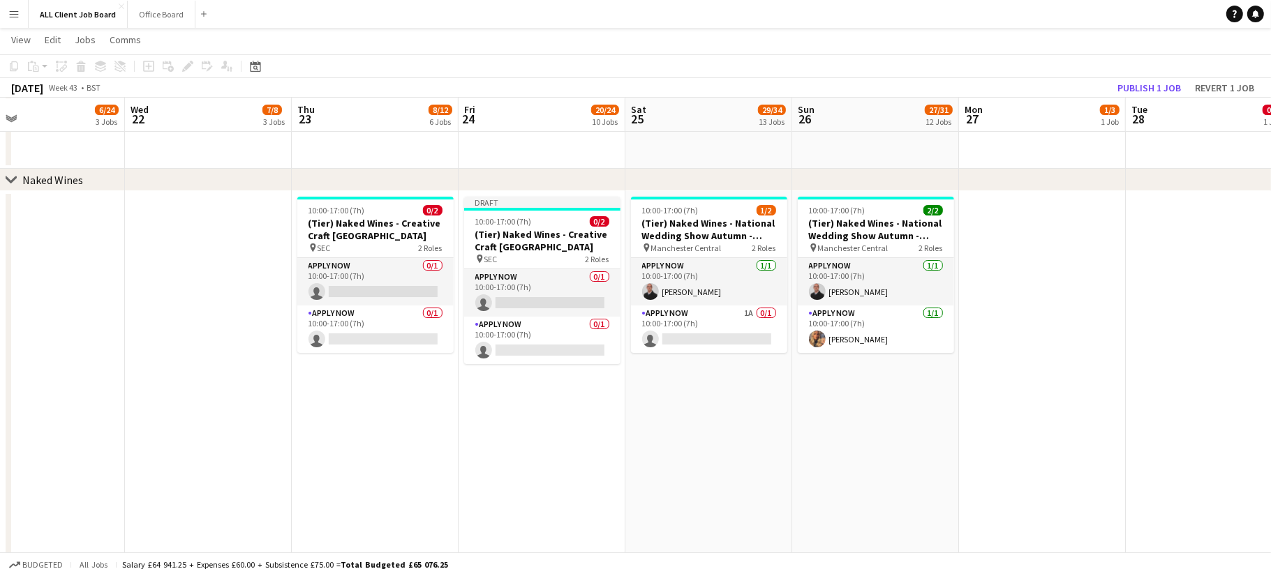
click at [678, 415] on app-date-cell "10:00-17:00 (7h) 1/2 (Tier) Naked Wines - National Wedding Show Autumn - Stand …" at bounding box center [708, 416] width 167 height 451
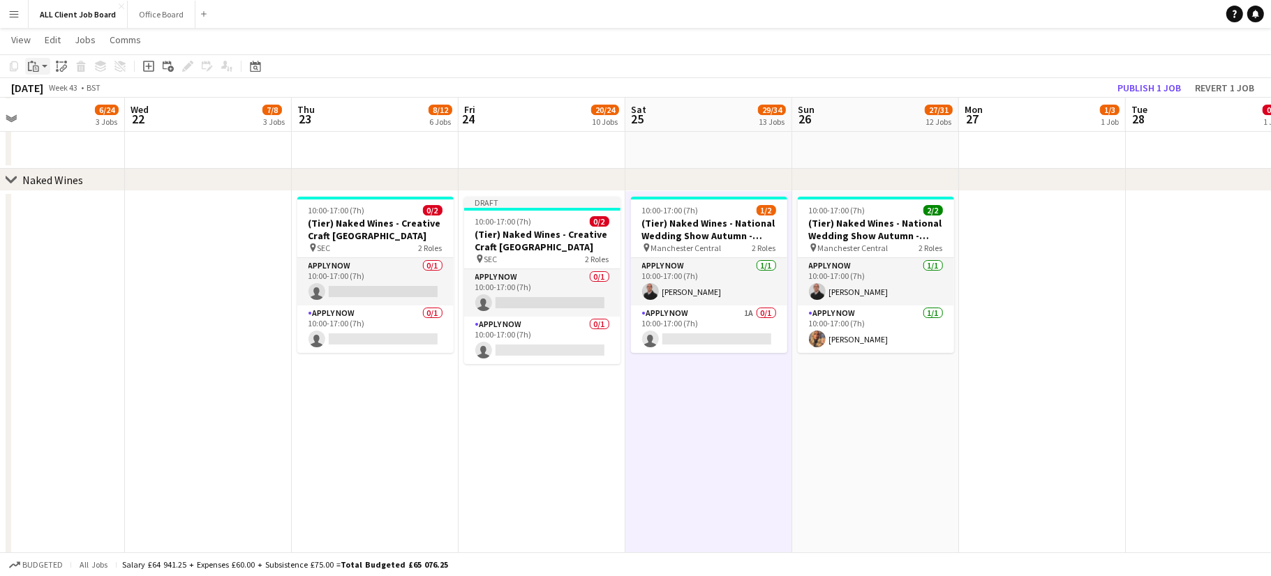
click at [30, 64] on icon "Paste" at bounding box center [33, 66] width 11 height 11
click at [75, 122] on link "Paste with crew Command Shift V" at bounding box center [92, 116] width 110 height 13
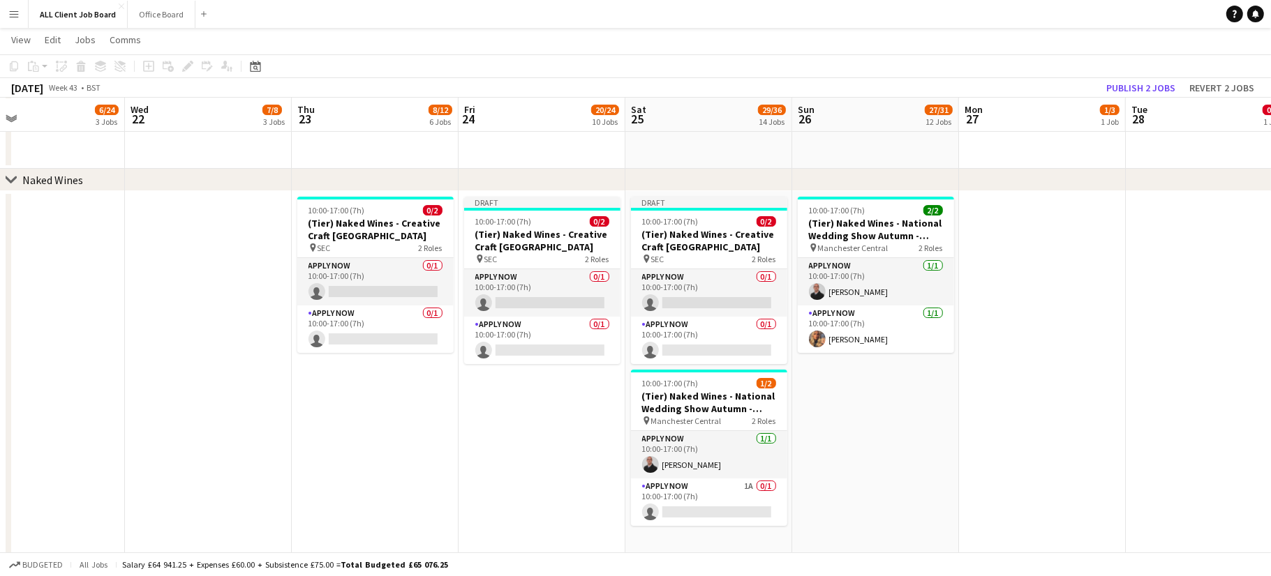
click at [850, 410] on app-date-cell "10:00-17:00 (7h) 2/2 (Tier) Naked Wines - National Wedding Show Autumn - Stand …" at bounding box center [875, 416] width 167 height 451
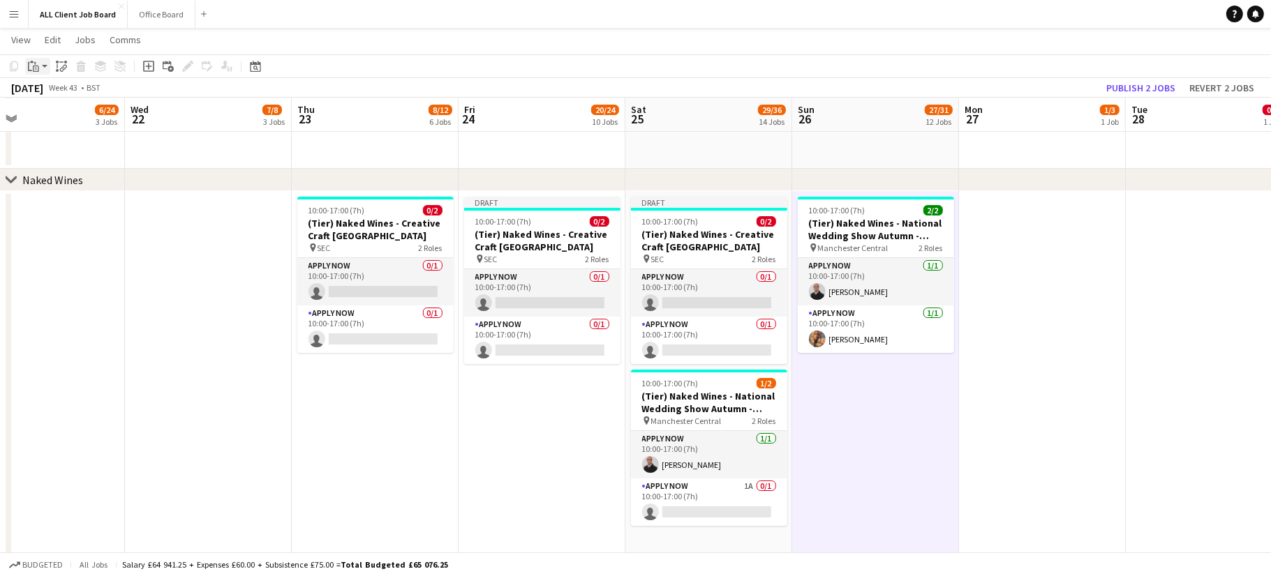
click at [38, 70] on icon at bounding box center [36, 69] width 6 height 6
click at [84, 120] on link "Paste with crew Command Shift V" at bounding box center [92, 116] width 110 height 13
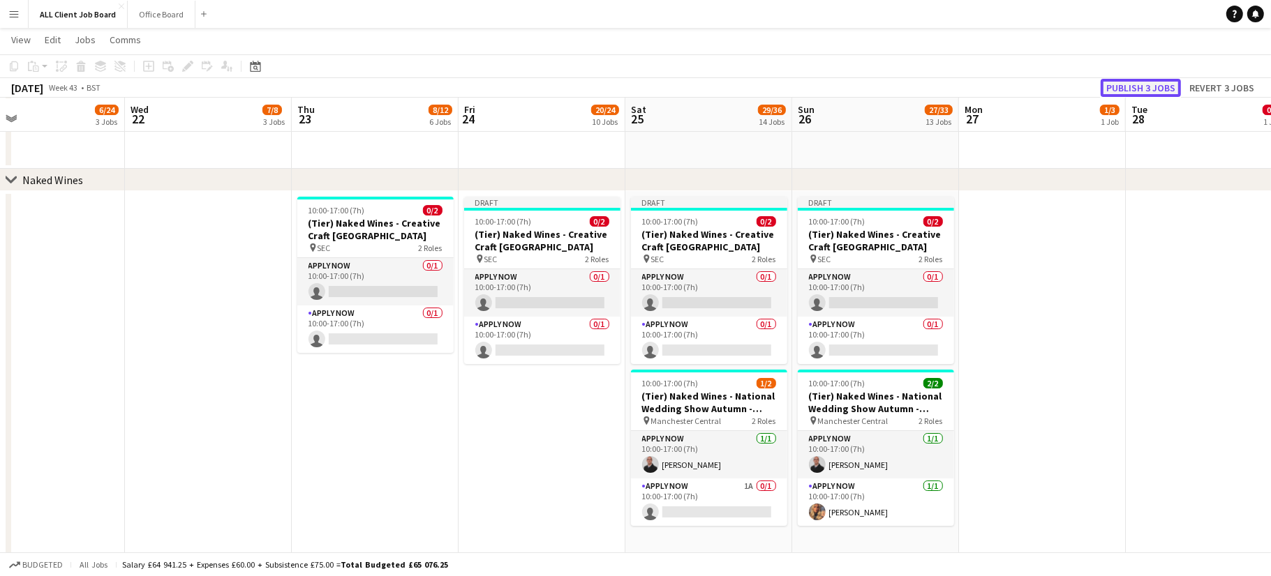
click at [1156, 79] on button "Publish 3 jobs" at bounding box center [1141, 88] width 80 height 18
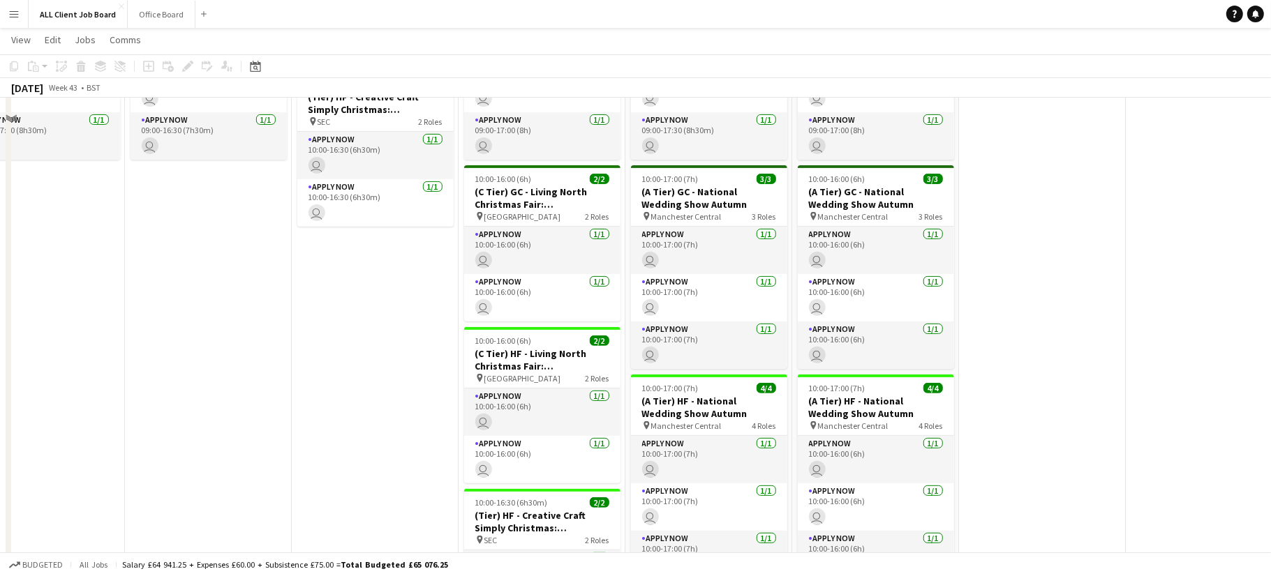
scroll to position [2933, 0]
